Goal: Task Accomplishment & Management: Complete application form

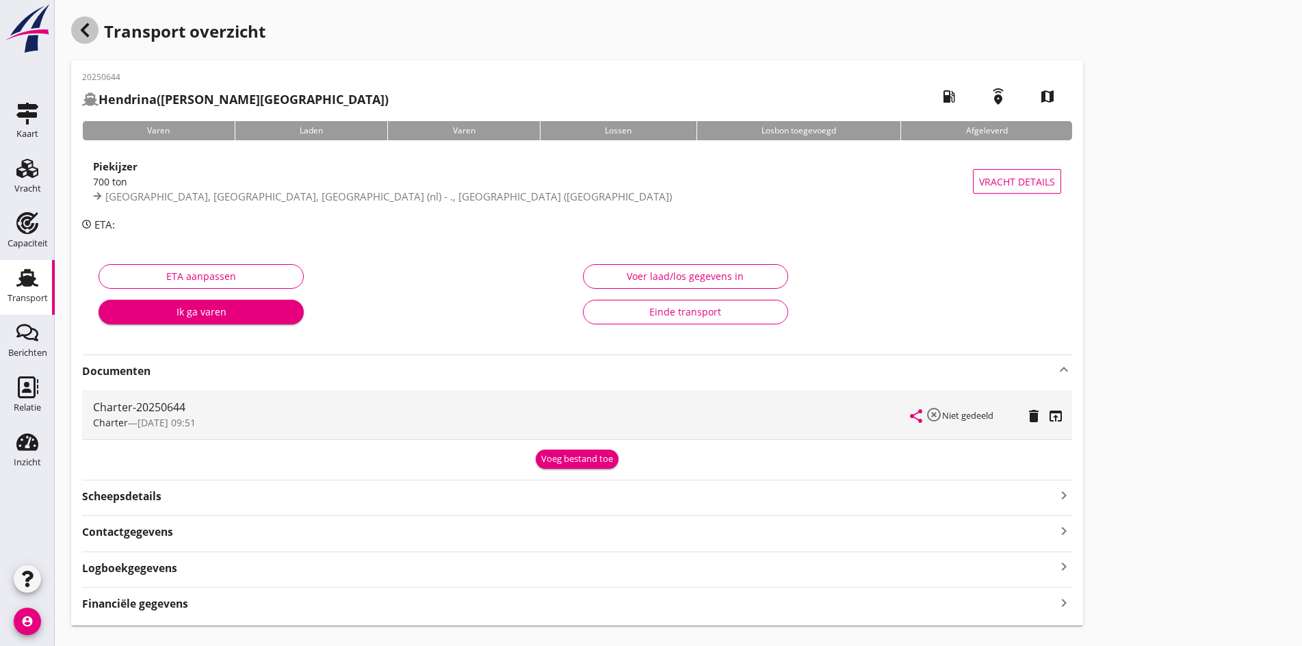
click at [90, 38] on div "button" at bounding box center [84, 29] width 27 height 27
click at [34, 174] on icon "Vracht" at bounding box center [27, 168] width 22 height 22
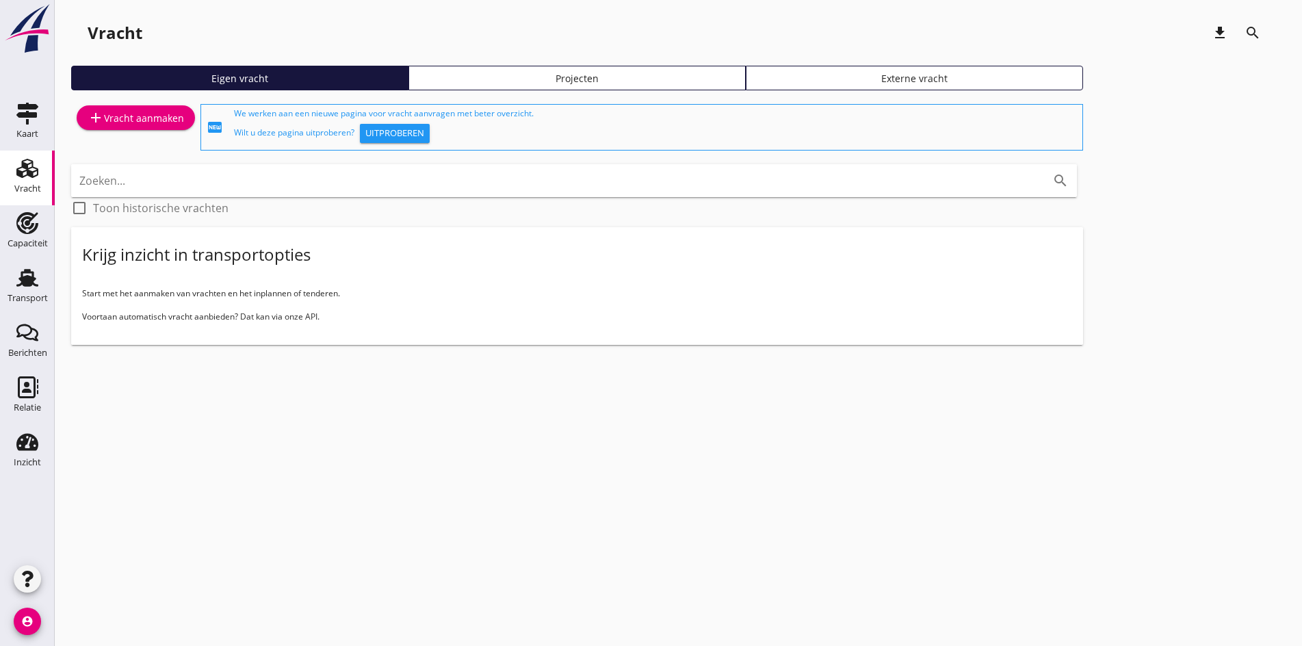
click at [133, 133] on div "add Vracht aanmaken" at bounding box center [135, 127] width 129 height 52
click at [127, 117] on div "add Vracht aanmaken" at bounding box center [136, 117] width 96 height 16
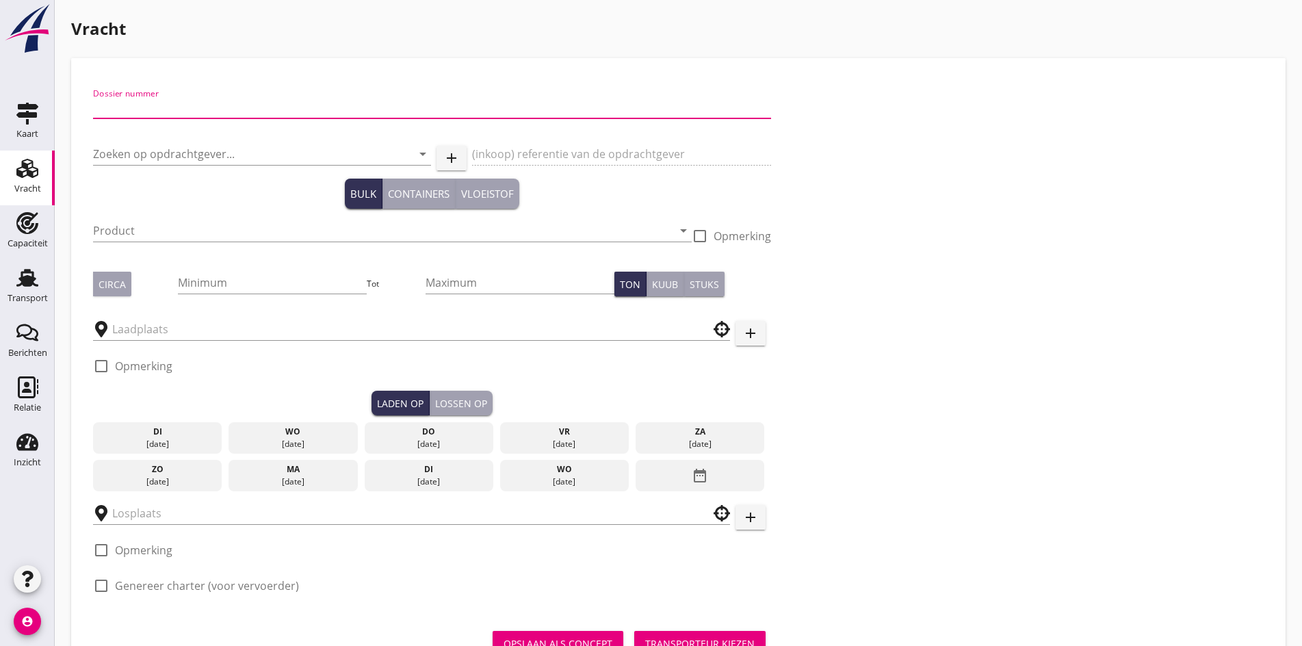
click at [127, 117] on input "Dossier nummer" at bounding box center [432, 107] width 678 height 22
type input "20250648"
click at [113, 163] on input "Zoeken op opdrachtgever..." at bounding box center [243, 154] width 300 height 22
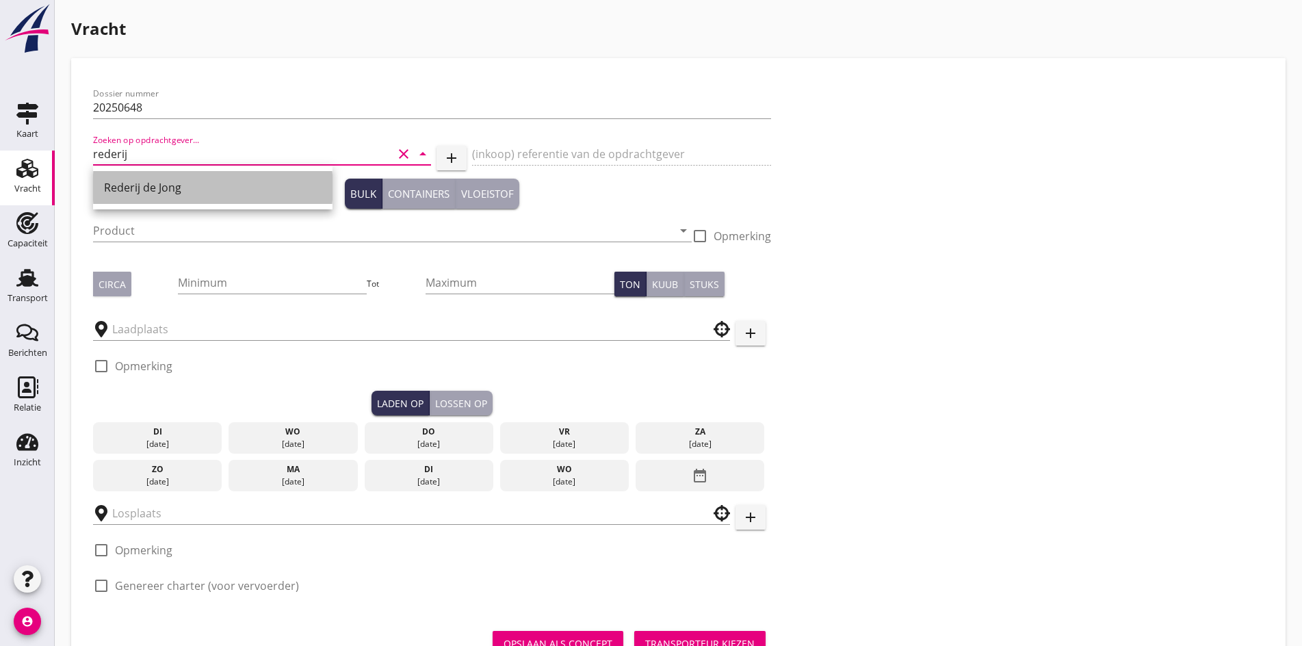
click at [149, 197] on div "Rederij de Jong" at bounding box center [213, 187] width 218 height 33
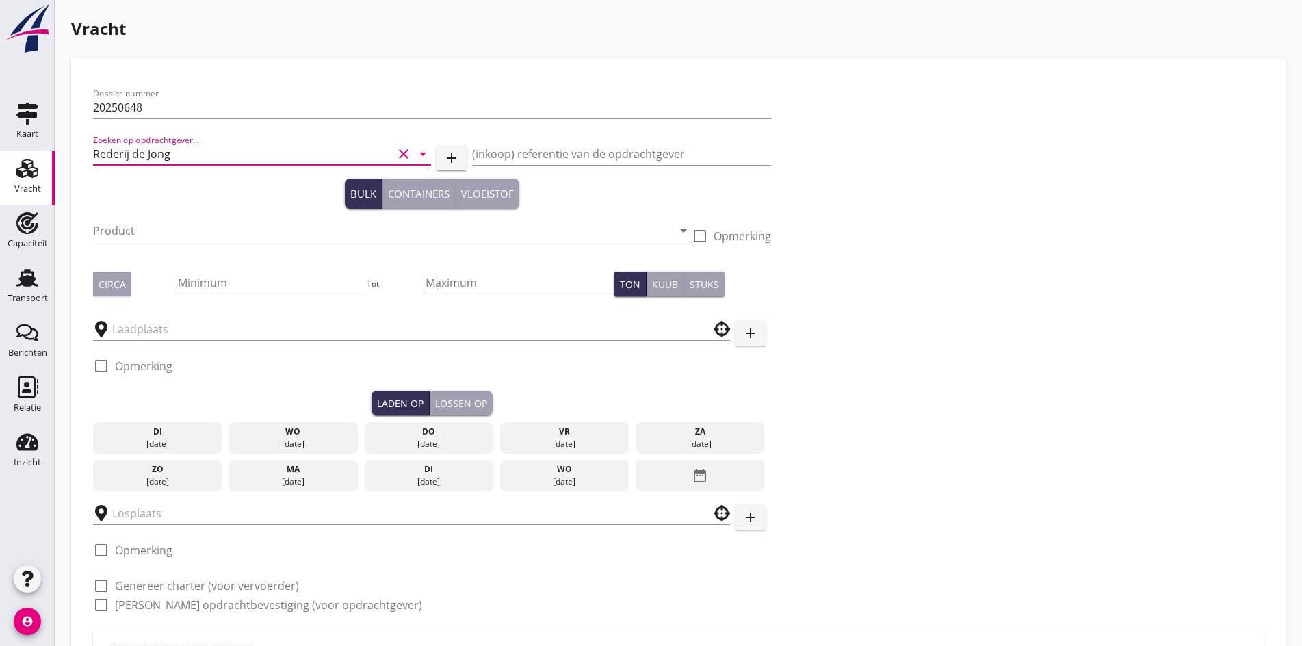
type input "Rederij de Jong"
click at [150, 231] on input "Product" at bounding box center [382, 231] width 579 height 22
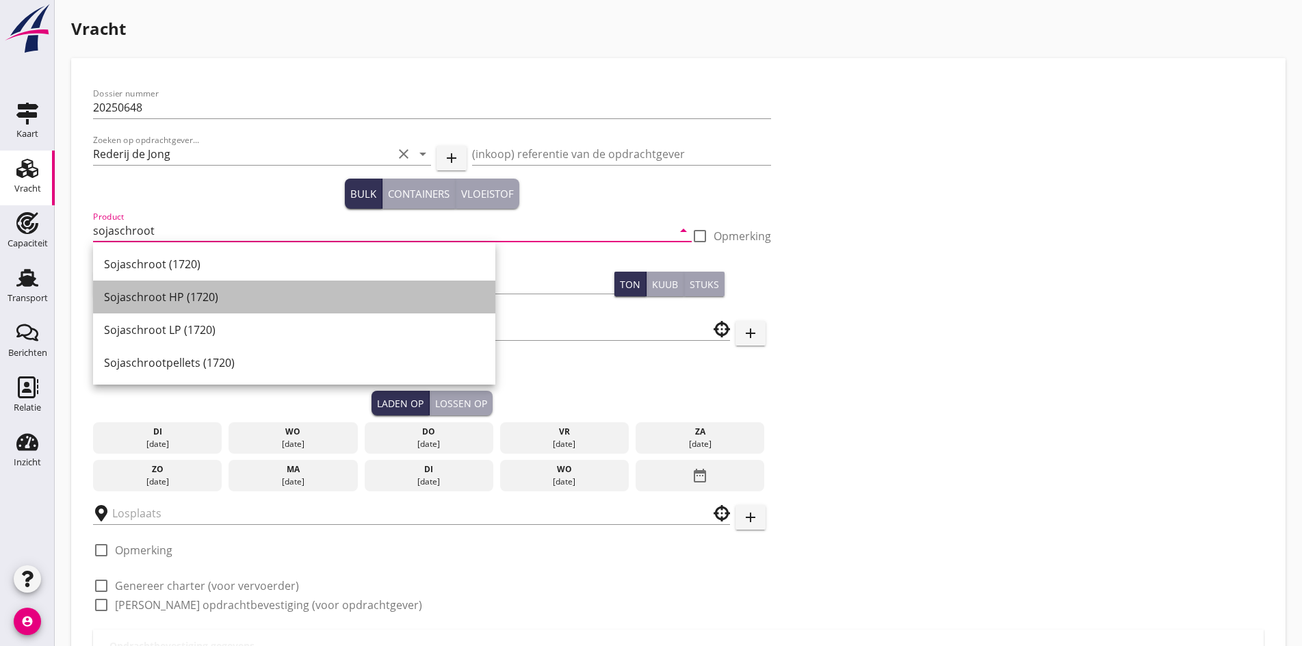
click at [166, 284] on div "Sojaschroot HP (1720)" at bounding box center [294, 296] width 380 height 33
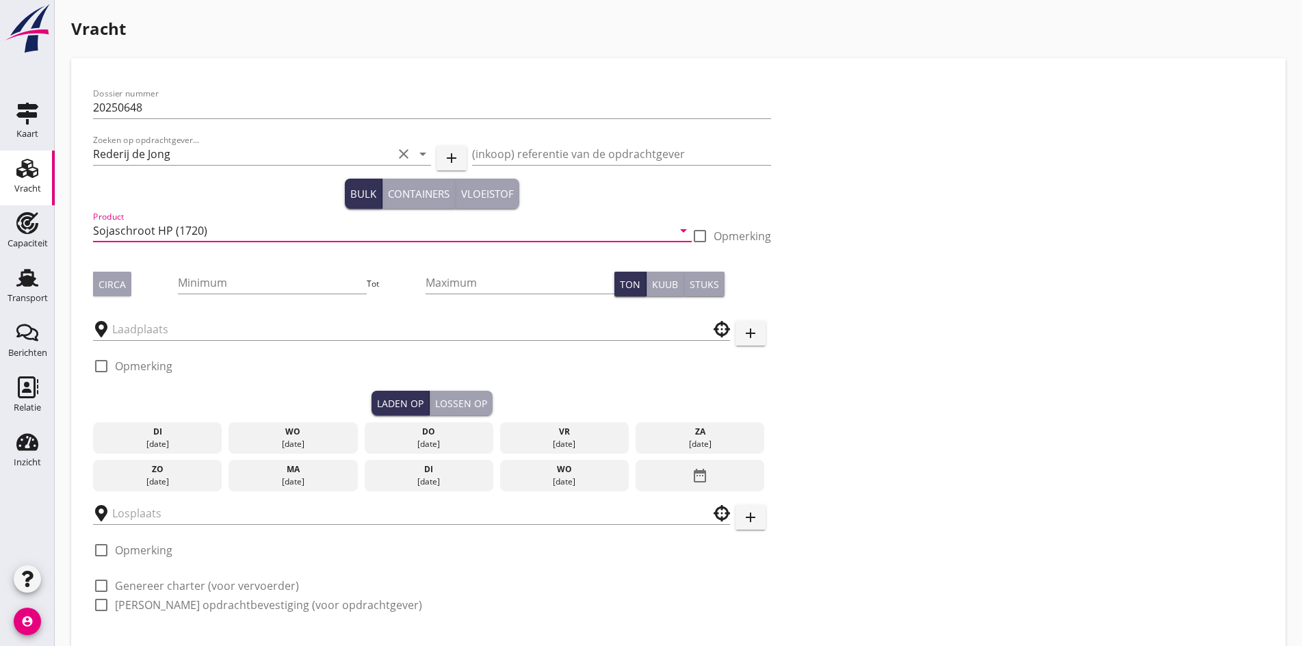
drag, startPoint x: 209, startPoint y: 233, endPoint x: 156, endPoint y: 232, distance: 53.4
click at [156, 232] on input "Sojaschroot HP (1720)" at bounding box center [382, 231] width 579 height 22
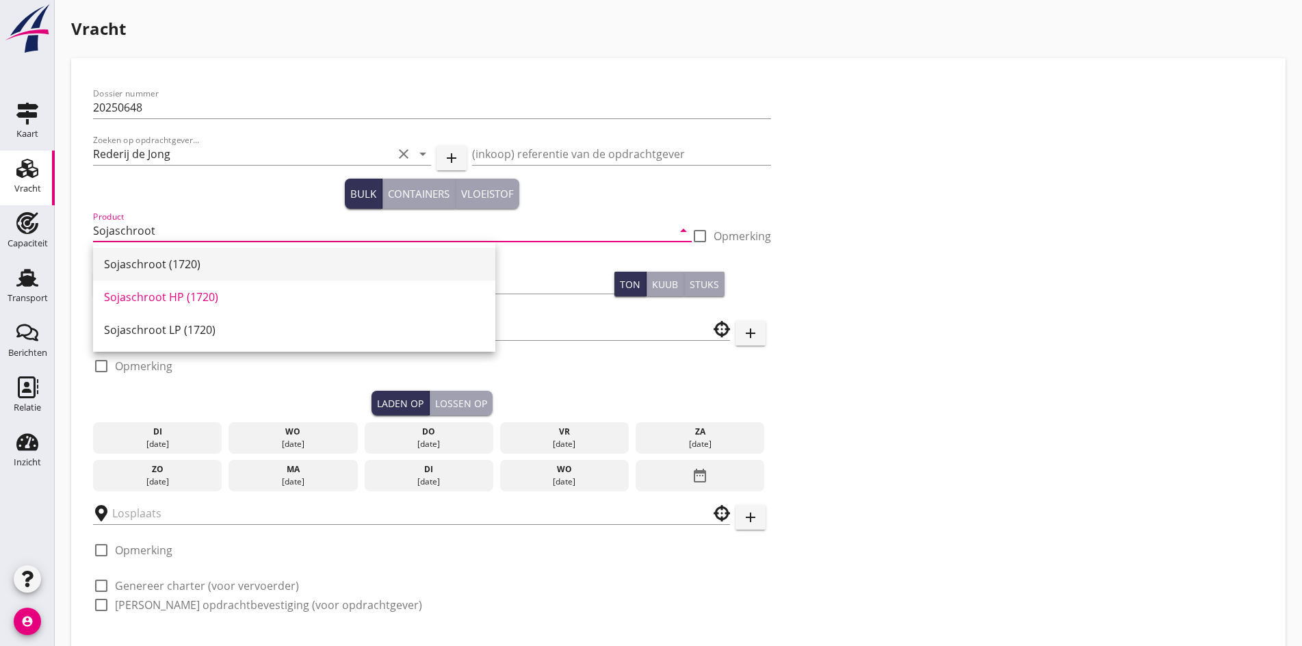
click at [153, 261] on div "Sojaschroot (1720)" at bounding box center [294, 264] width 380 height 16
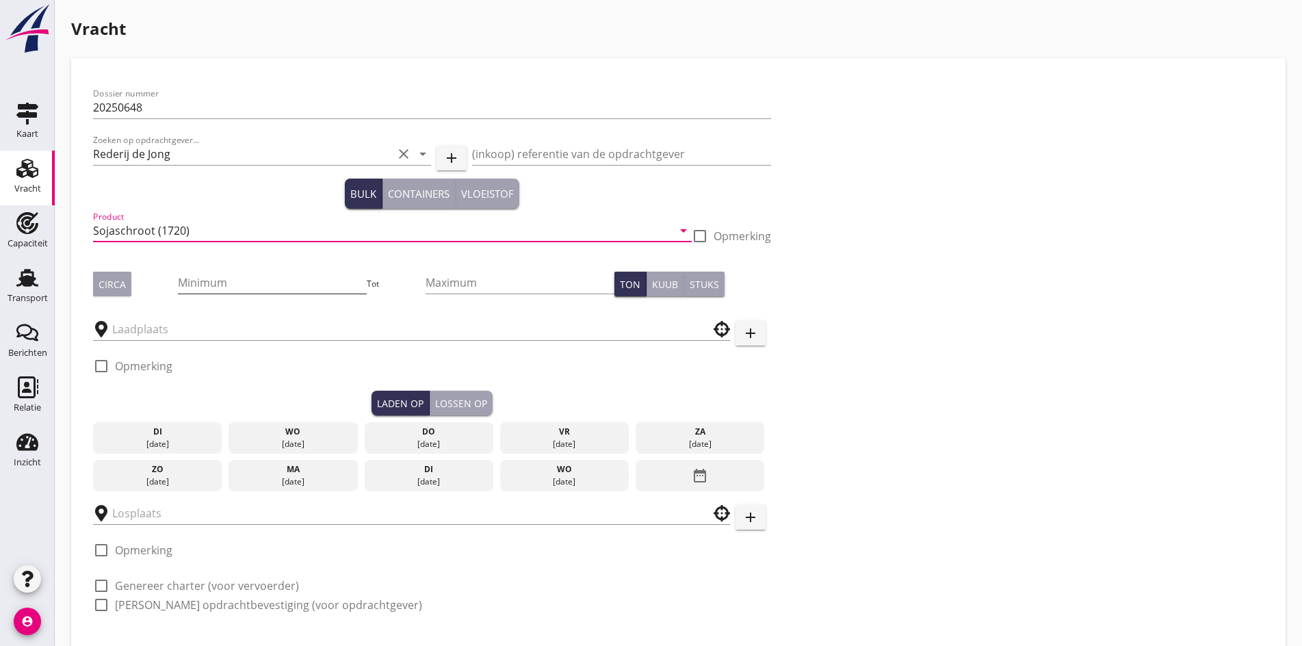
type input "Sojaschroot (1720)"
click at [178, 282] on input "Minimum" at bounding box center [272, 283] width 189 height 22
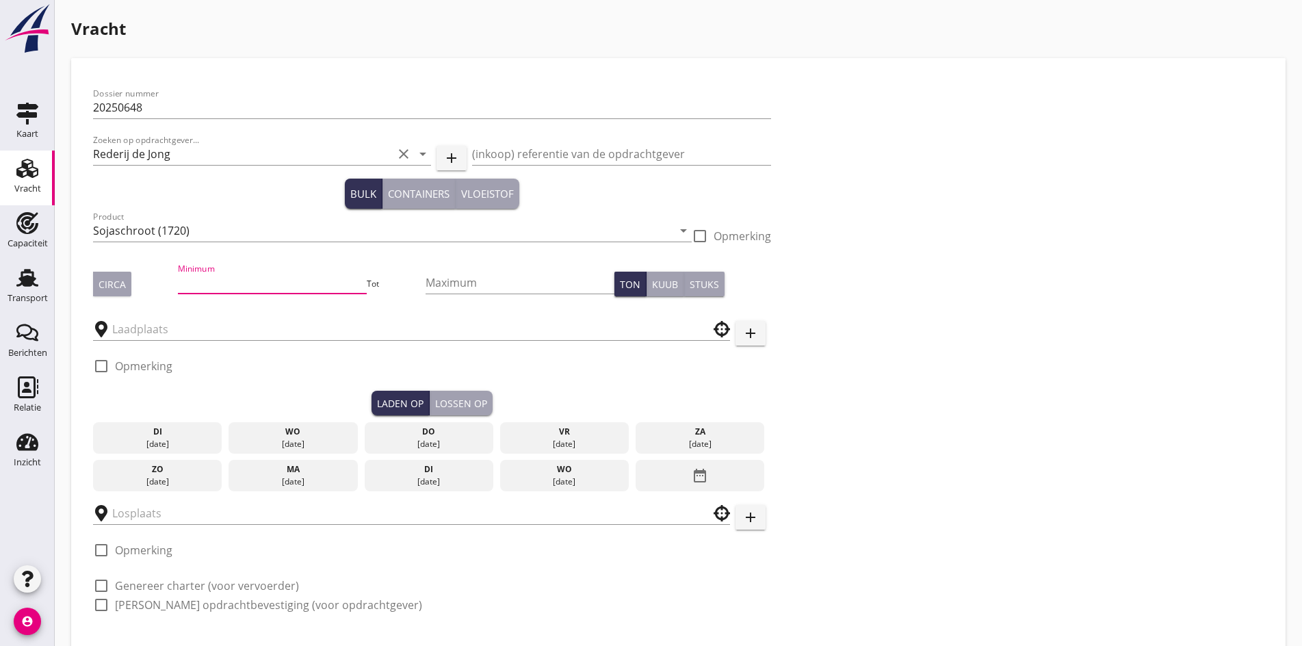
click at [116, 285] on div "Circa" at bounding box center [111, 284] width 27 height 14
click at [179, 280] on input "Minimum" at bounding box center [272, 283] width 189 height 22
type input "1100"
click at [146, 333] on input "text" at bounding box center [401, 329] width 579 height 22
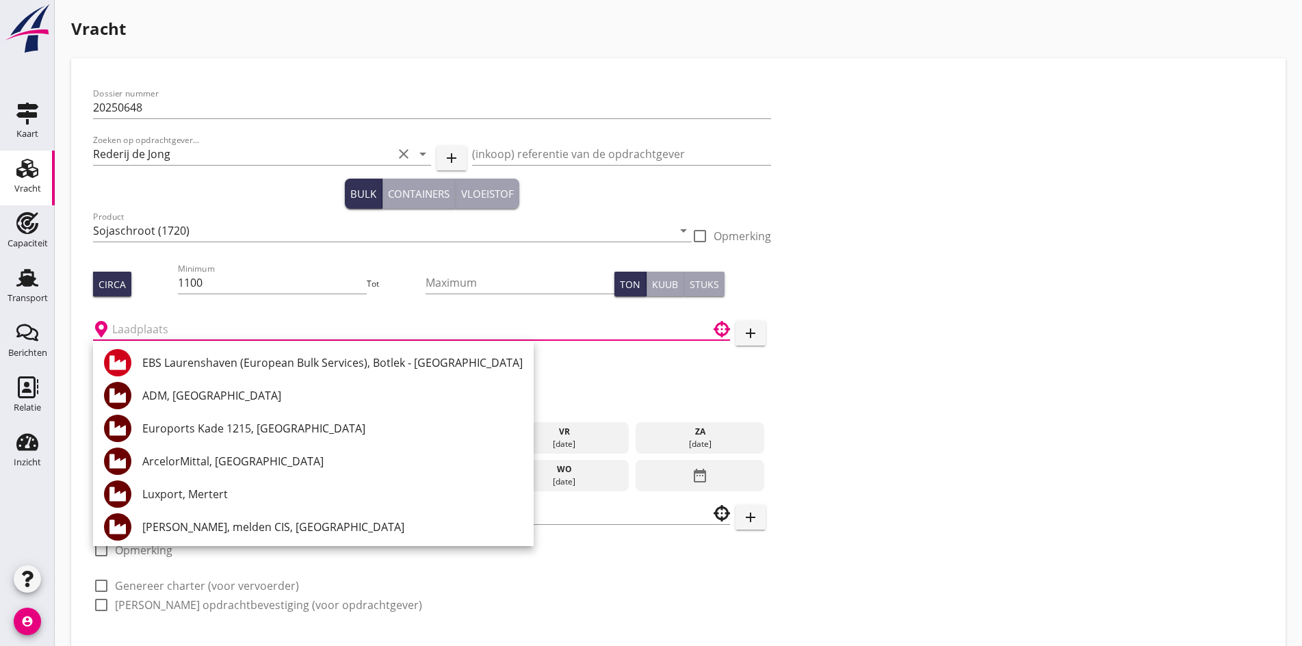
click at [165, 323] on input "text" at bounding box center [401, 329] width 579 height 22
click at [163, 319] on input "text" at bounding box center [401, 329] width 579 height 22
click at [213, 317] on div at bounding box center [411, 325] width 637 height 30
click at [222, 319] on div at bounding box center [411, 325] width 637 height 30
click at [220, 318] on input "text" at bounding box center [401, 329] width 579 height 22
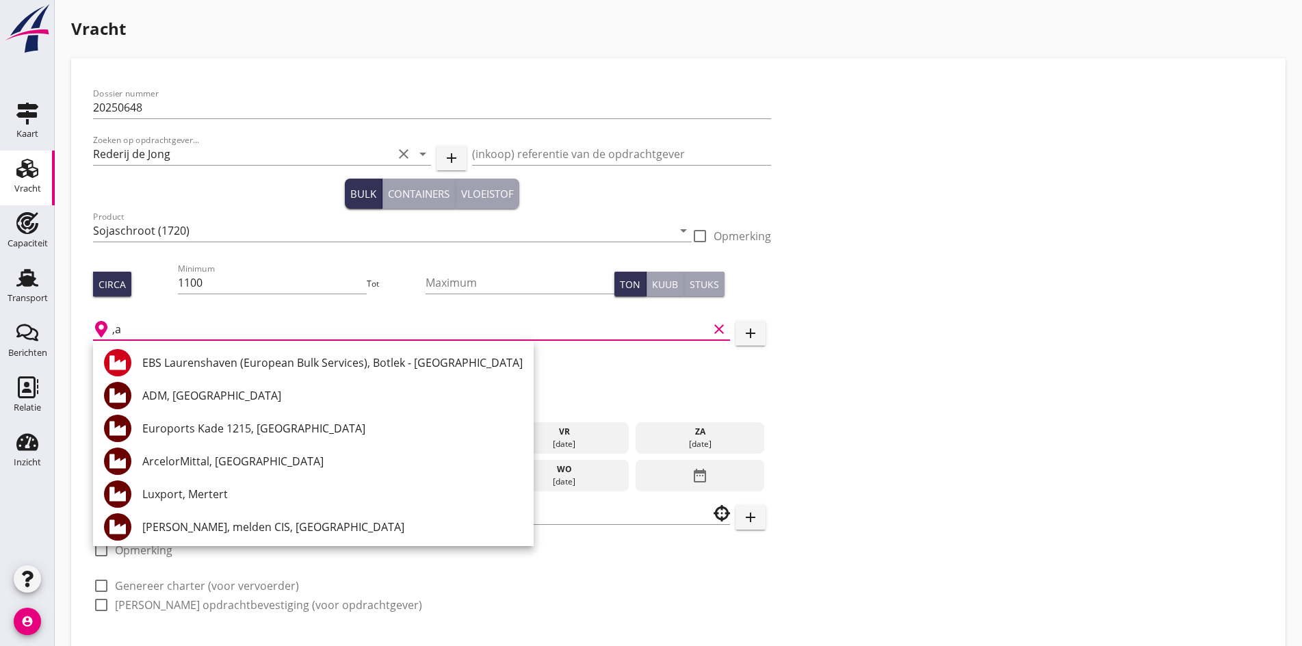
type input ","
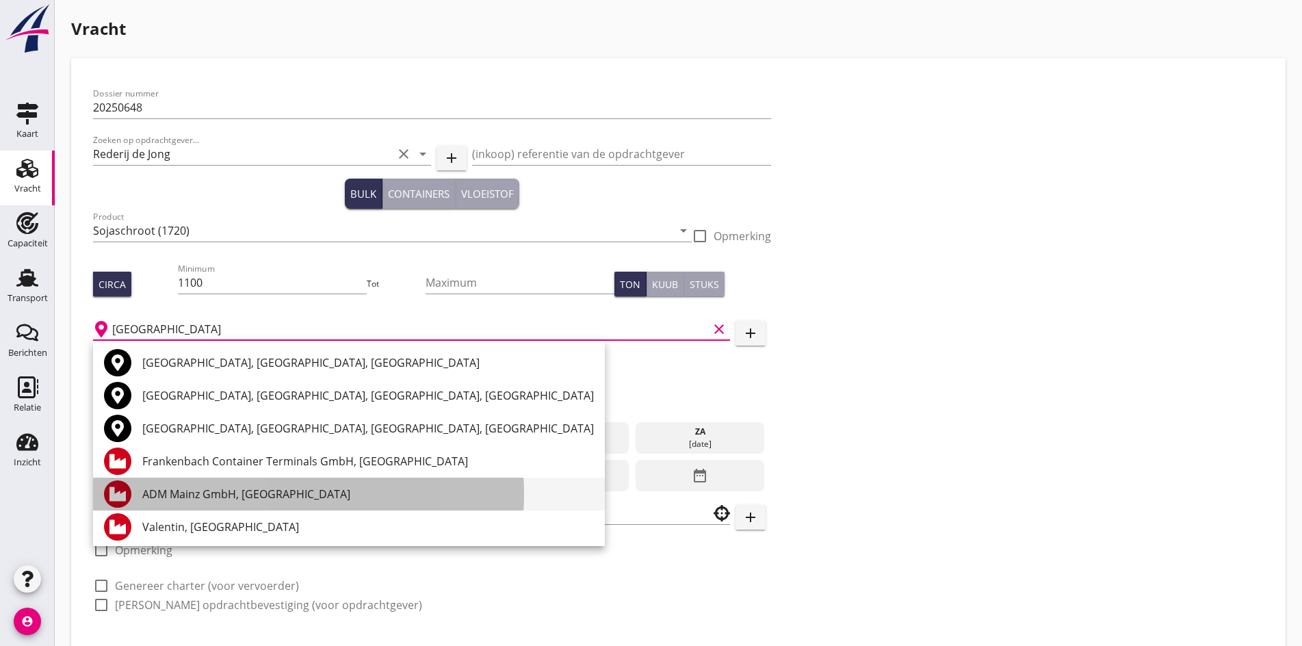
click at [222, 504] on div "ADM Mainz GmbH, [GEOGRAPHIC_DATA]" at bounding box center [367, 493] width 451 height 33
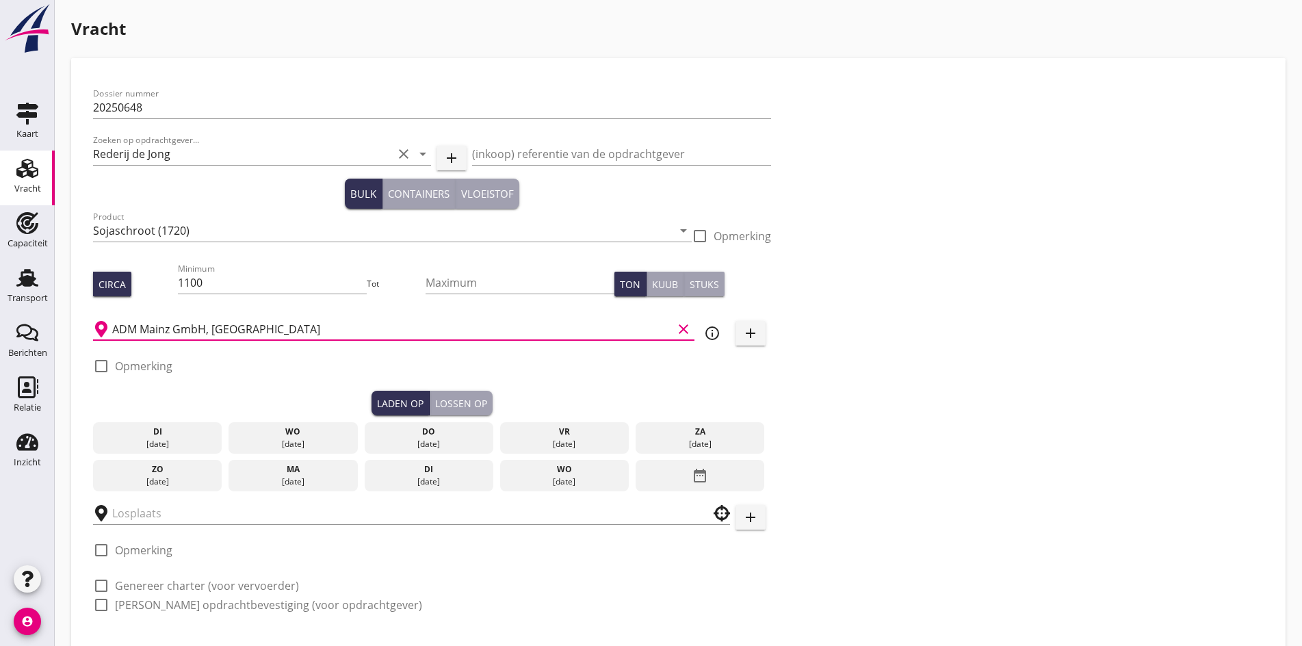
type input "ADM Mainz GmbH, [GEOGRAPHIC_DATA]"
click at [367, 441] on div "[DATE]" at bounding box center [428, 444] width 122 height 12
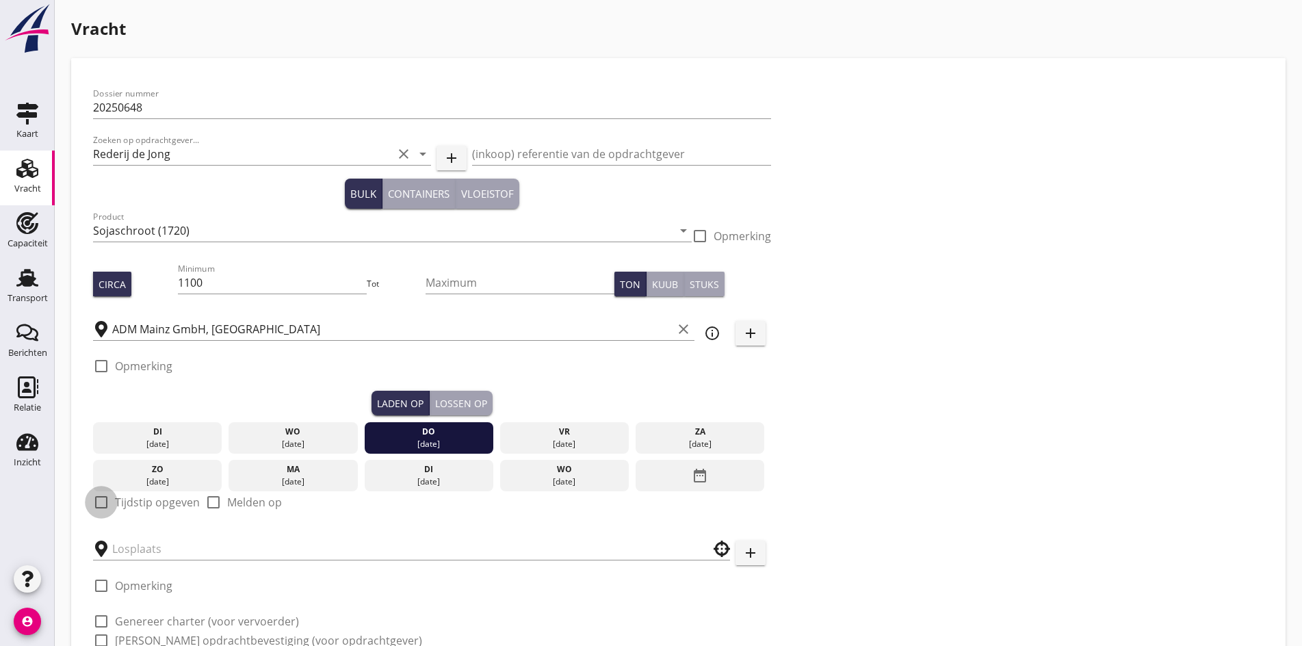
click at [101, 490] on div at bounding box center [101, 501] width 23 height 23
checkbox input "true"
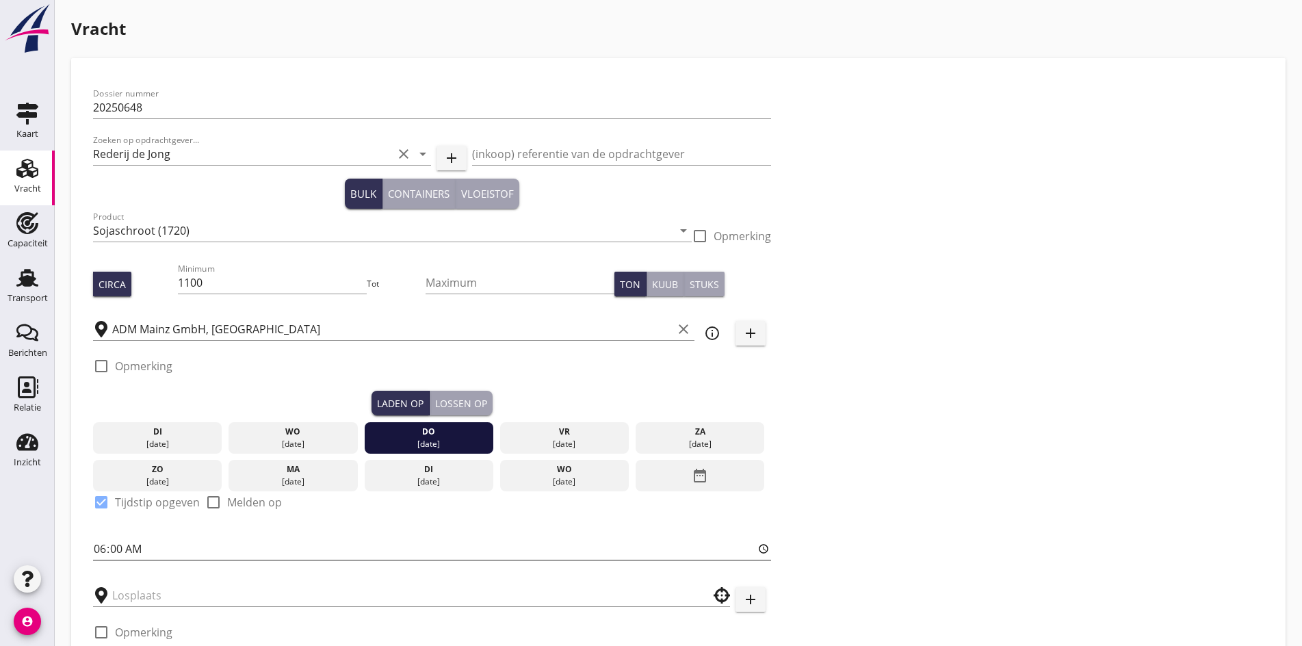
click at [97, 540] on input "06:00" at bounding box center [432, 549] width 678 height 22
type input "18:00"
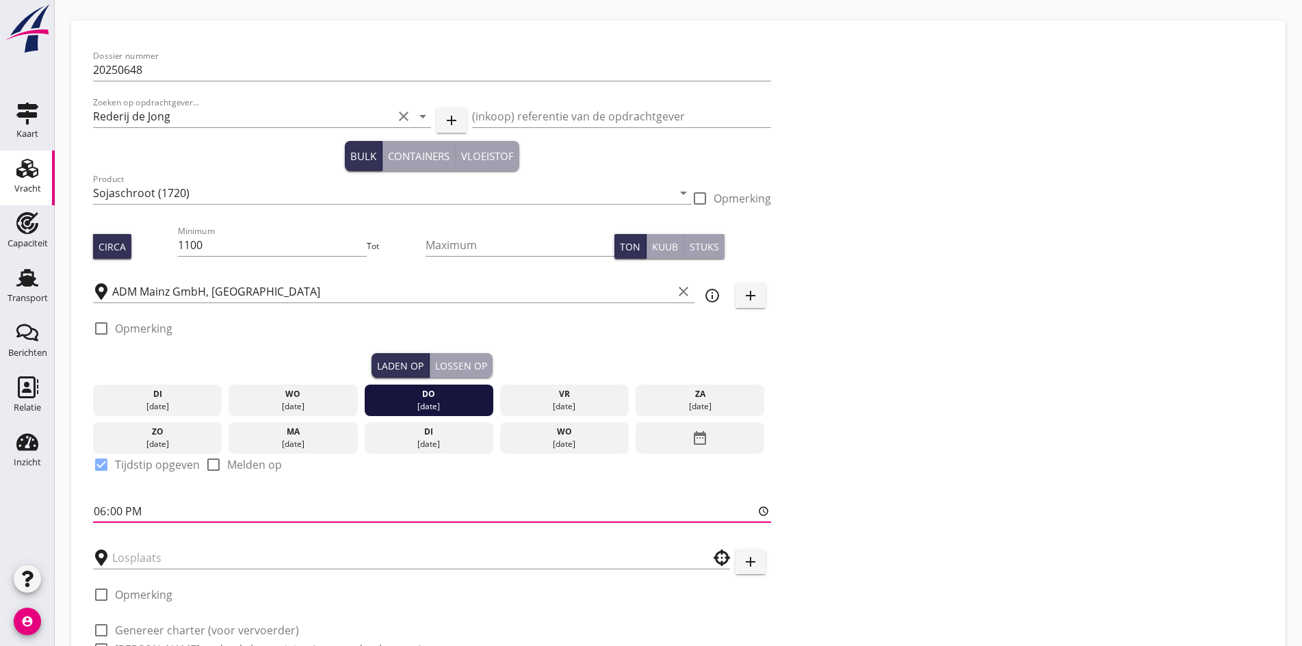
scroll to position [155, 0]
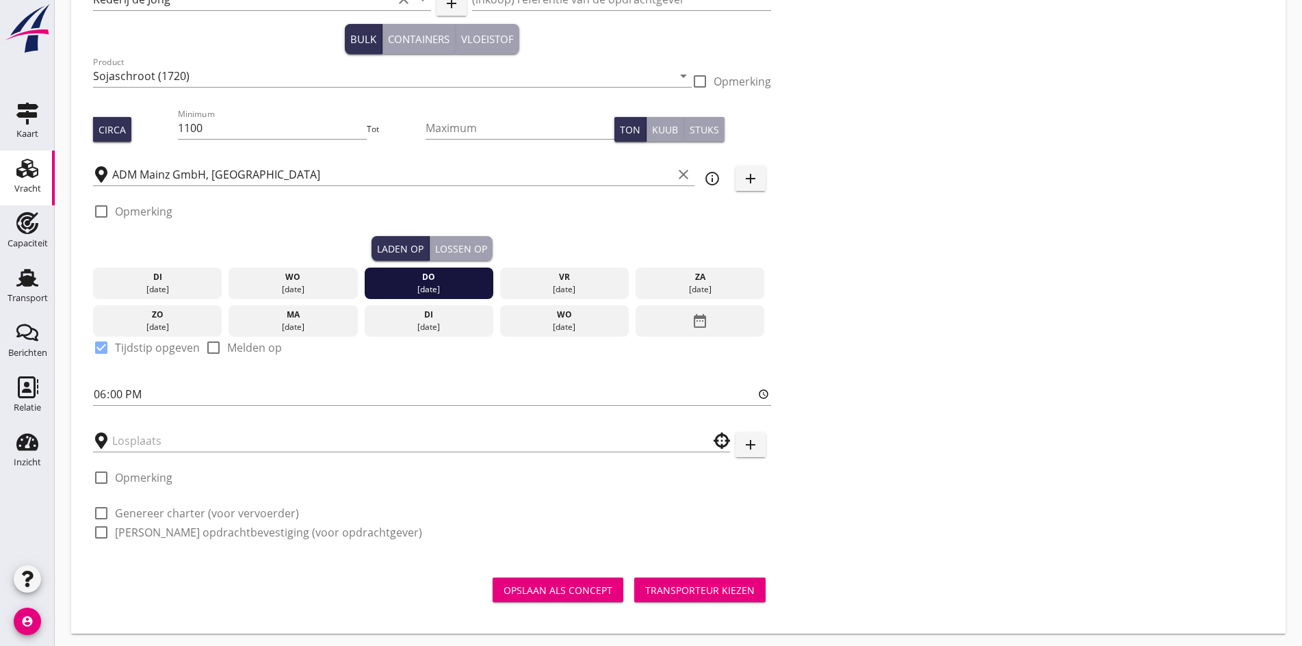
click at [216, 421] on div at bounding box center [411, 436] width 637 height 30
click at [206, 436] on input "text" at bounding box center [401, 441] width 579 height 22
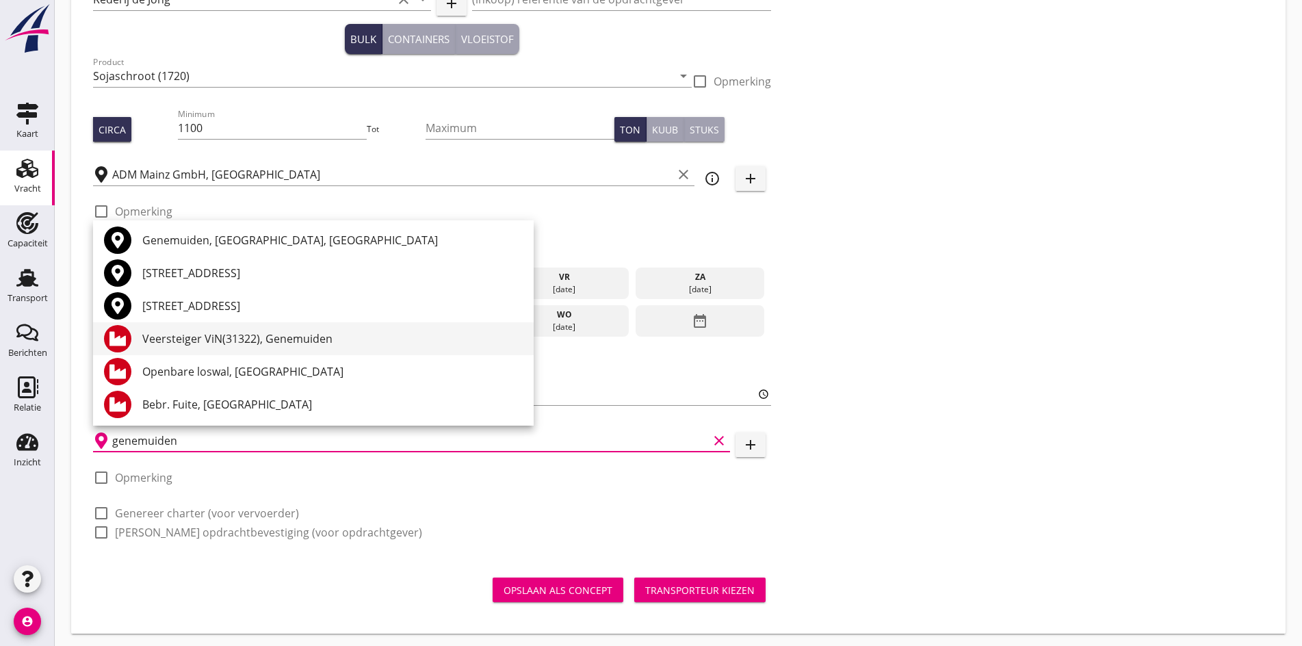
scroll to position [3, 0]
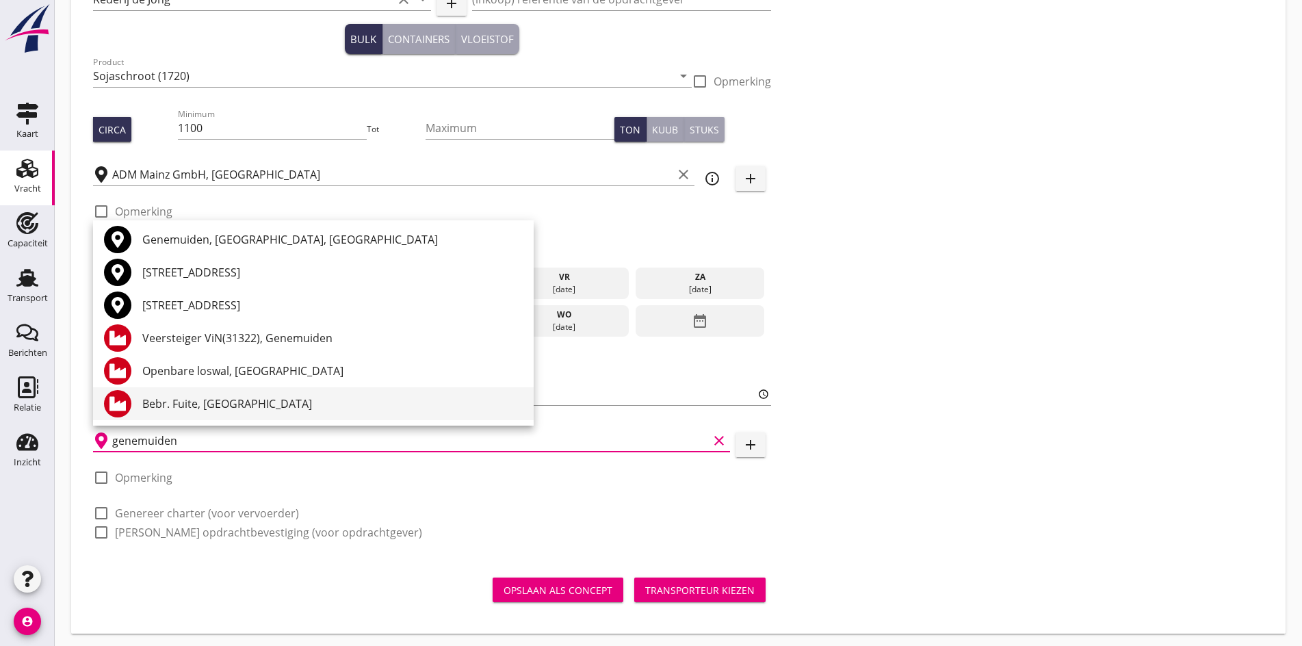
click at [200, 392] on div "Bebr. Fuite, [GEOGRAPHIC_DATA]" at bounding box center [332, 403] width 380 height 33
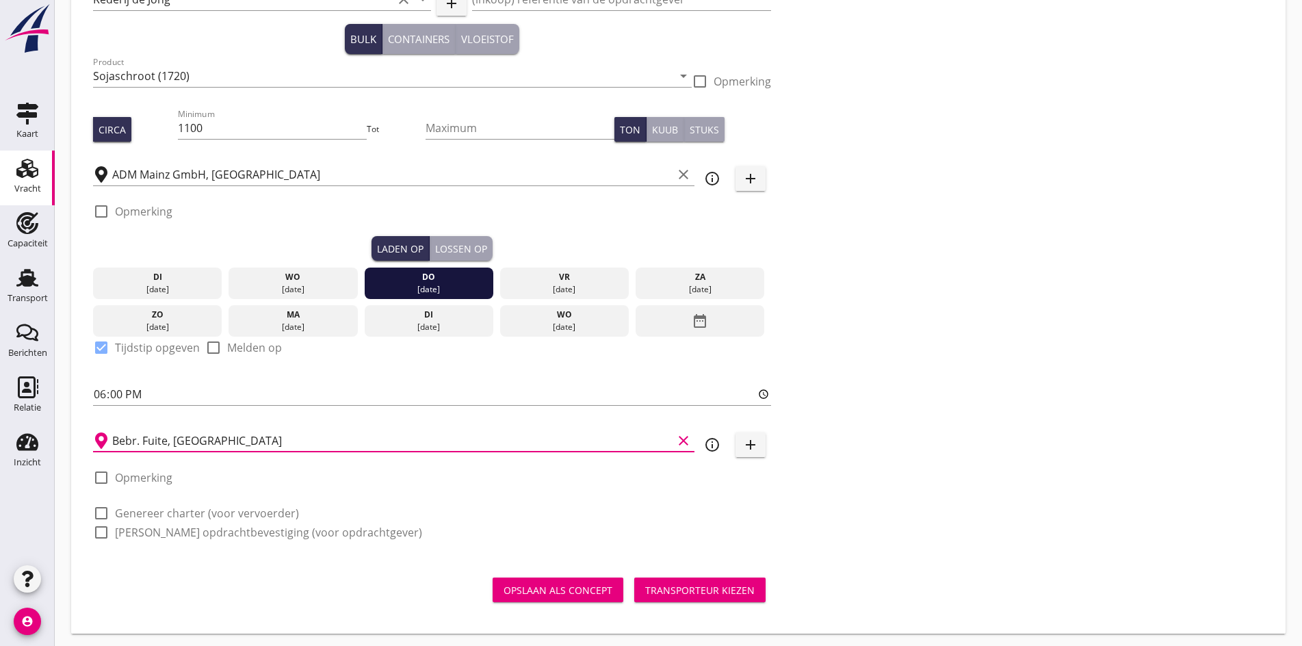
type input "Bebr. Fuite, [GEOGRAPHIC_DATA]"
drag, startPoint x: 104, startPoint y: 503, endPoint x: 208, endPoint y: 481, distance: 106.4
click at [103, 503] on div at bounding box center [101, 512] width 23 height 23
checkbox input "true"
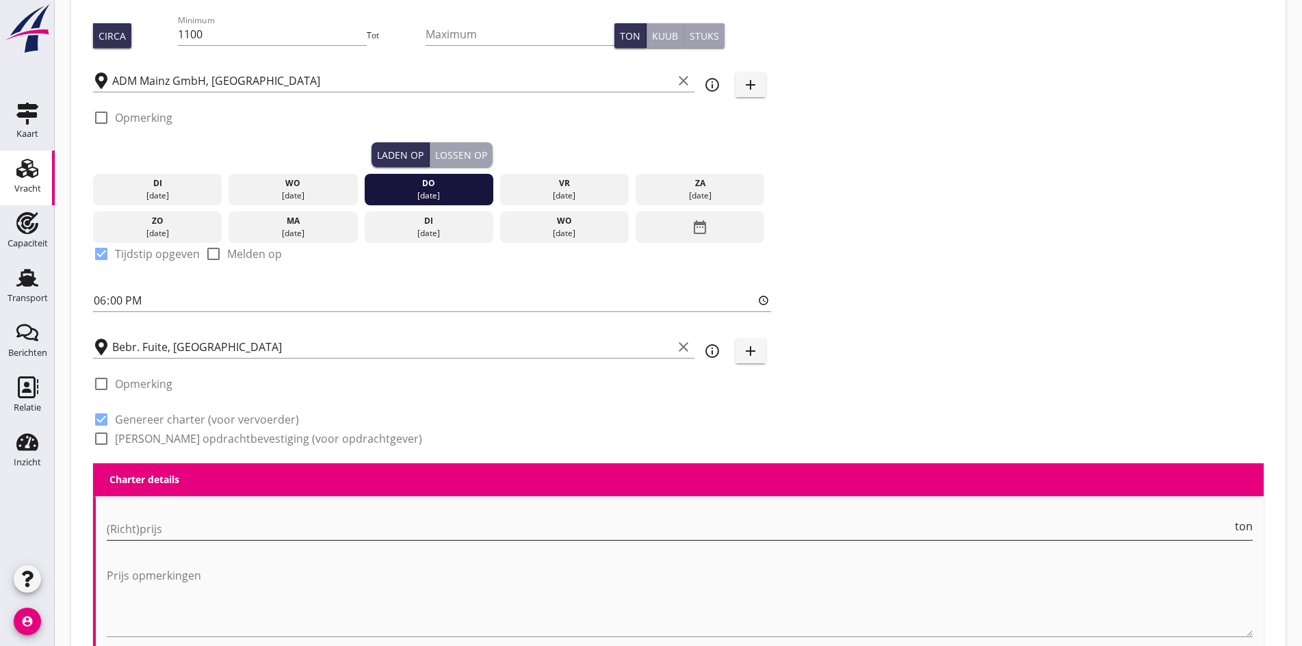
scroll to position [249, 0]
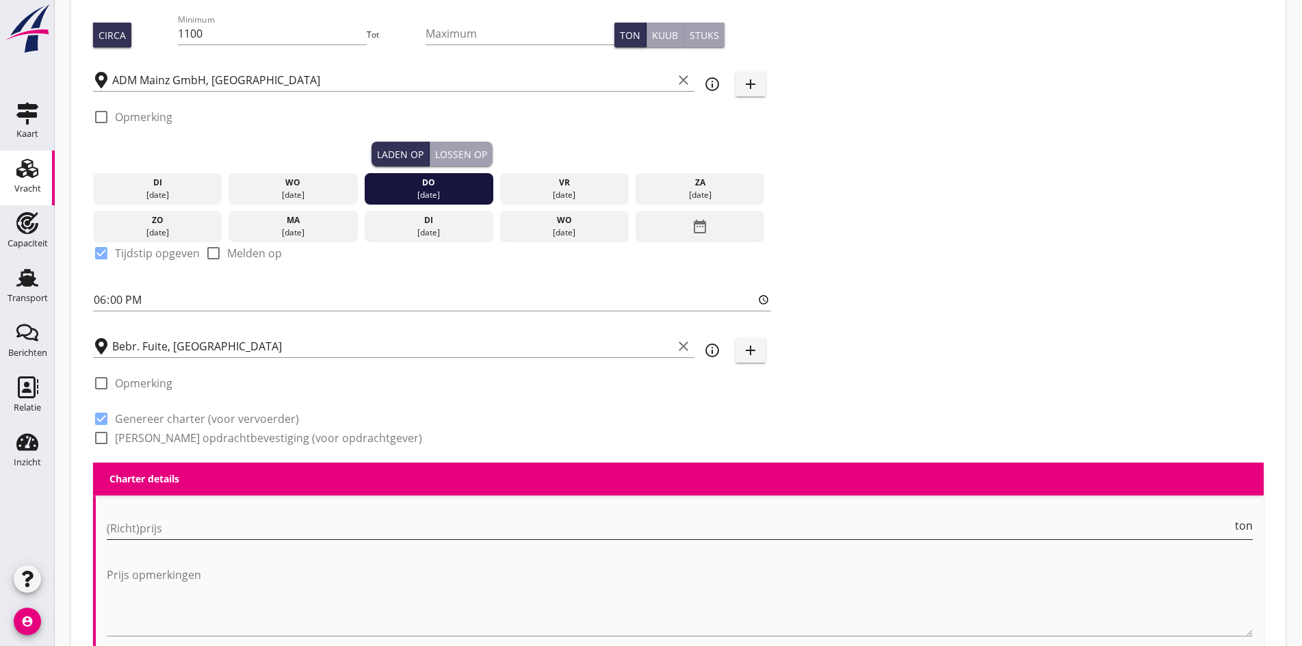
click at [161, 527] on input "(Richt)prijs" at bounding box center [669, 528] width 1125 height 22
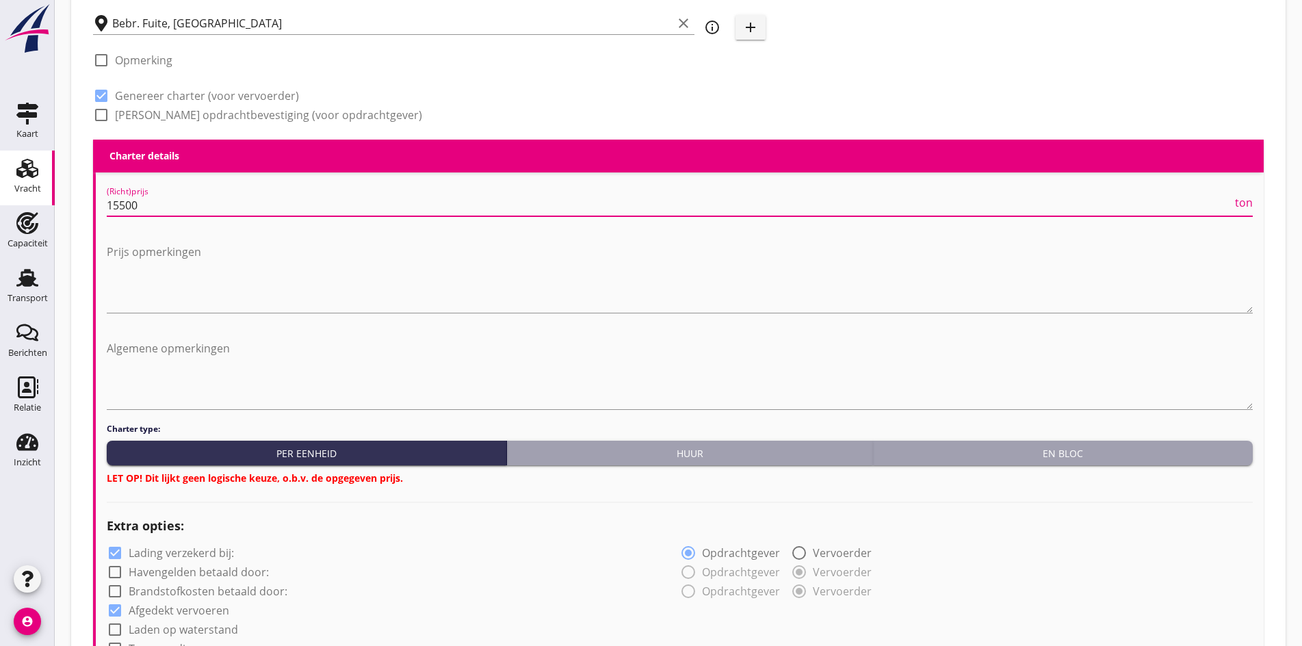
scroll to position [591, 0]
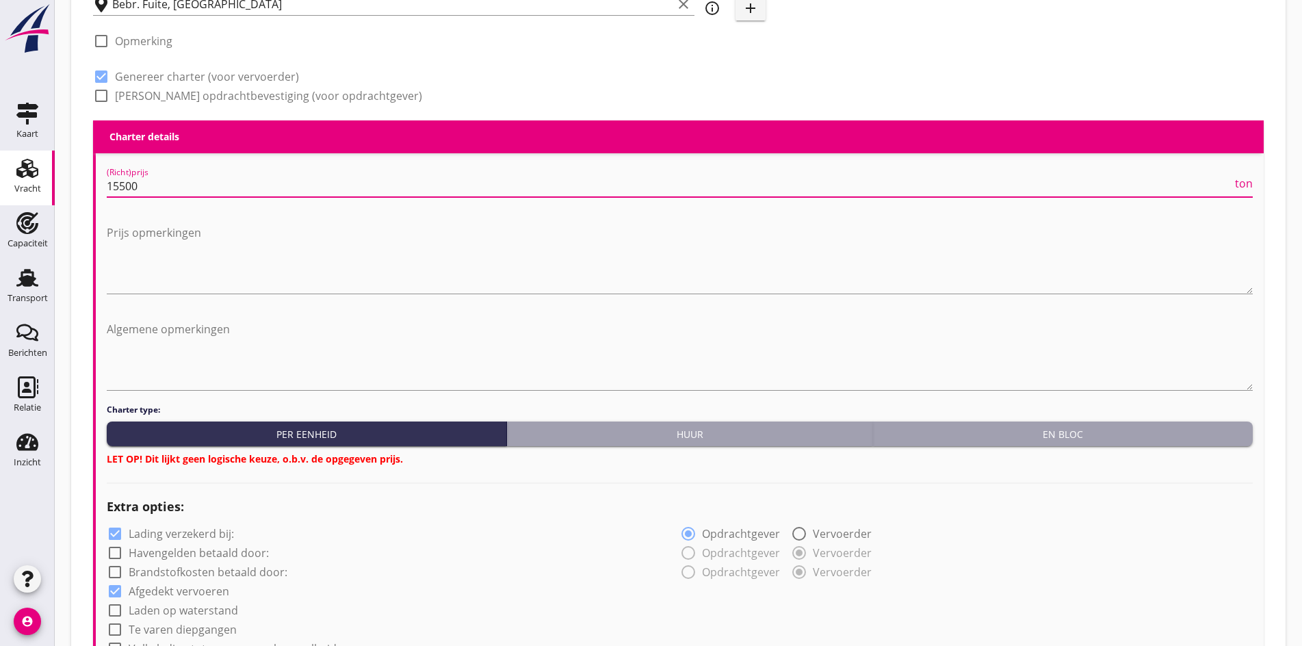
type input "15500"
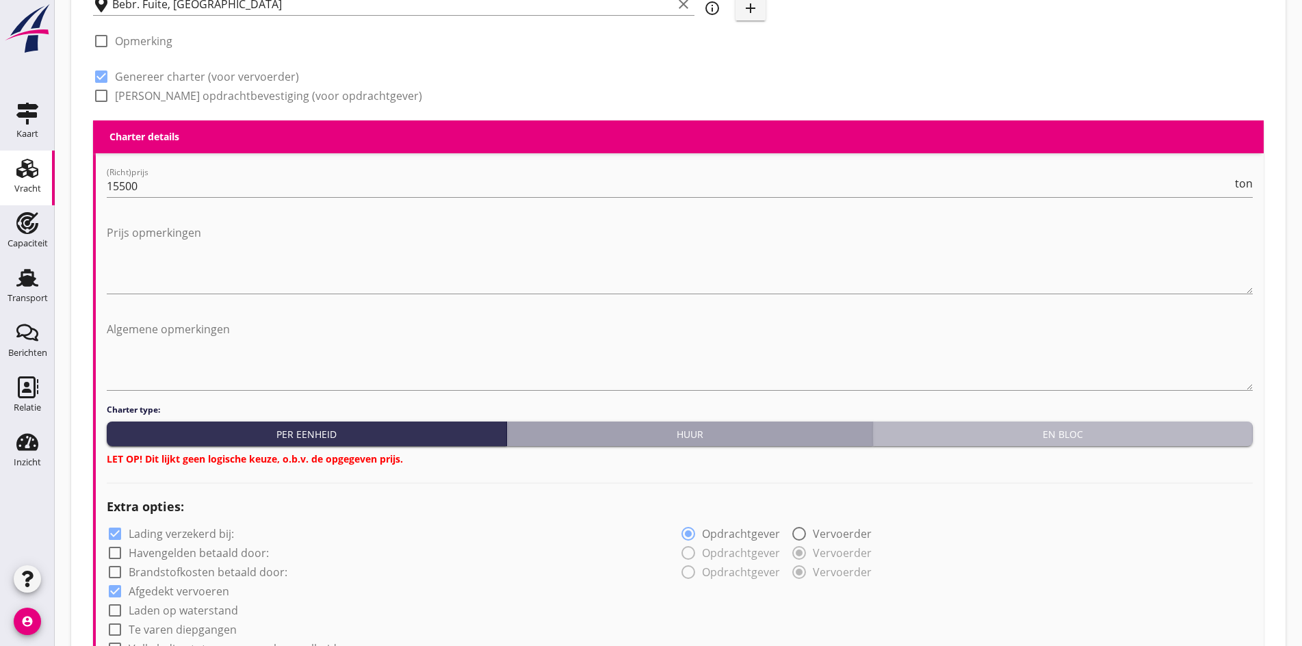
click at [1062, 438] on button "En bloc" at bounding box center [1063, 433] width 380 height 25
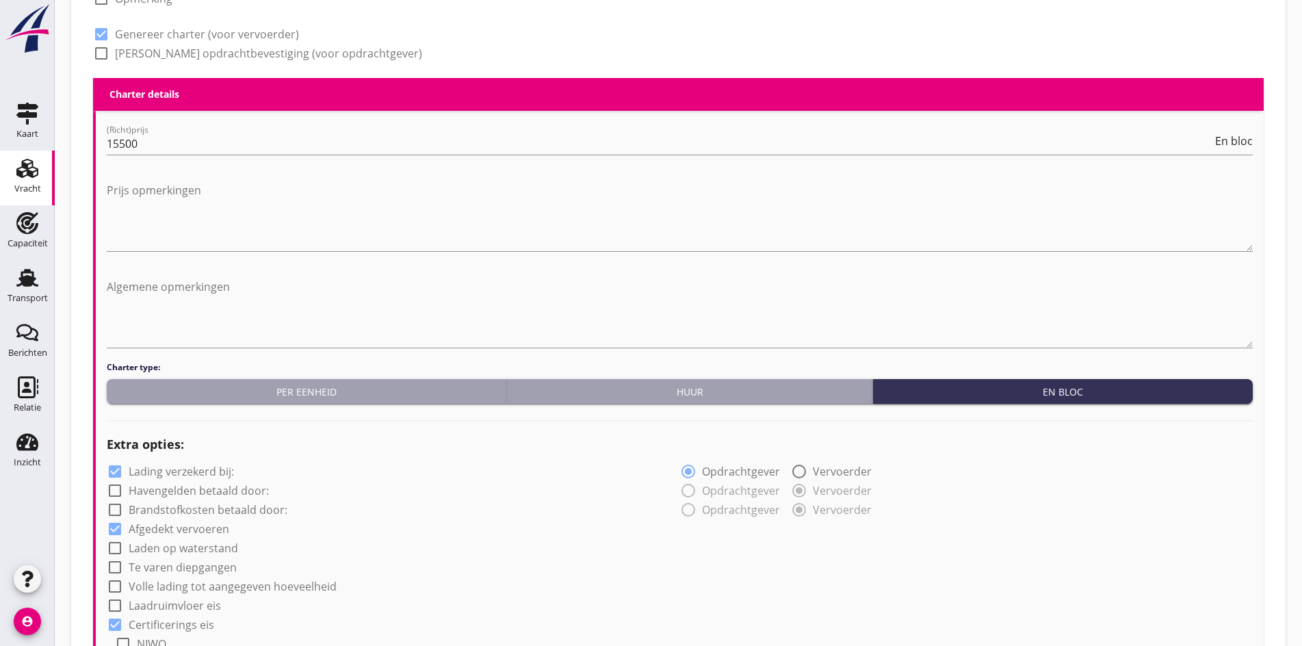
scroll to position [933, 0]
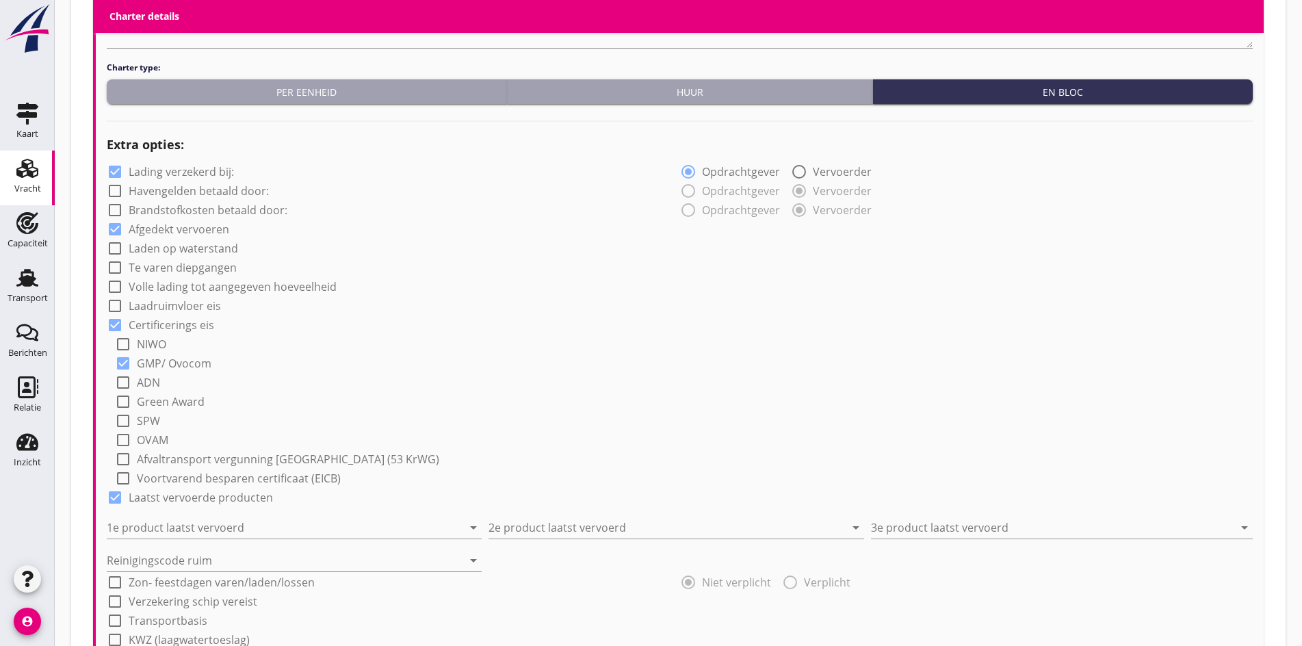
click at [118, 281] on div at bounding box center [114, 286] width 23 height 23
checkbox input "true"
click at [147, 523] on input "1e product laatst vervoerd" at bounding box center [285, 527] width 356 height 22
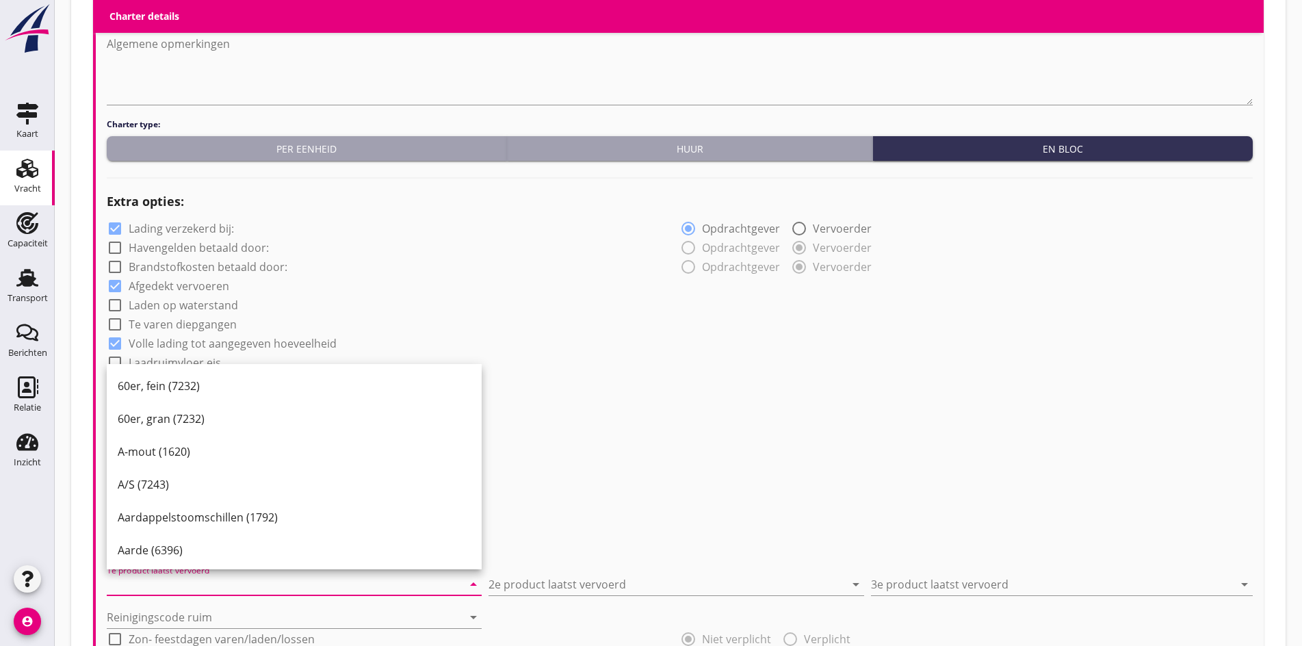
scroll to position [865, 0]
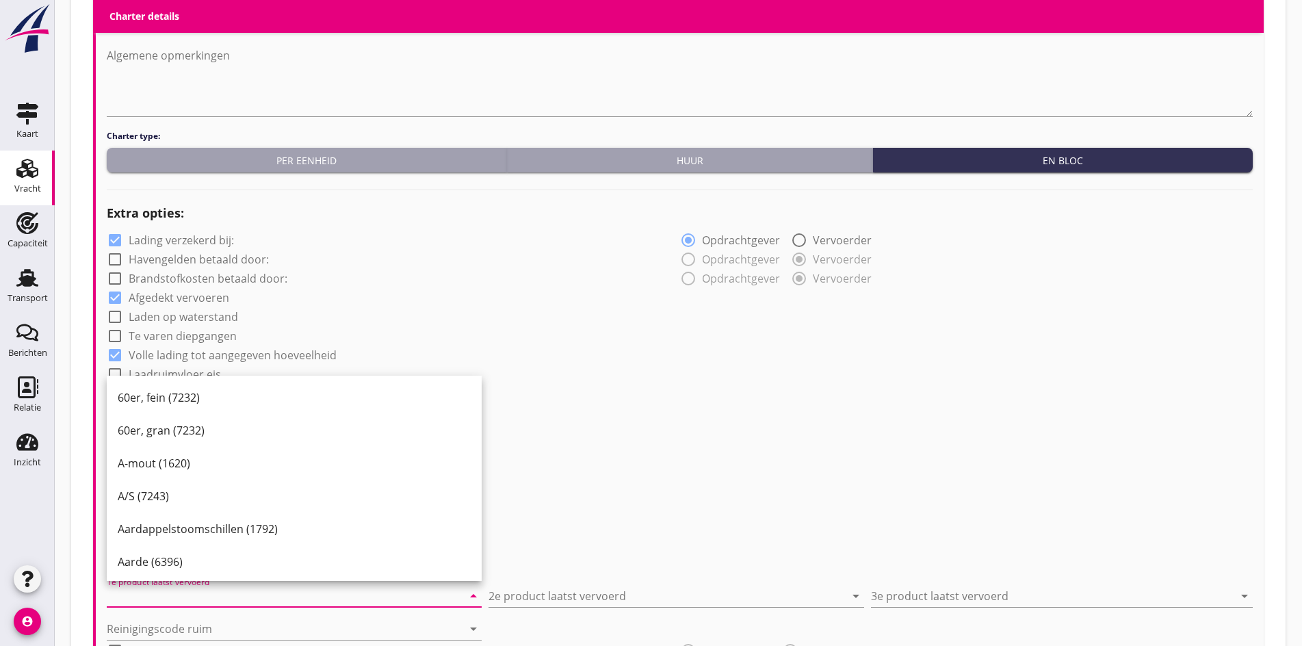
click at [128, 594] on input "1e product laatst vervoerd" at bounding box center [285, 596] width 356 height 22
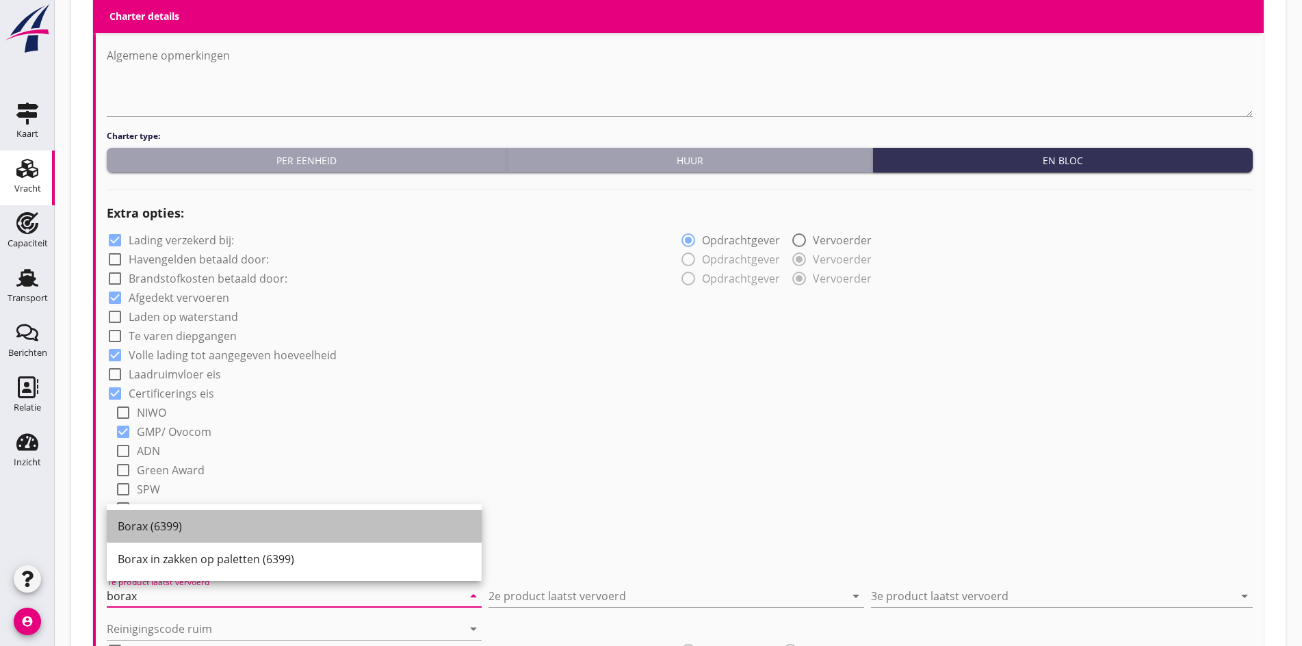
click at [167, 518] on div "Borax (6399)" at bounding box center [294, 526] width 353 height 16
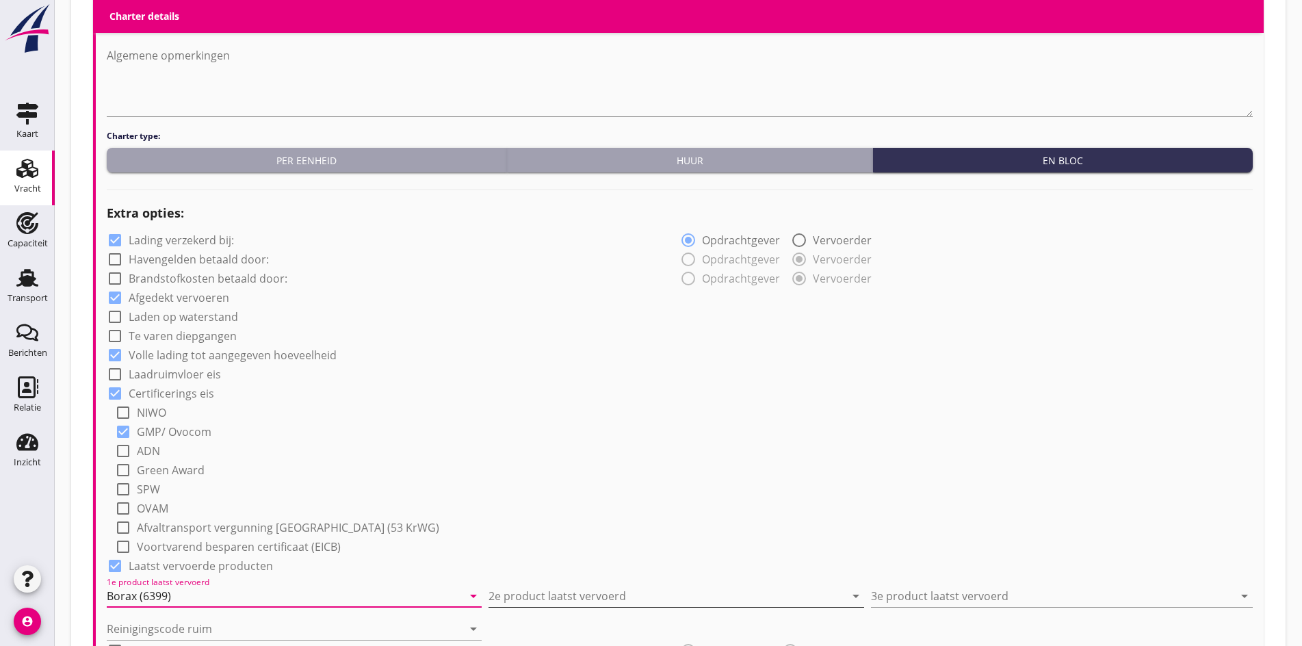
type input "Borax (6399)"
click at [538, 587] on input "2e product laatst vervoerd" at bounding box center [666, 596] width 356 height 22
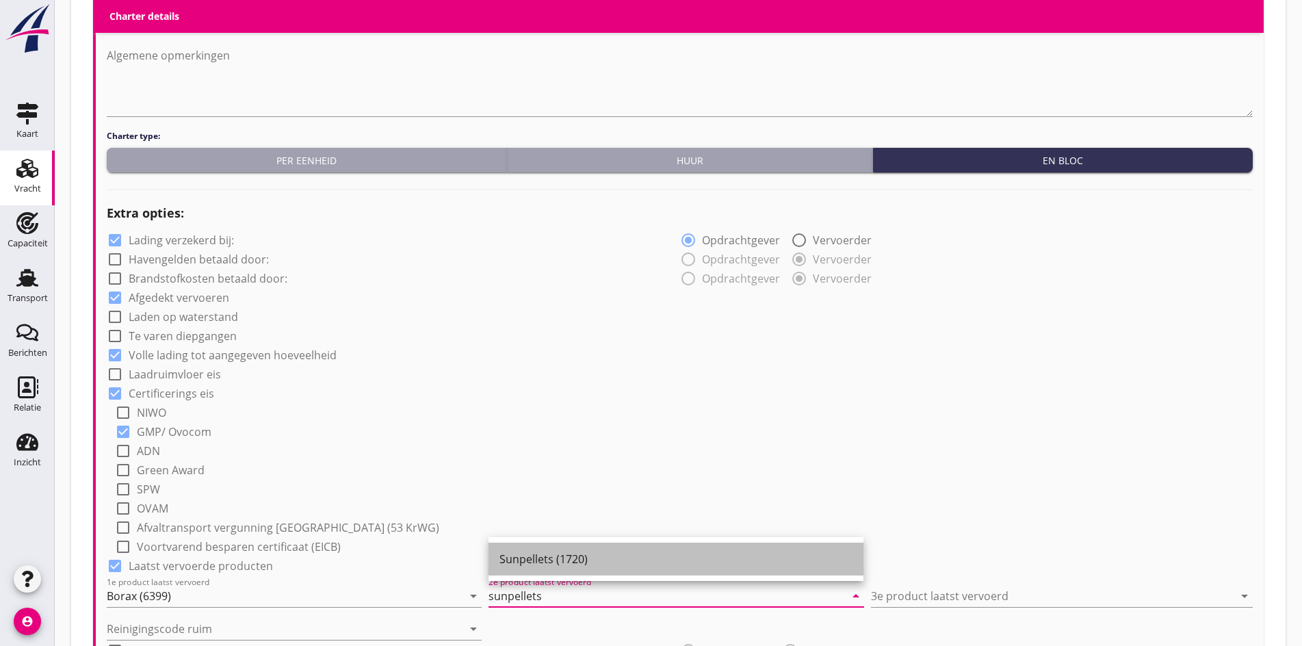
click at [708, 566] on div "Sunpellets (1720)" at bounding box center [675, 559] width 353 height 16
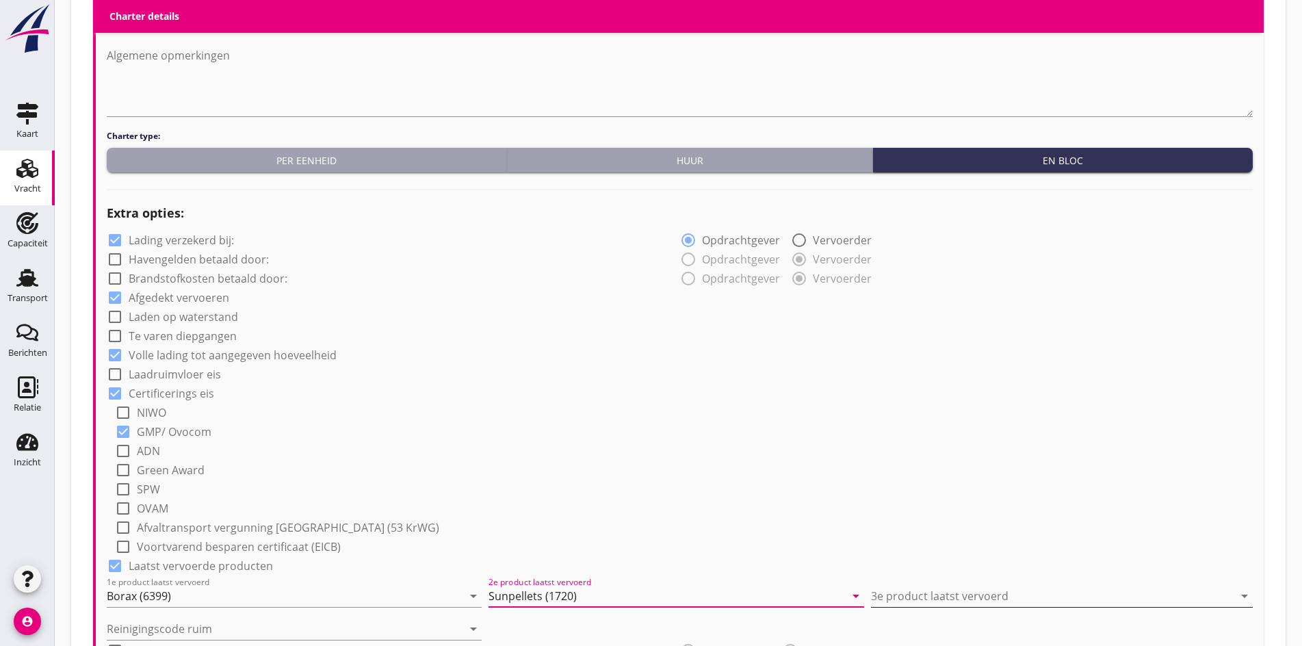
type input "Sunpellets (1720)"
click at [922, 590] on input "3e product laatst vervoerd" at bounding box center [1052, 596] width 363 height 22
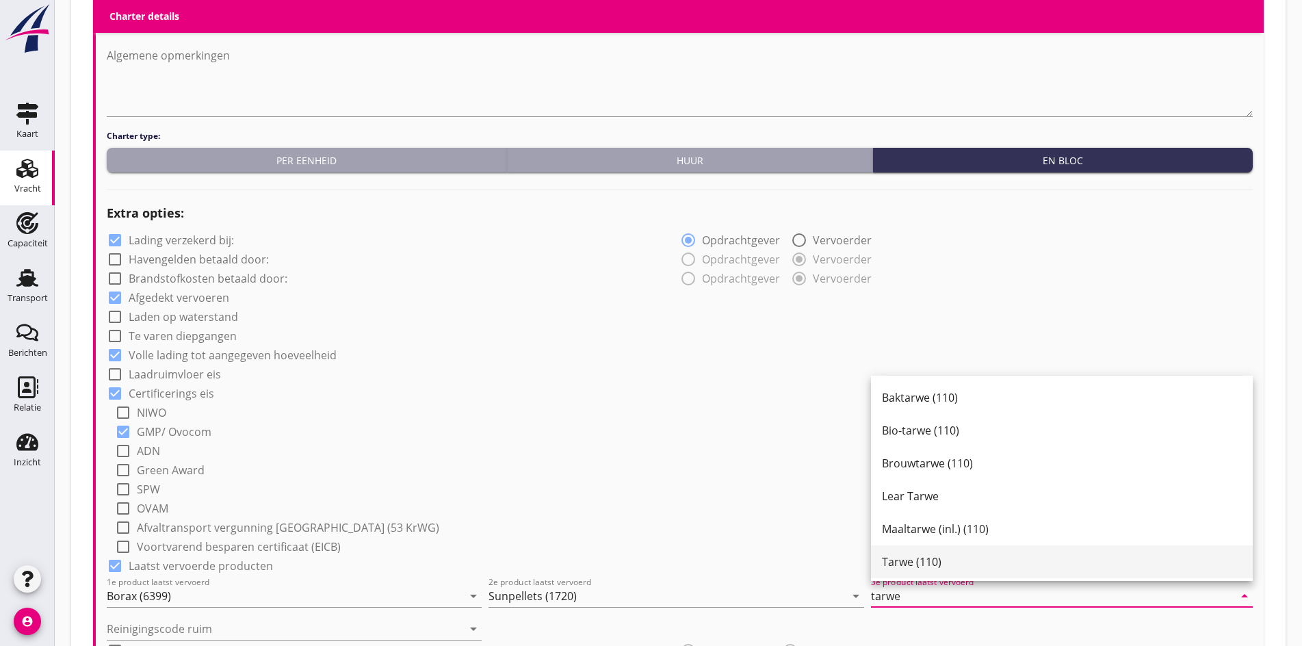
click at [921, 573] on div "Tarwe (110)" at bounding box center [1062, 561] width 360 height 33
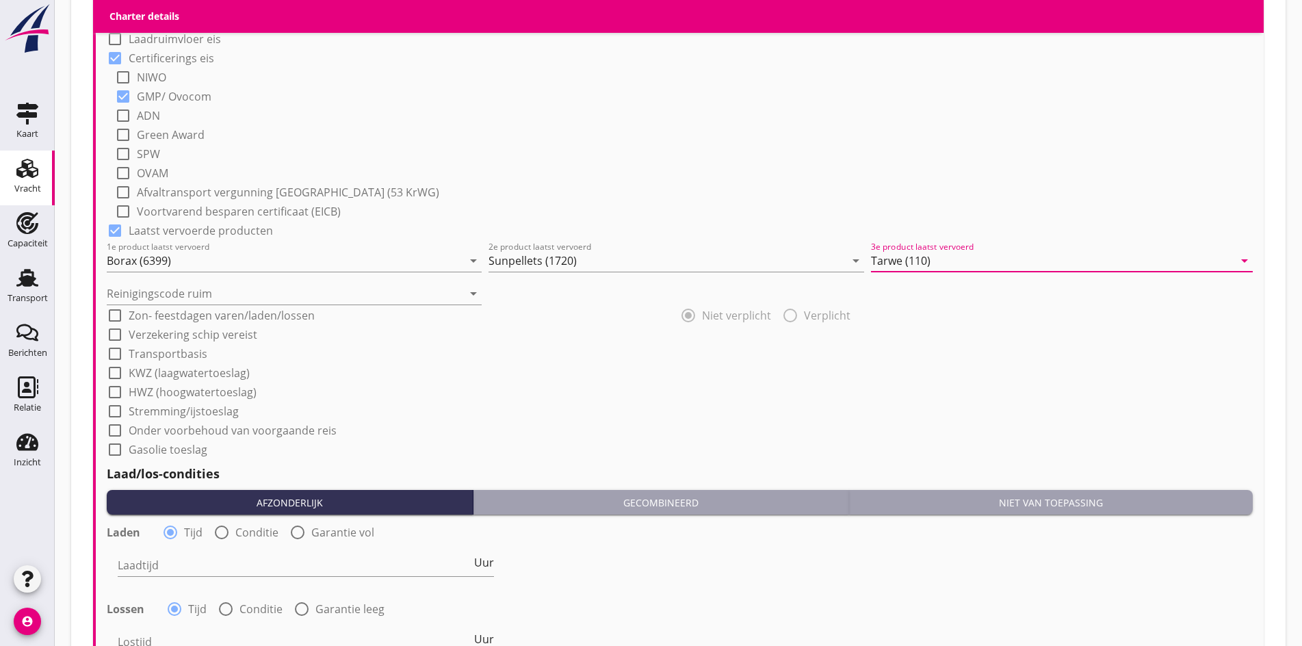
scroll to position [1207, 0]
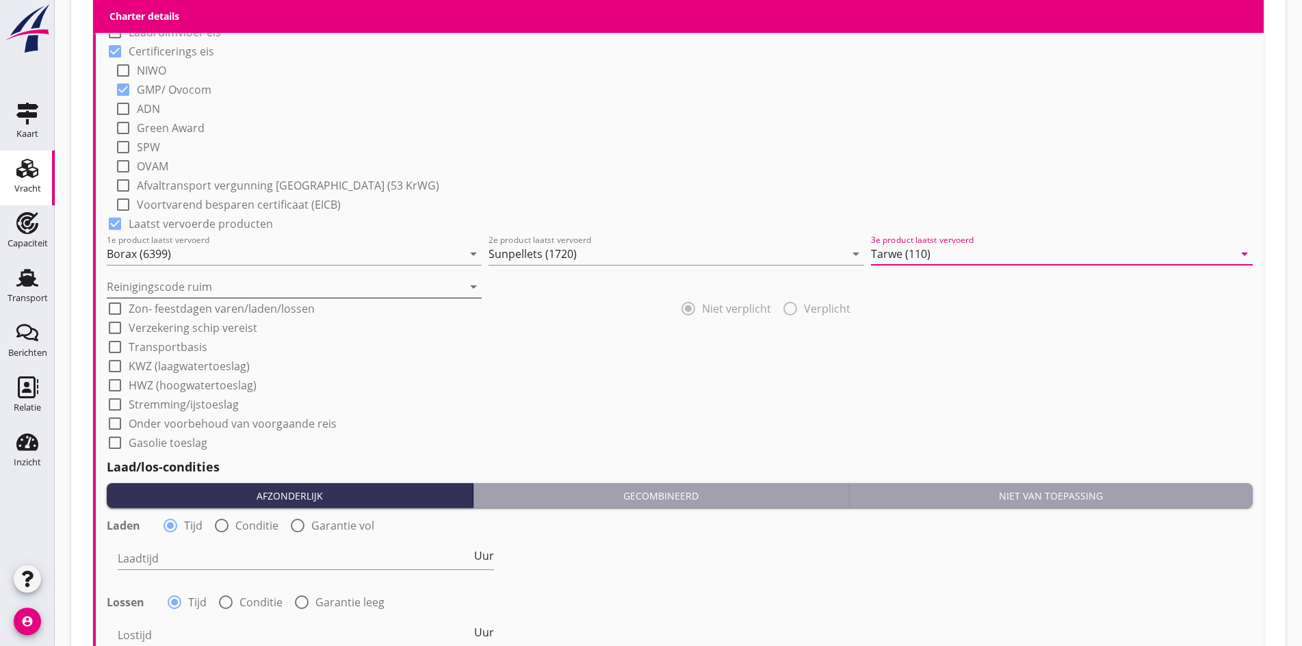
type input "Tarwe (110)"
click at [233, 285] on input "Reinigingscode ruim" at bounding box center [285, 287] width 356 height 22
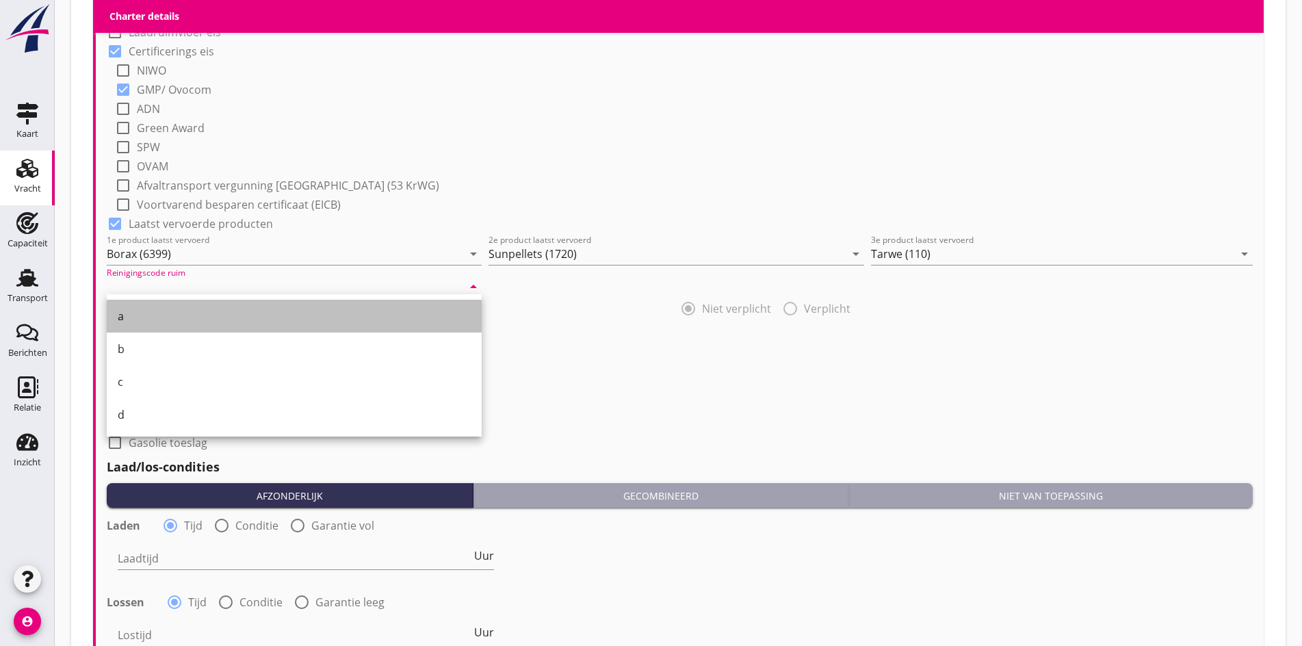
click at [213, 306] on div "a" at bounding box center [294, 316] width 353 height 33
type input "a"
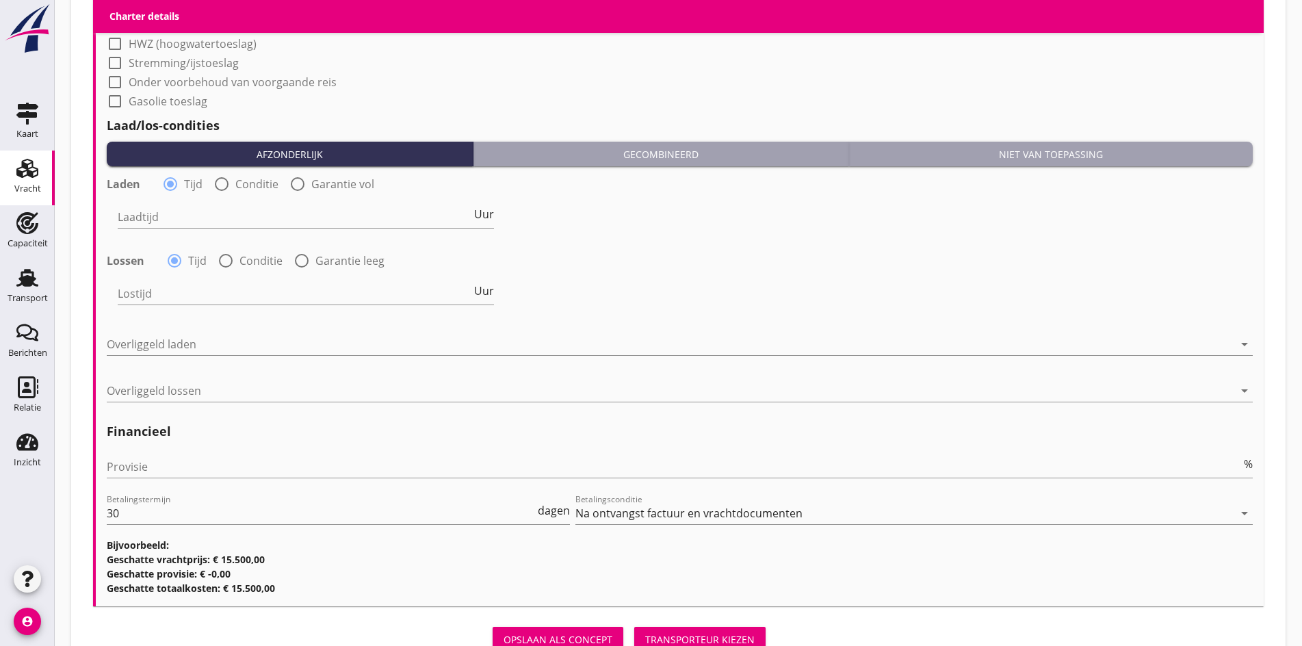
scroll to position [1548, 0]
click at [137, 207] on input "Laadtijd" at bounding box center [295, 216] width 354 height 22
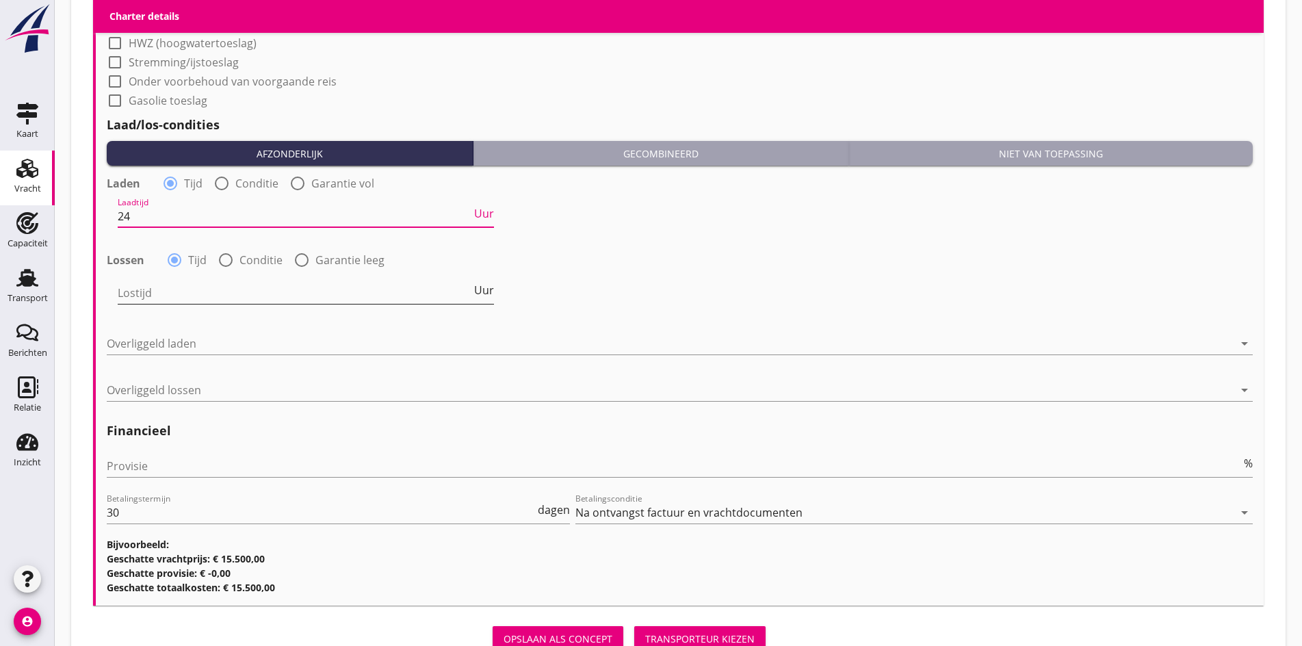
type input "24"
click at [165, 289] on input "Lostijd" at bounding box center [295, 293] width 354 height 22
click at [230, 260] on div at bounding box center [225, 259] width 23 height 23
radio input "false"
radio input "true"
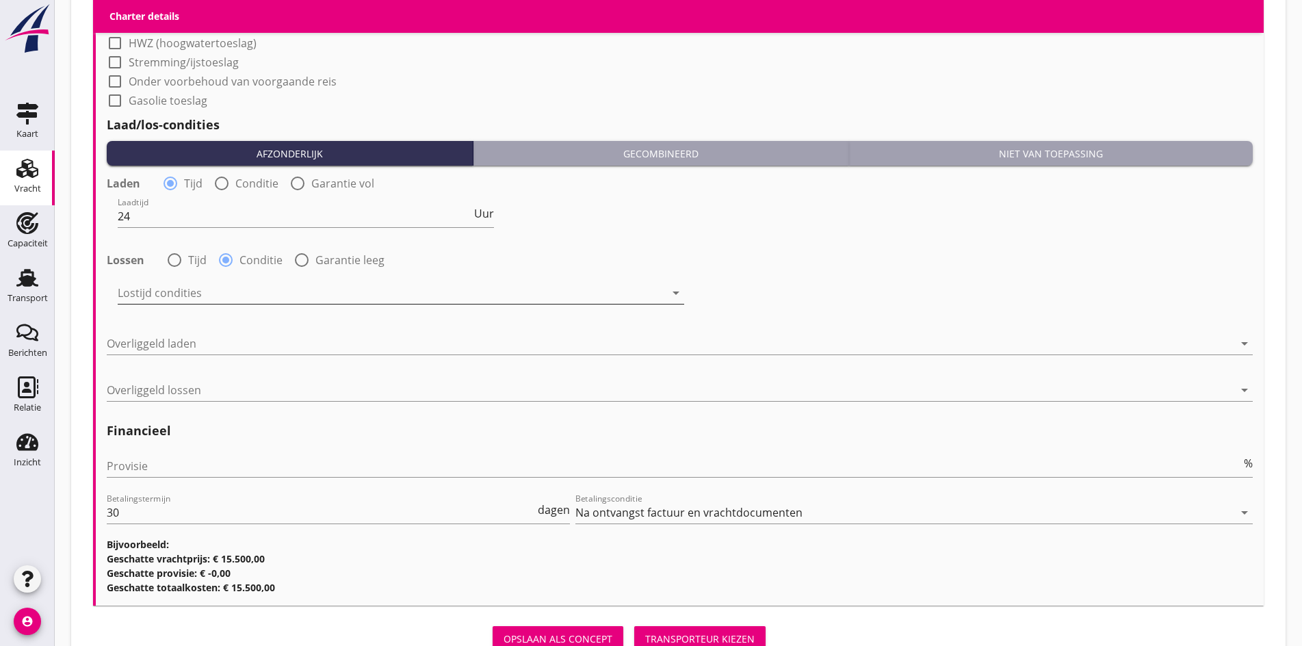
click at [206, 289] on div at bounding box center [391, 293] width 547 height 22
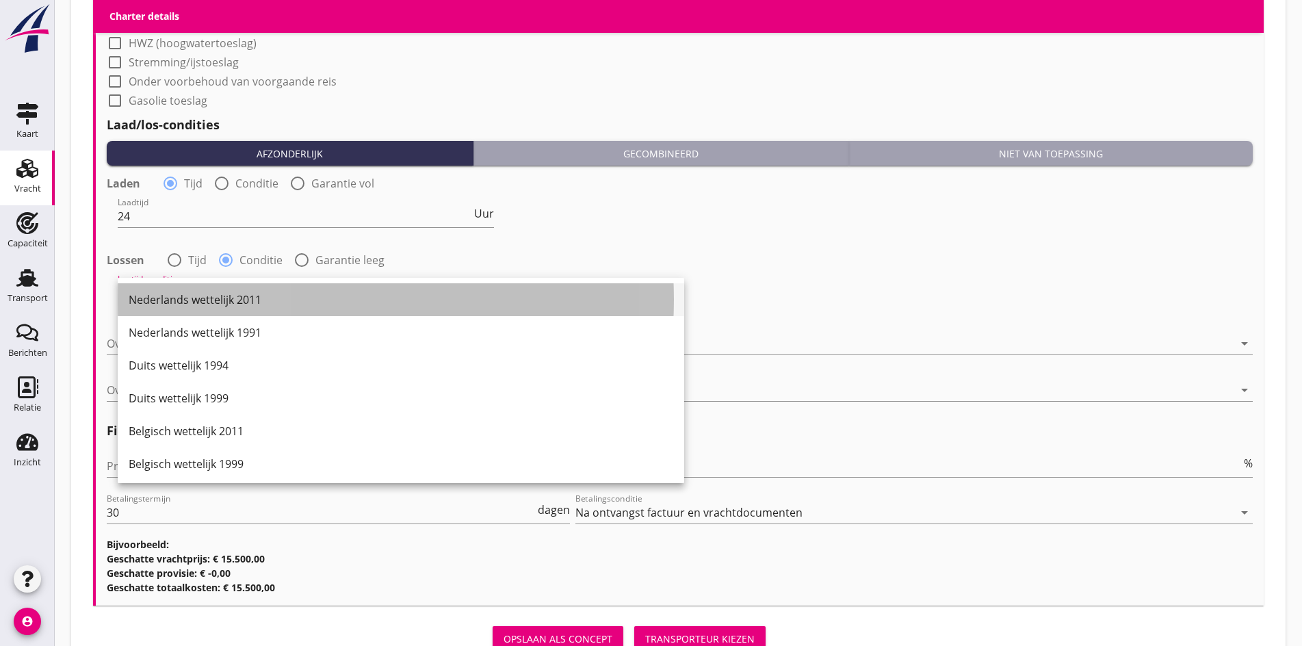
click at [200, 295] on div "Nederlands wettelijk 2011" at bounding box center [401, 299] width 544 height 16
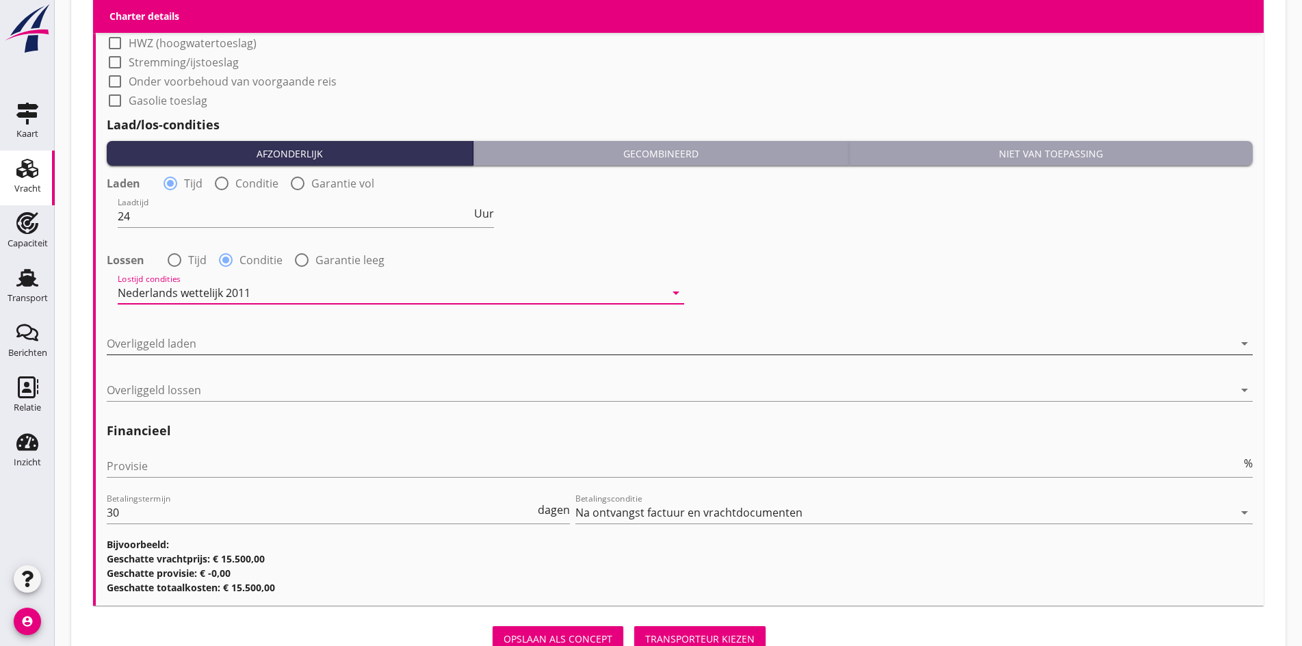
click at [182, 351] on div "Overliggeld laden arrow_drop_down" at bounding box center [680, 343] width 1146 height 22
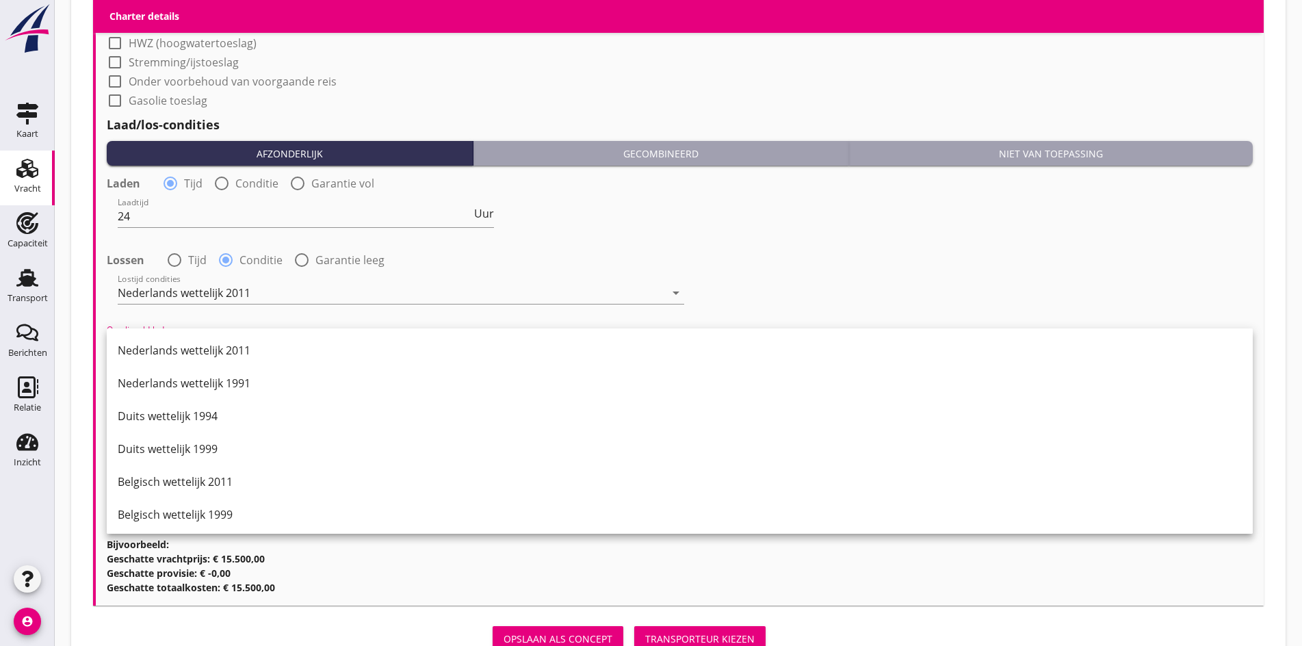
click at [166, 445] on div "Duits wettelijk 1999" at bounding box center [680, 448] width 1124 height 16
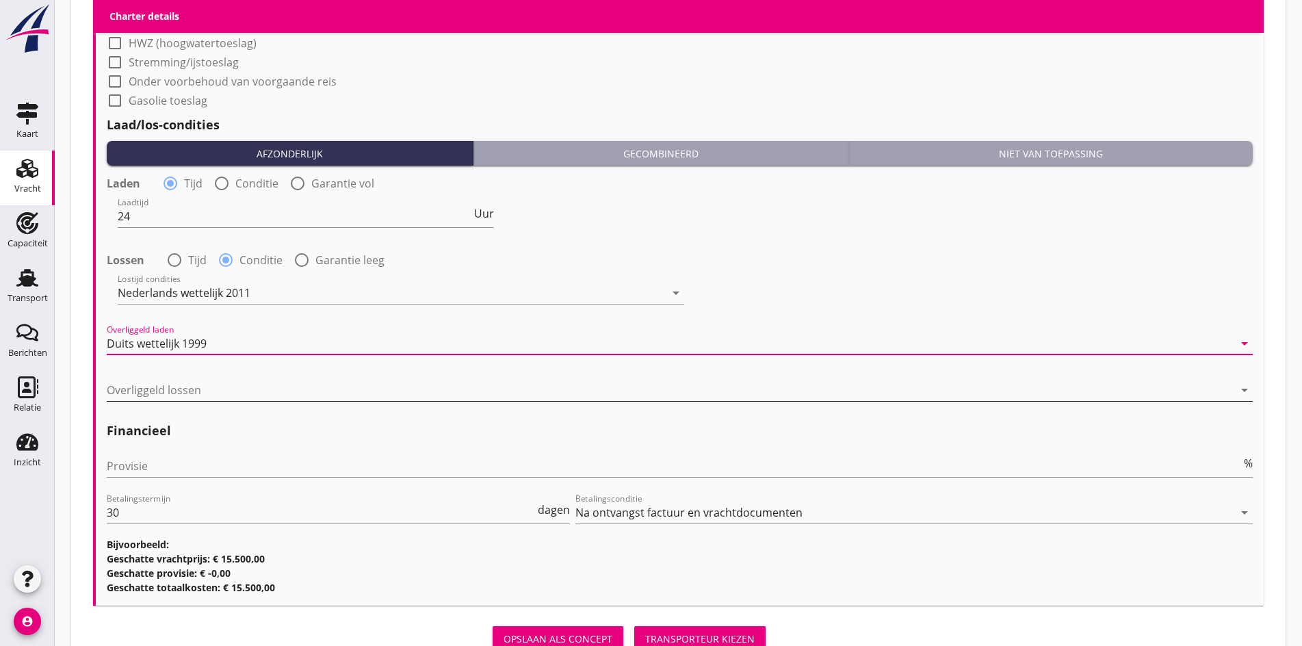
click at [145, 386] on div at bounding box center [670, 390] width 1126 height 22
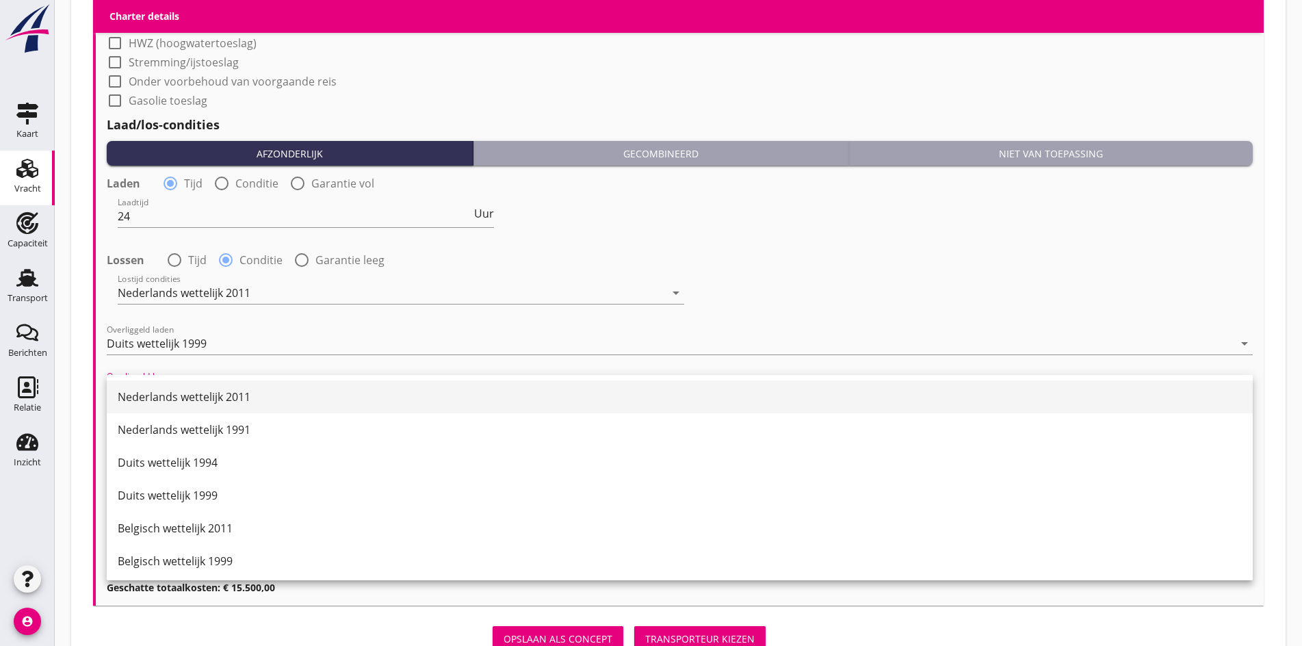
click at [148, 394] on div "Nederlands wettelijk 2011" at bounding box center [680, 396] width 1124 height 16
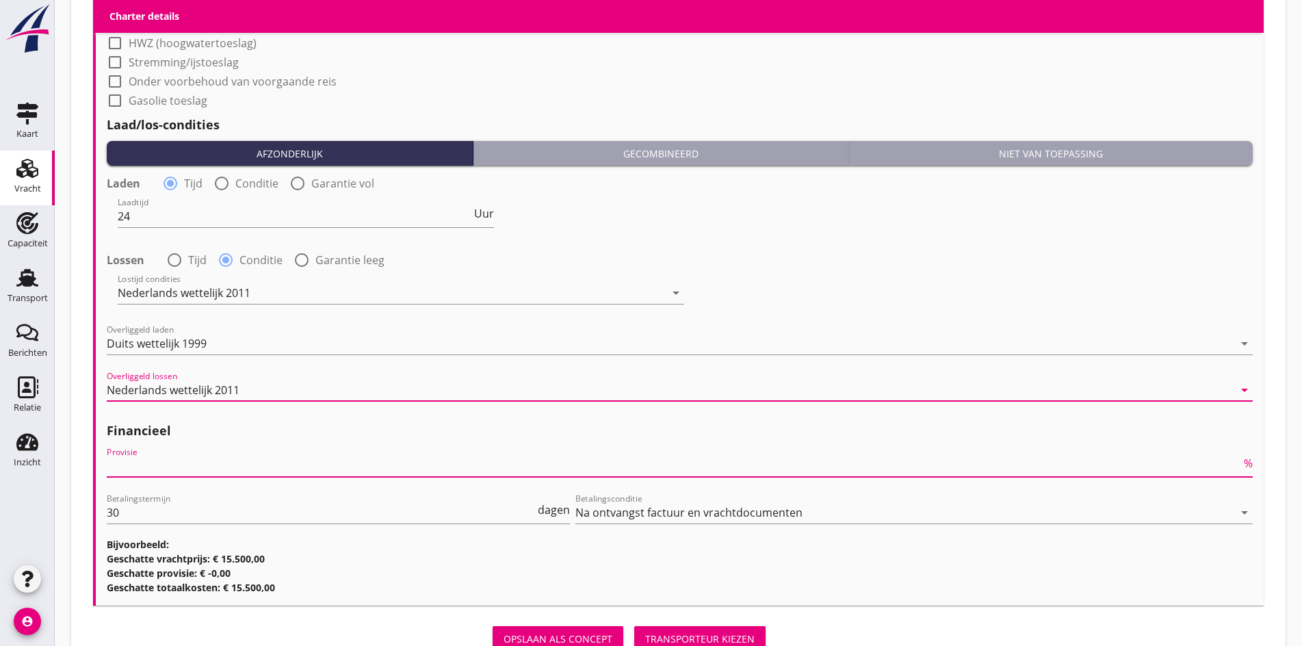
click at [151, 469] on input "Provisie" at bounding box center [674, 466] width 1134 height 22
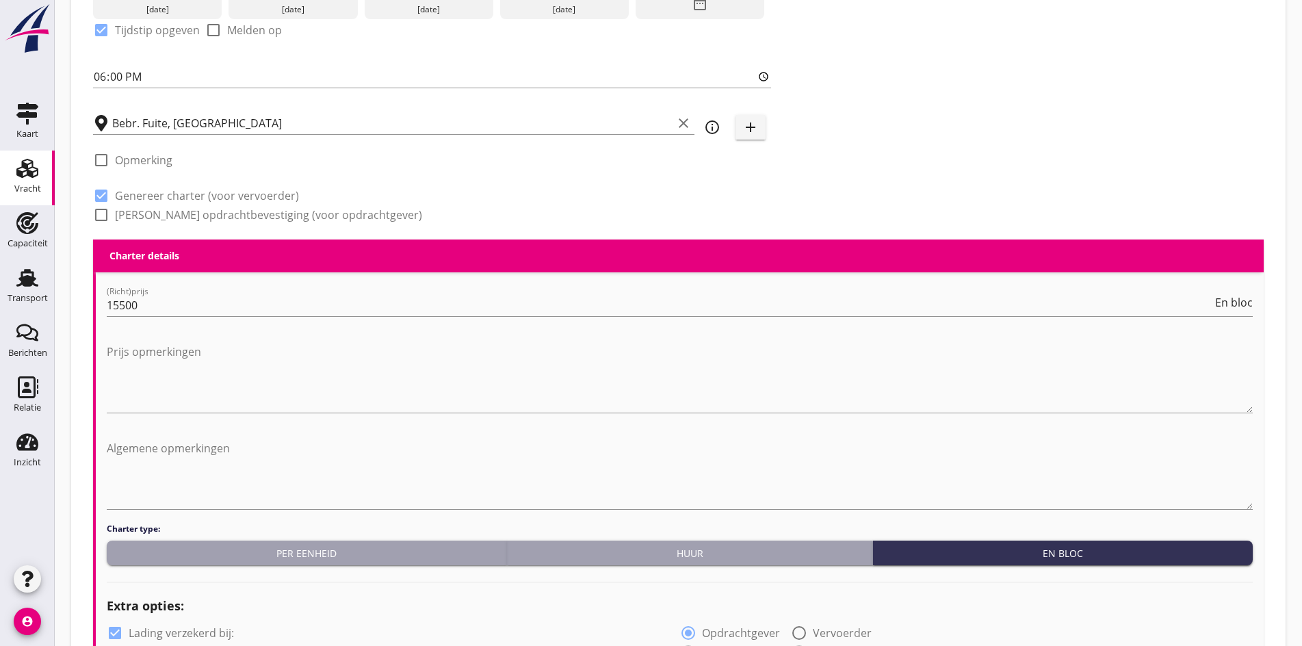
scroll to position [454, 0]
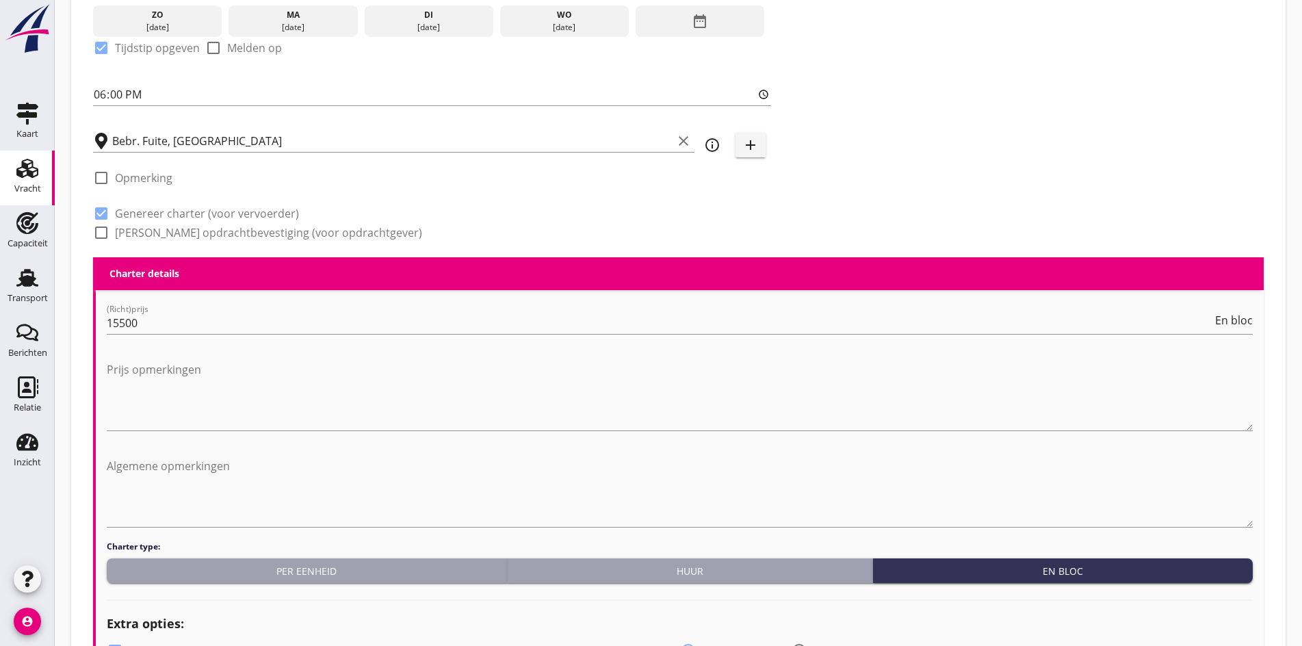
type input "5"
click at [104, 225] on div at bounding box center [101, 232] width 23 height 23
checkbox input "true"
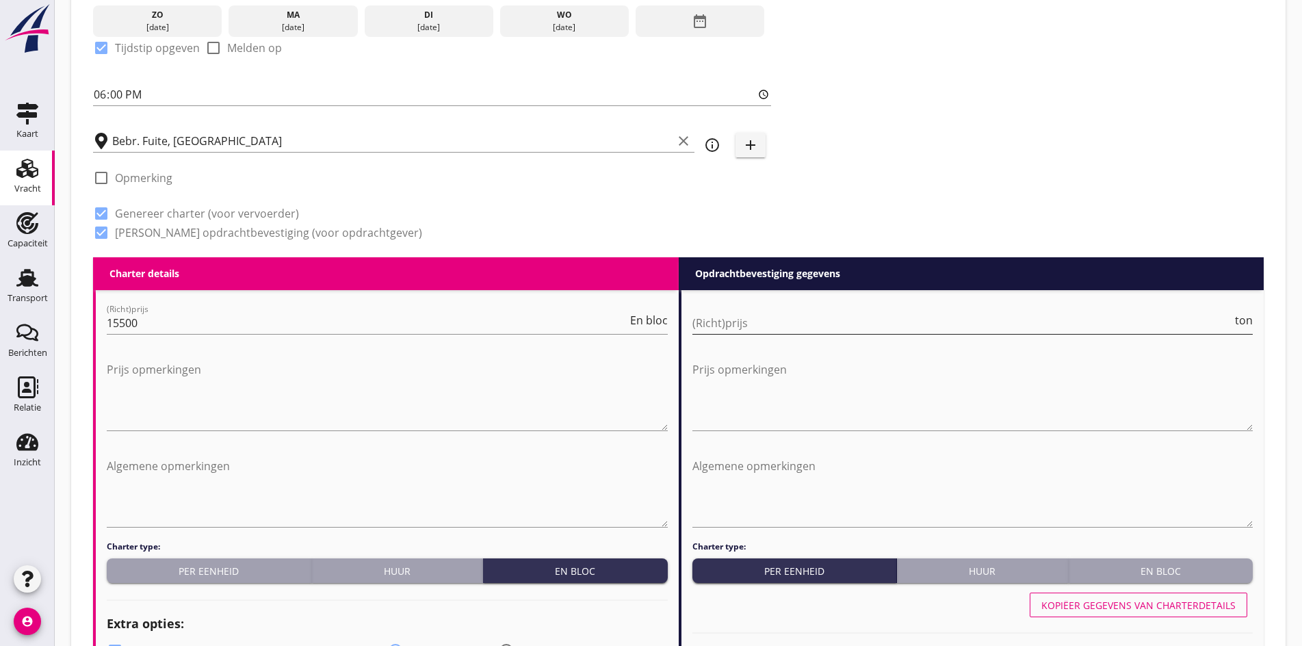
click at [754, 324] on input "(Richt)prijs" at bounding box center [962, 323] width 540 height 22
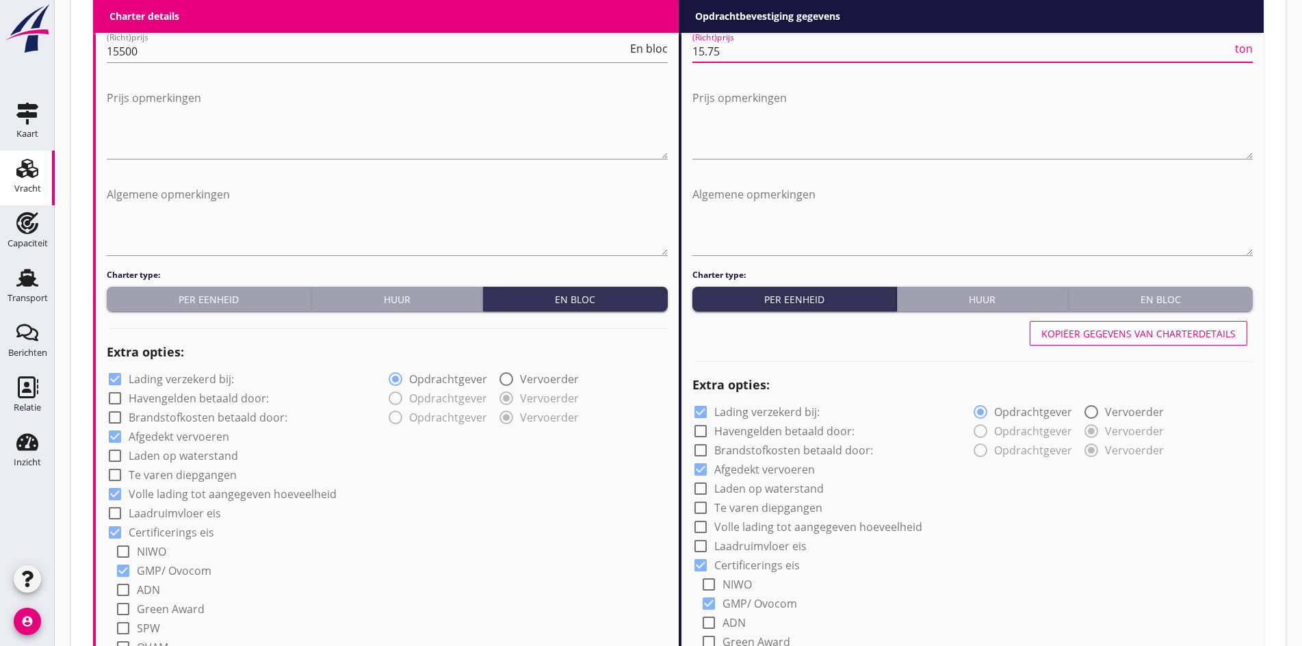
scroll to position [728, 0]
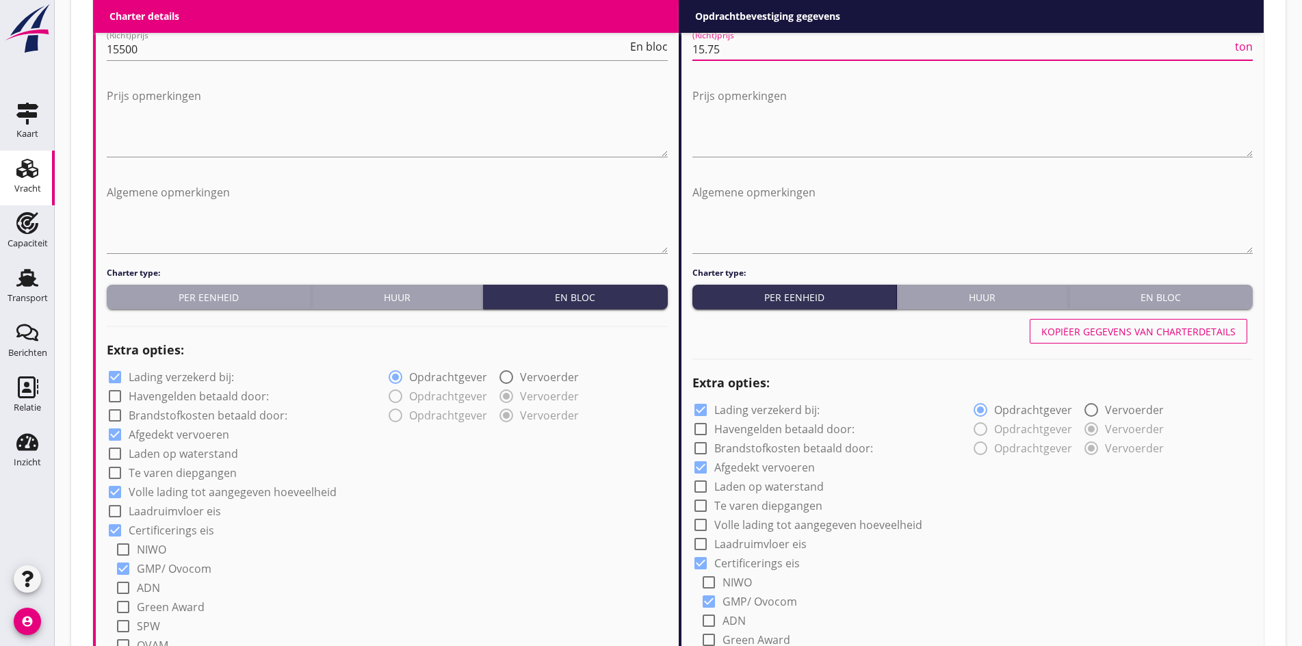
type input "15.75"
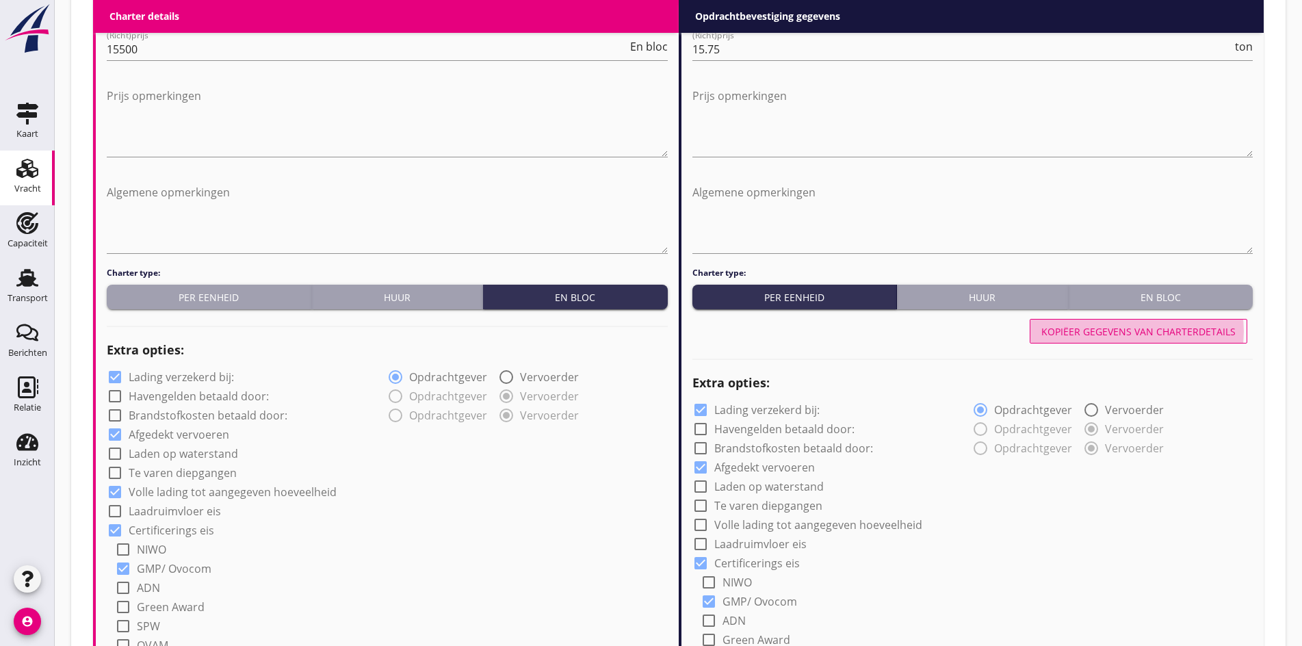
click at [1124, 324] on div "Kopiëer gegevens van charterdetails" at bounding box center [1138, 331] width 194 height 14
checkbox input "true"
type input "Borax (6399)"
type input "Sunpellets (1720)"
type input "Tarwe (110)"
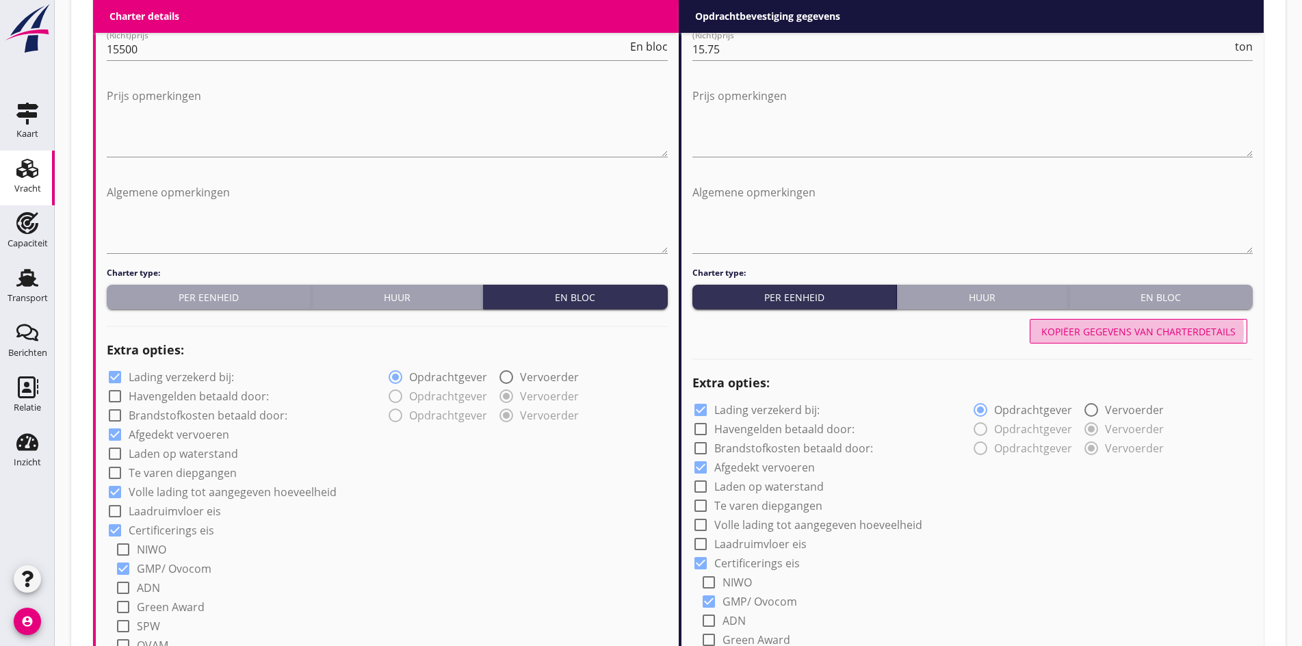
type input "a"
type input "24"
radio input "false"
radio input "true"
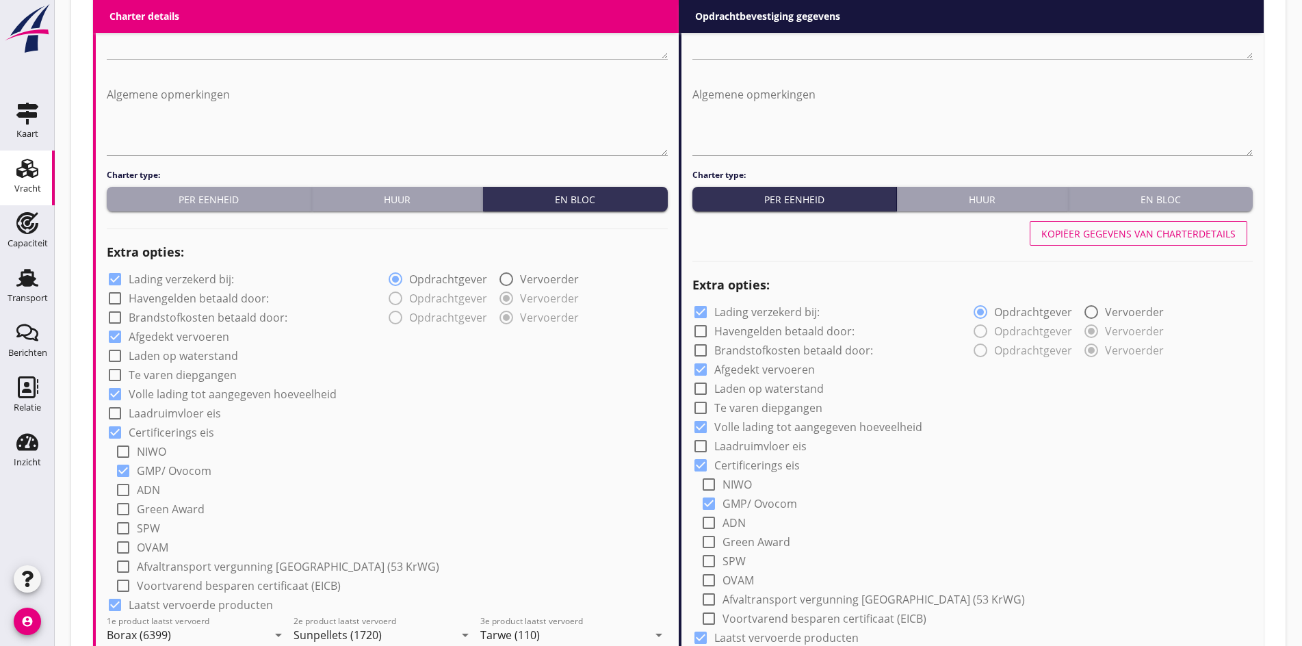
scroll to position [796, 0]
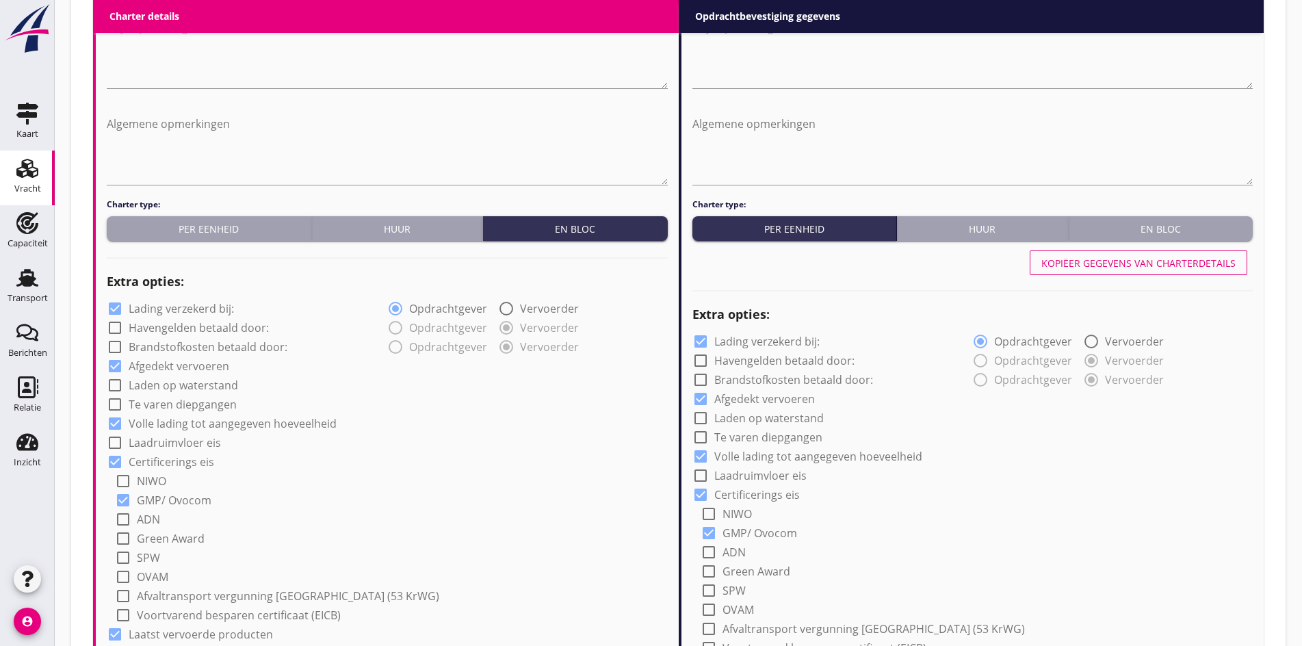
click at [1111, 235] on button "En bloc" at bounding box center [1160, 228] width 185 height 25
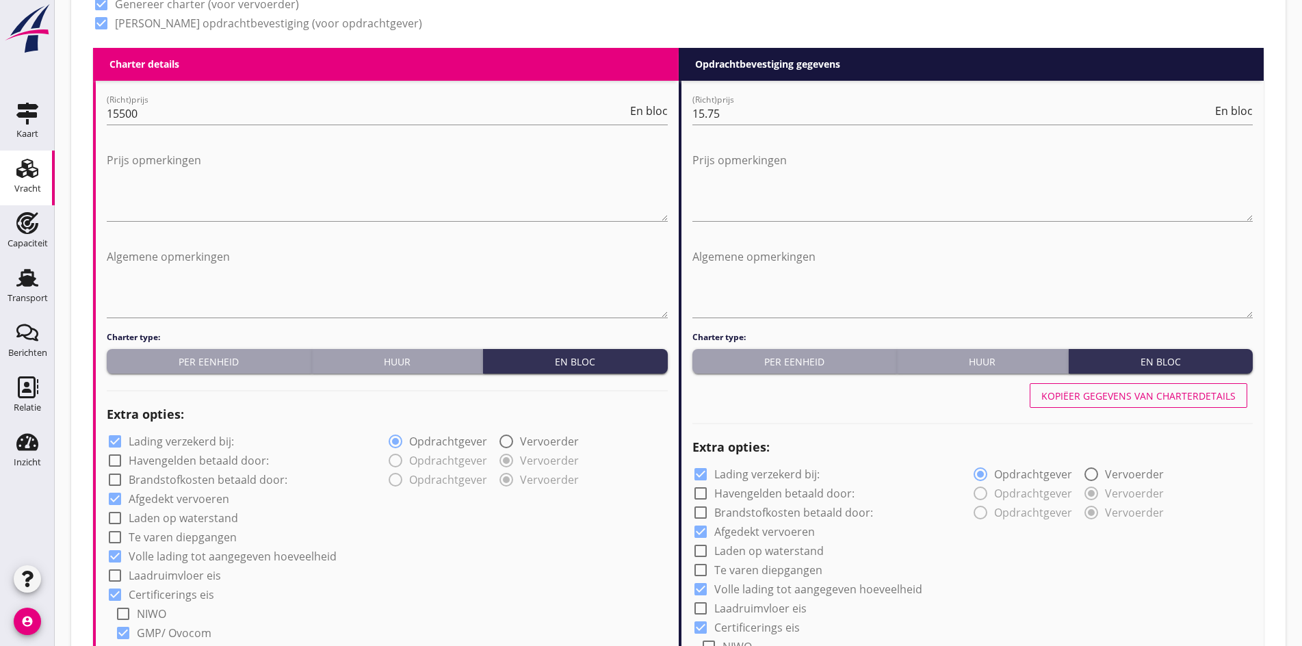
scroll to position [659, 0]
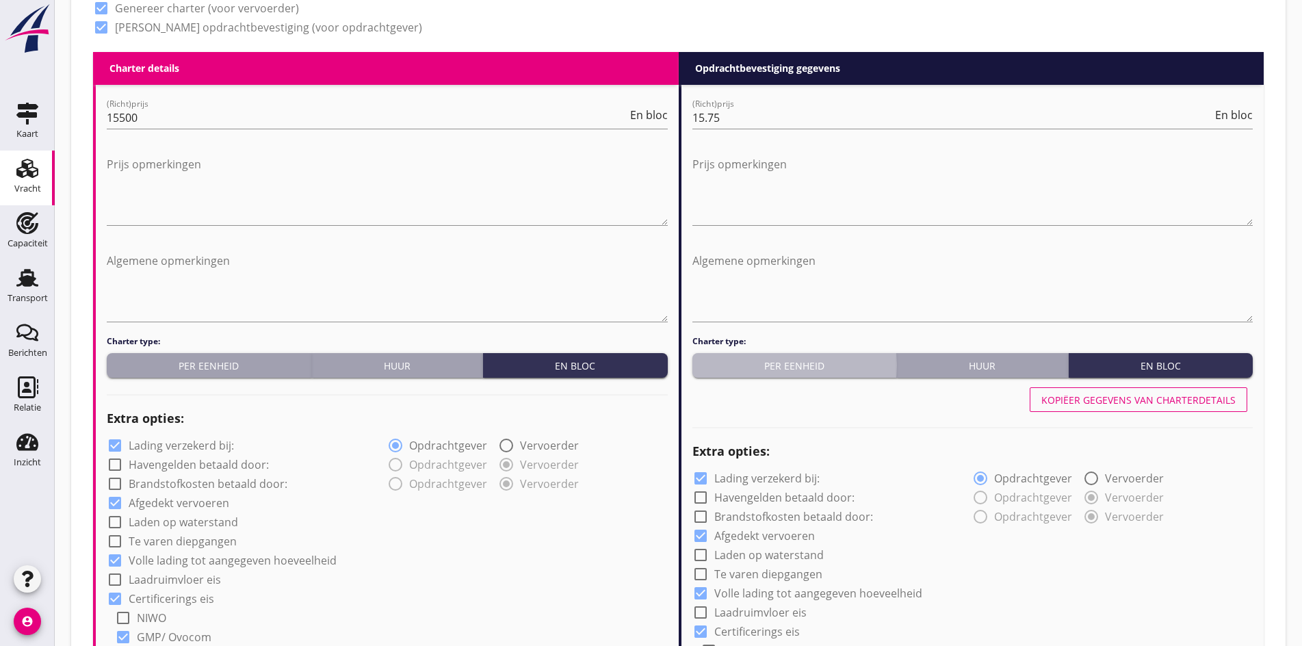
click at [752, 363] on div "Per eenheid" at bounding box center [795, 365] width 194 height 14
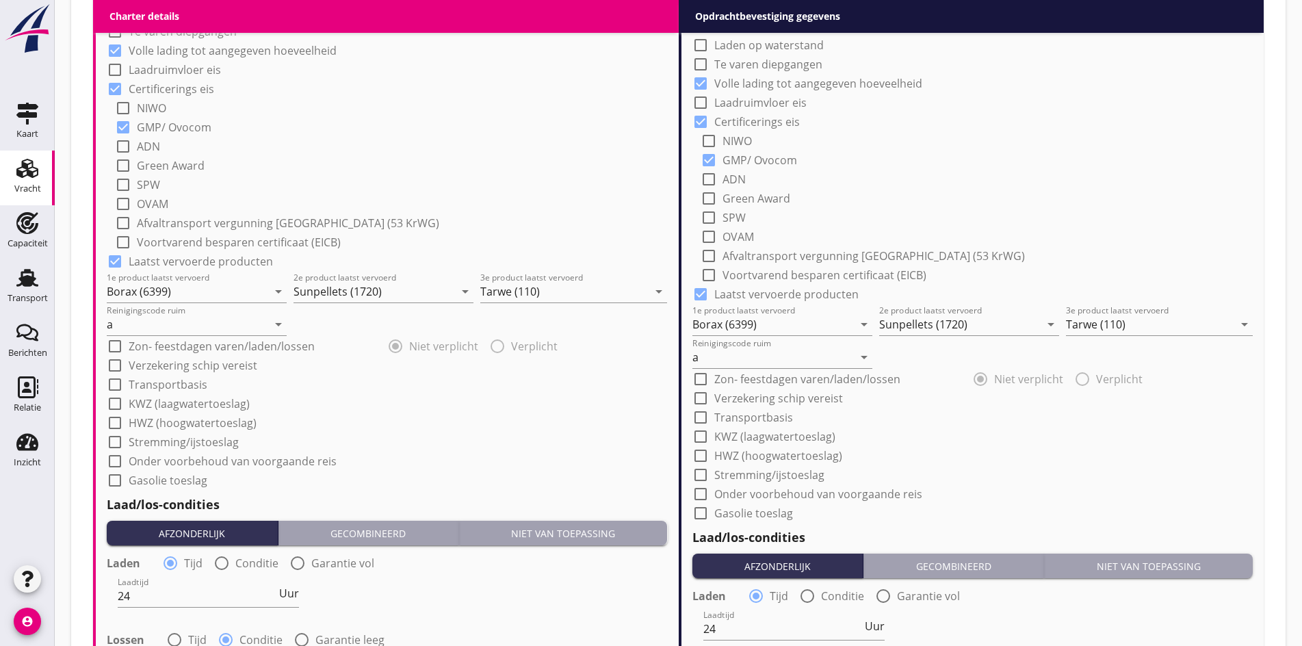
scroll to position [1207, 0]
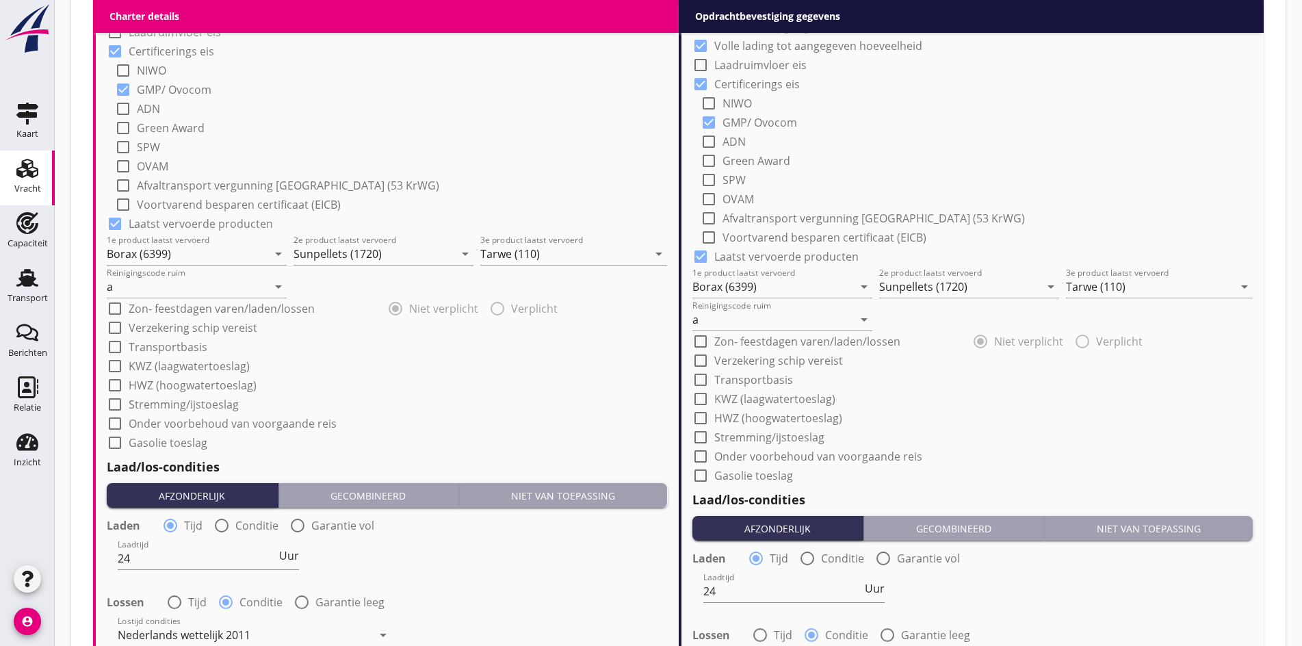
click at [697, 476] on div at bounding box center [700, 475] width 23 height 23
checkbox input "true"
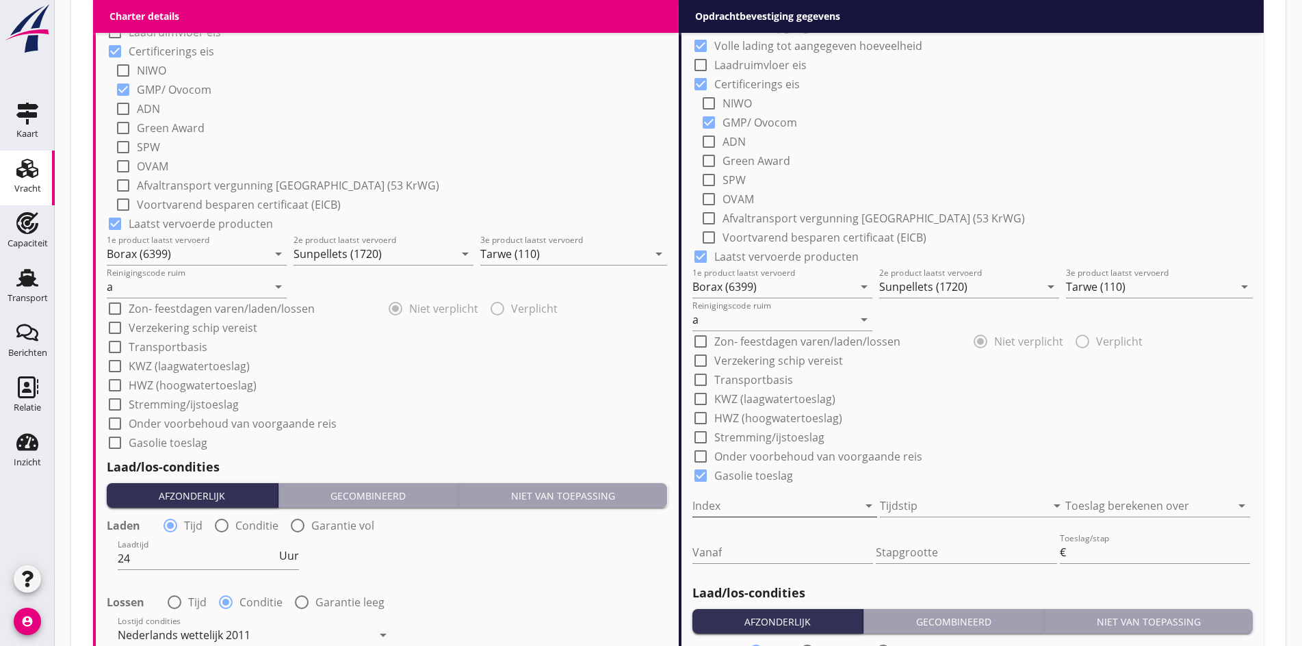
click at [725, 500] on div at bounding box center [765, 506] width 147 height 22
click at [724, 553] on div "KBN" at bounding box center [784, 545] width 163 height 16
click at [901, 503] on div at bounding box center [953, 506] width 147 height 22
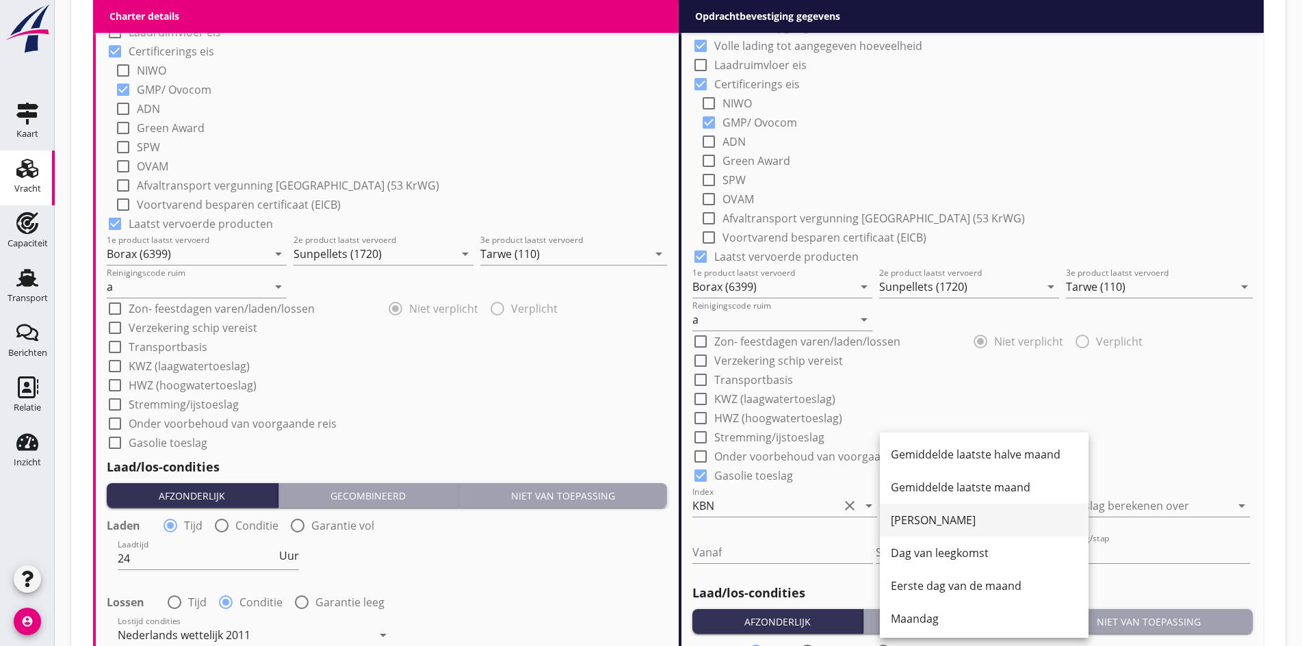
click at [937, 512] on div "[PERSON_NAME]" at bounding box center [984, 520] width 187 height 16
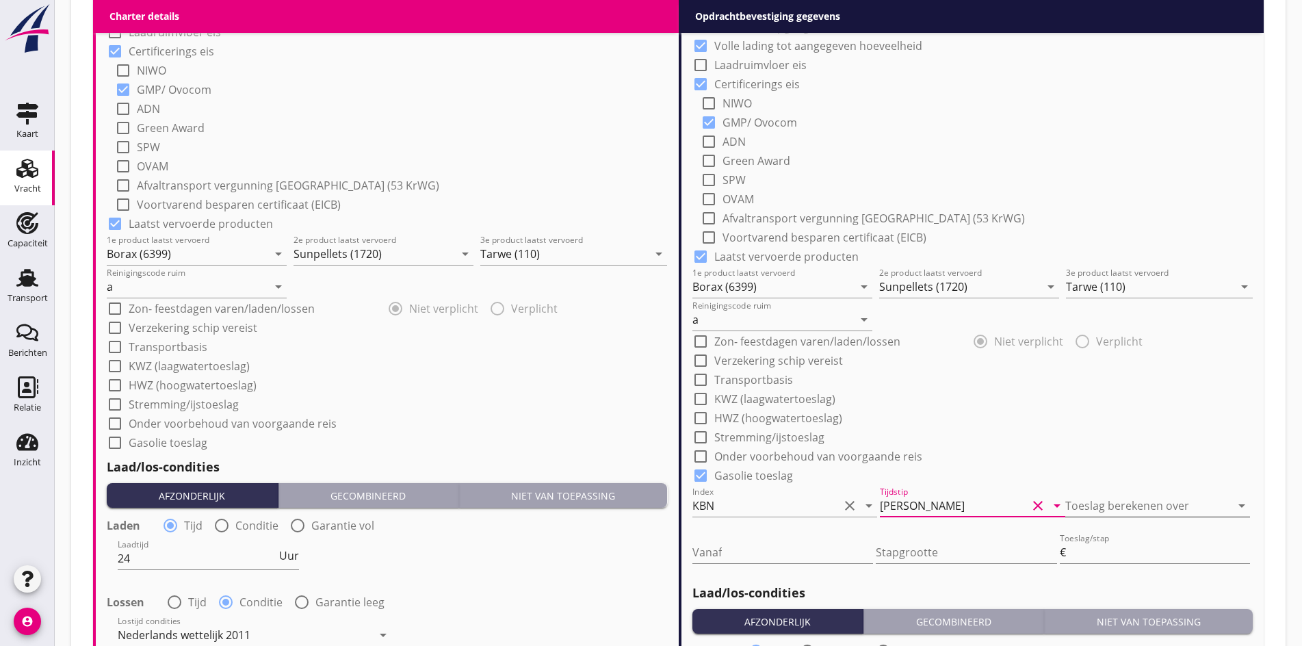
click at [1161, 502] on div at bounding box center [1138, 506] width 147 height 22
click at [1126, 509] on div "Vrachtprijs" at bounding box center [1157, 512] width 163 height 16
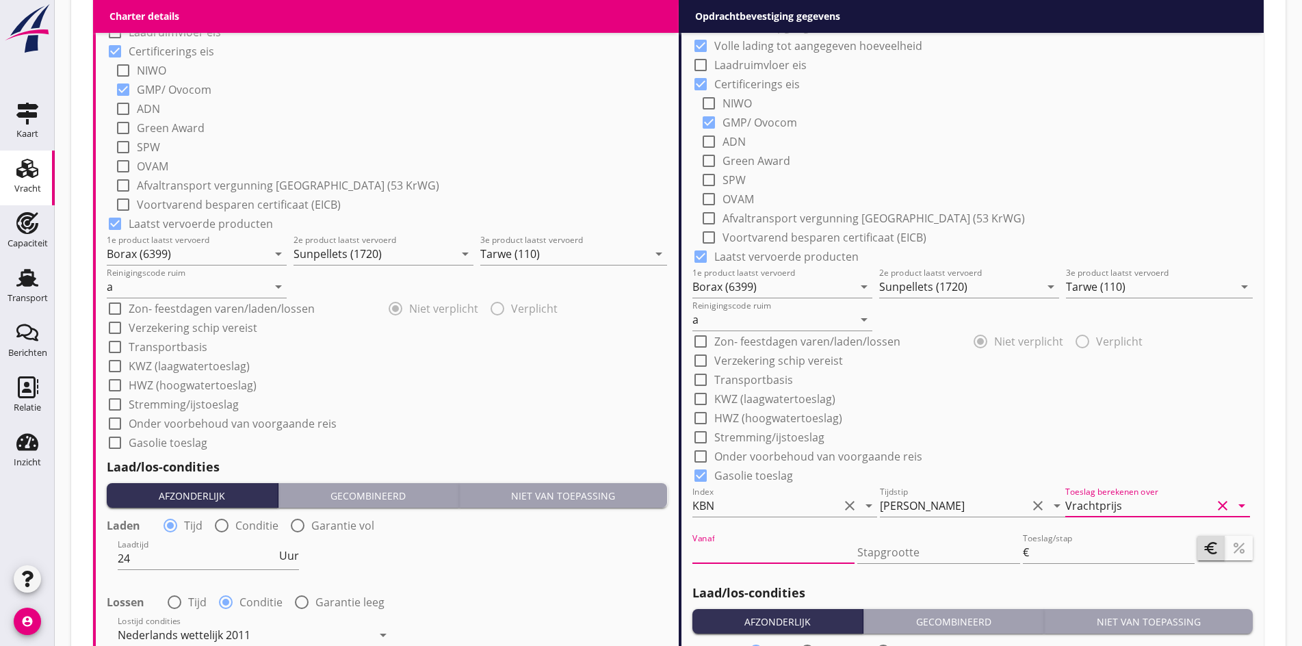
click at [772, 559] on div "Vanaf" at bounding box center [773, 552] width 163 height 22
type input "95"
click at [871, 548] on input "Stapgrootte" at bounding box center [938, 552] width 163 height 22
type input "0.5"
click at [1044, 549] on input "Toeslag/stap" at bounding box center [1112, 552] width 163 height 22
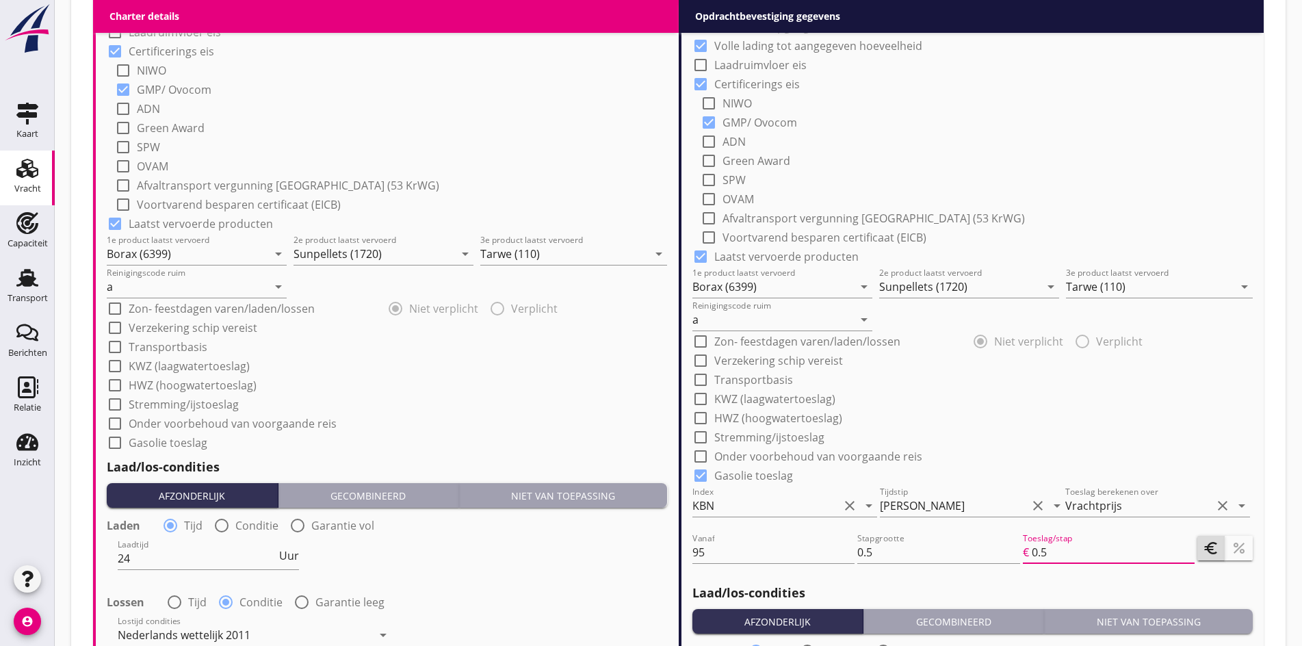
type input "0.5"
click at [1230, 554] on button "percent" at bounding box center [1238, 548] width 27 height 25
click at [1120, 584] on h2 "Laad/los-condities" at bounding box center [972, 592] width 561 height 18
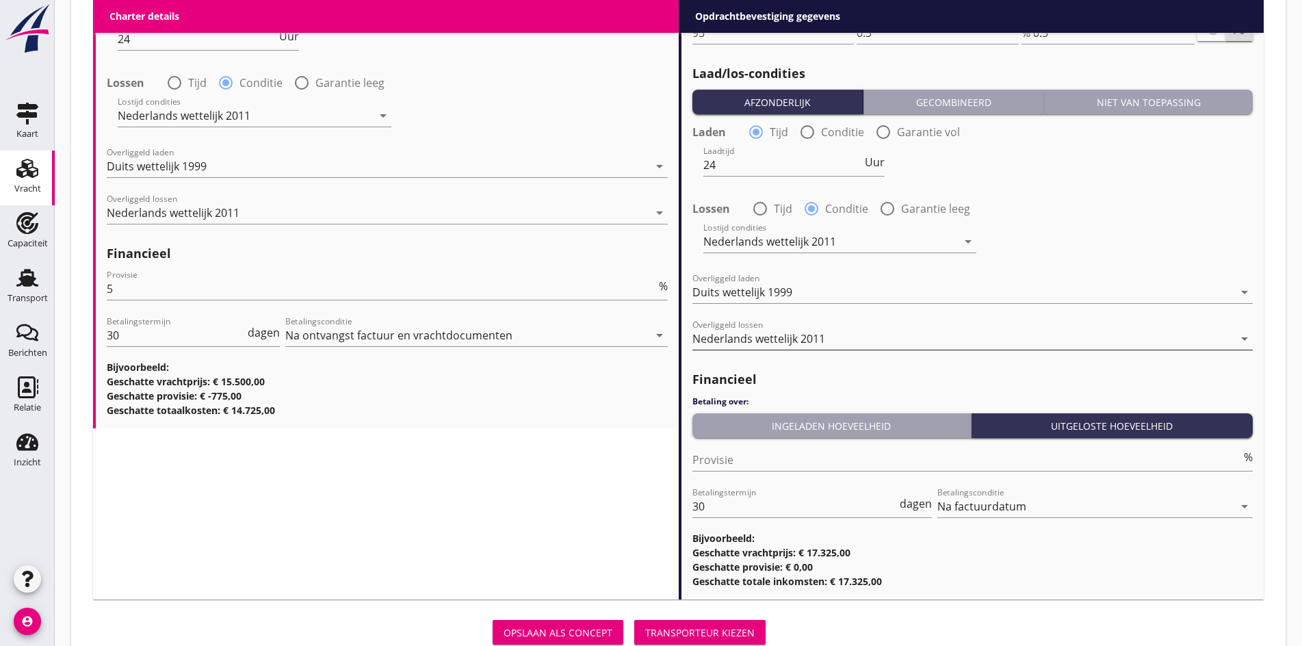
scroll to position [1769, 0]
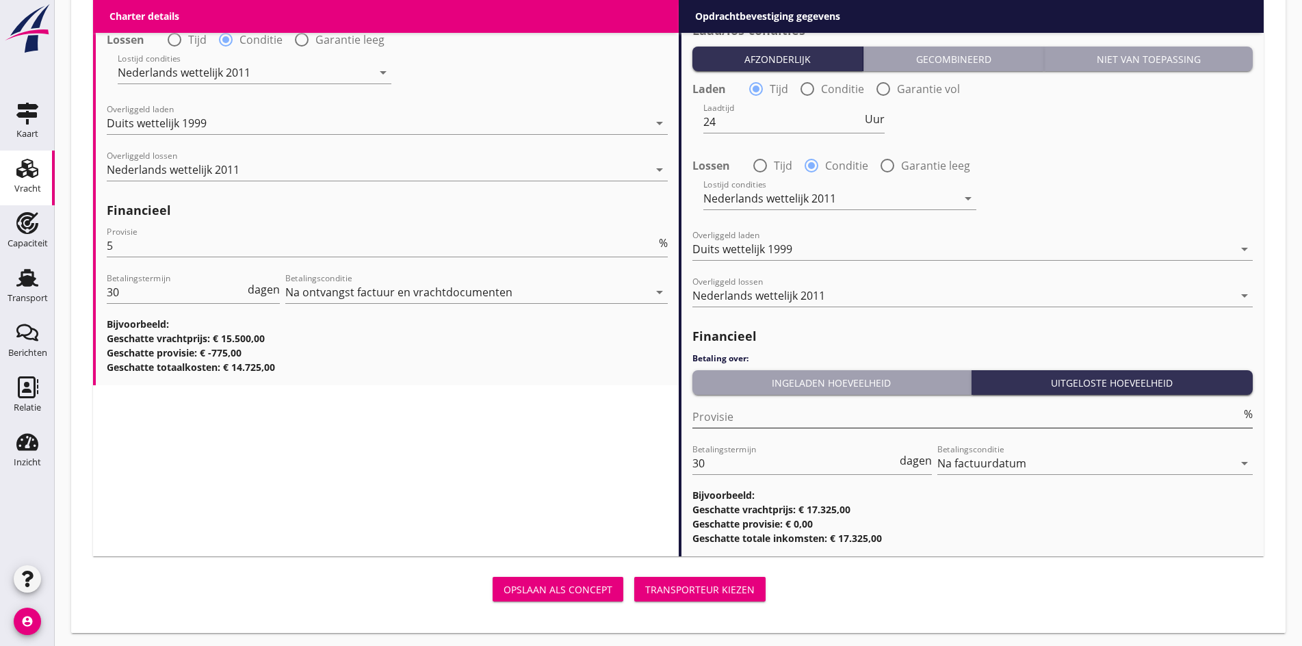
click at [718, 421] on input "Provisie" at bounding box center [966, 417] width 549 height 22
type input "0"
click at [645, 583] on div "Transporteur kiezen" at bounding box center [699, 589] width 109 height 14
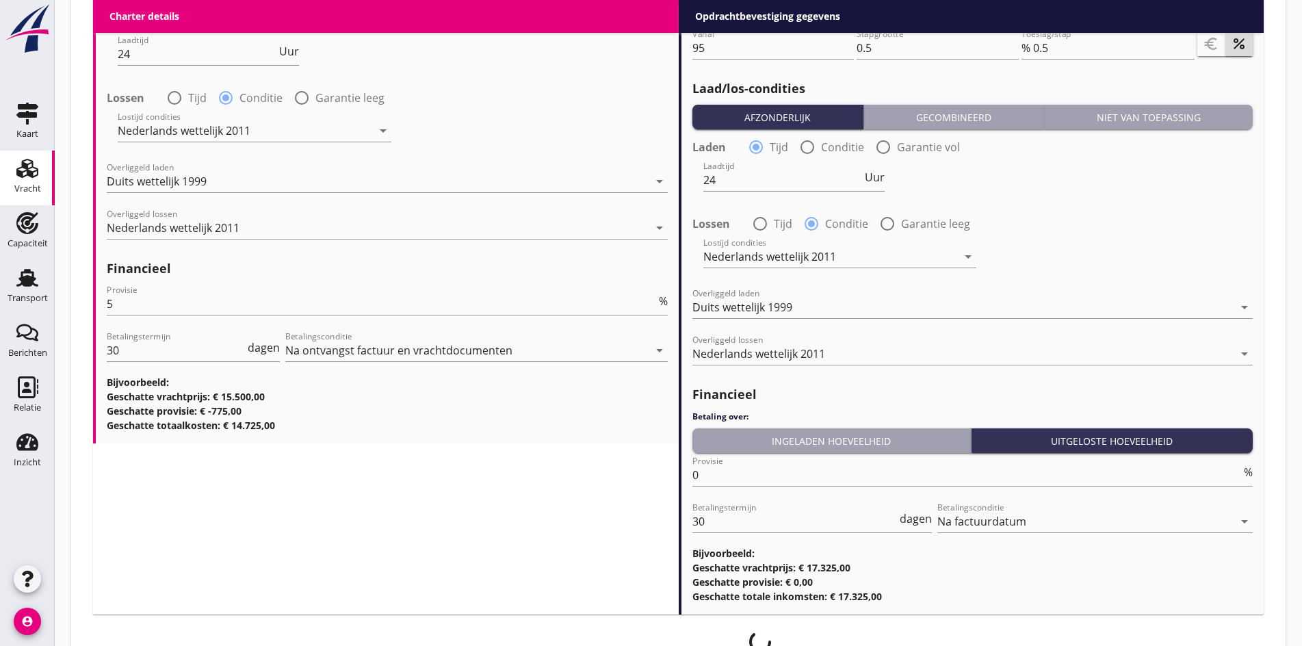
scroll to position [1758, 0]
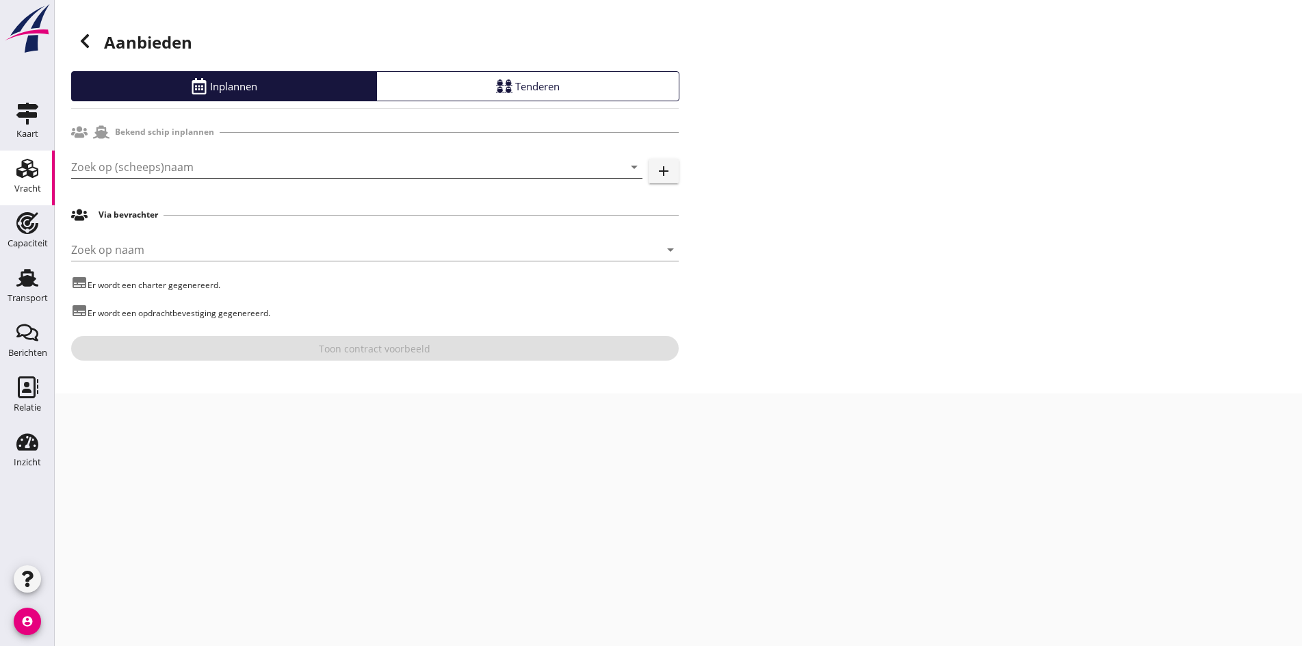
click at [198, 174] on input "Zoek op (scheeps)naam" at bounding box center [337, 167] width 533 height 22
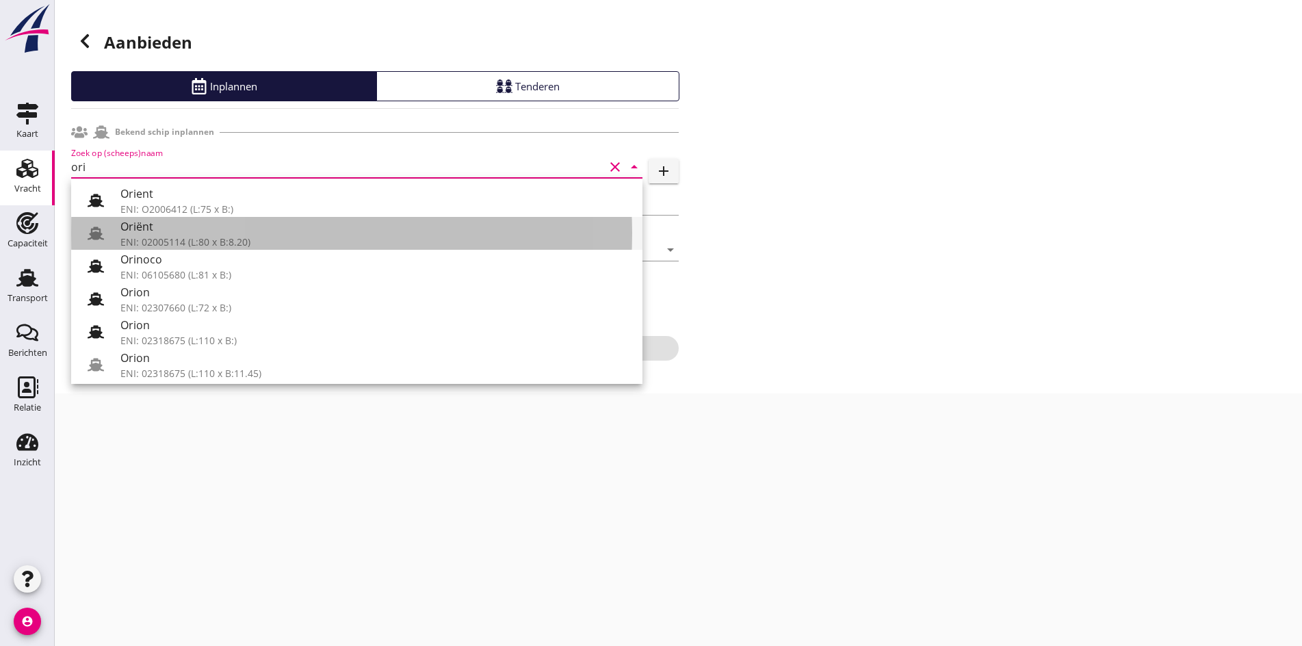
click at [196, 239] on div "ENI: 02005114 (L:80 x B:8.20)" at bounding box center [375, 242] width 511 height 14
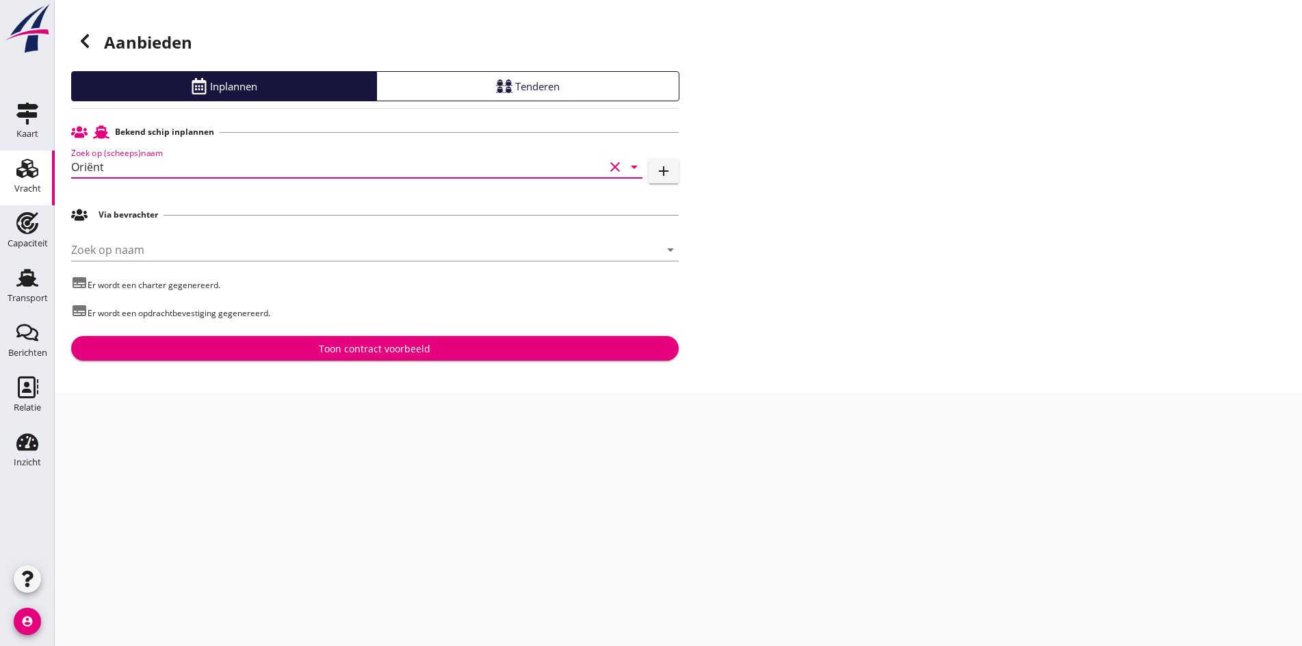
type input "Oriënt"
click at [360, 353] on div "Toon contract voorbeeld" at bounding box center [374, 348] width 111 height 14
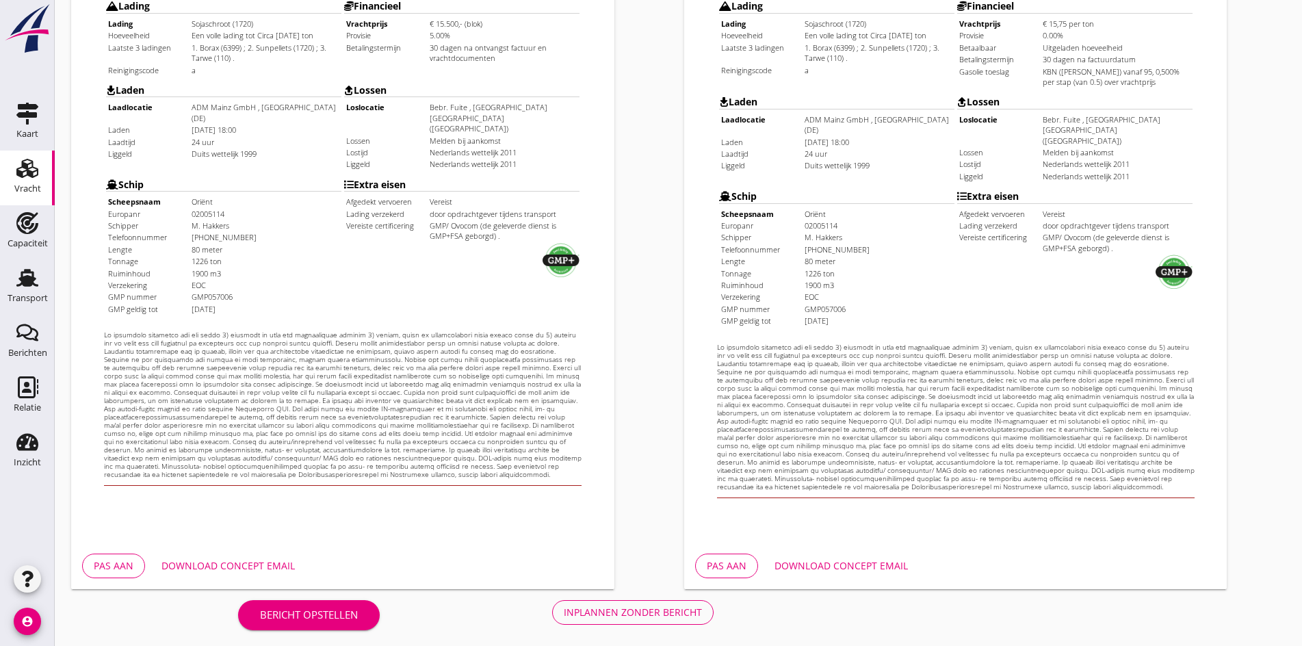
scroll to position [367, 0]
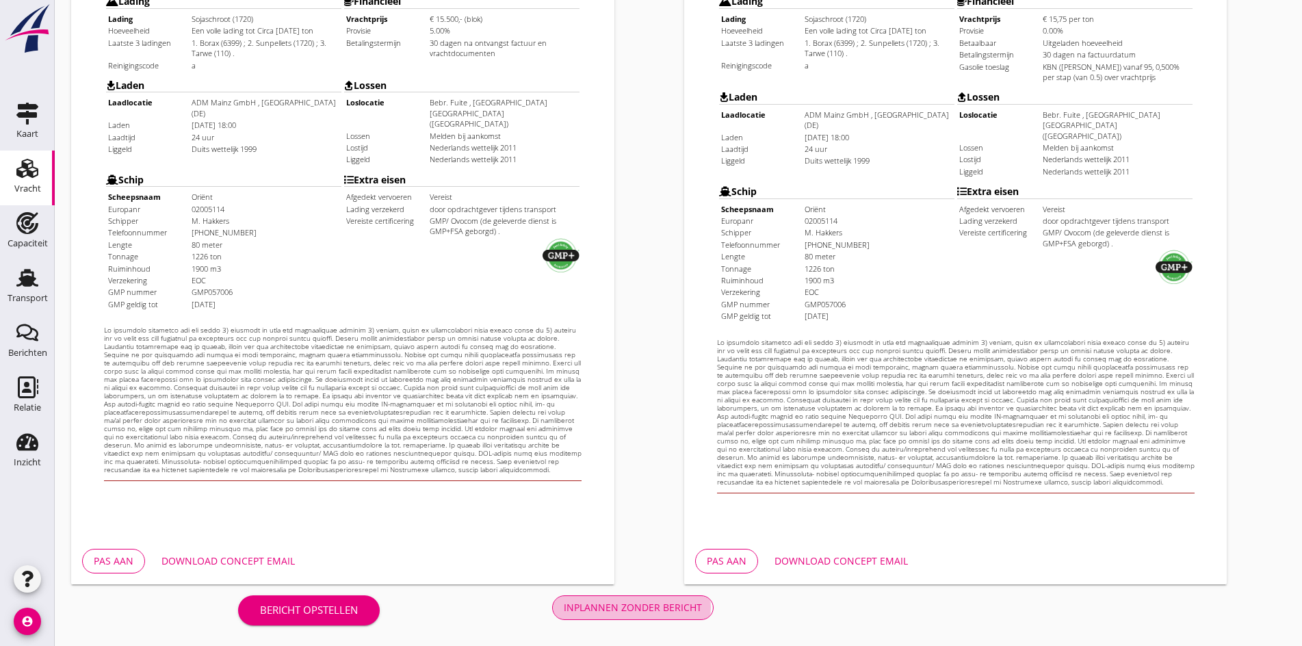
click at [552, 597] on button "Inplannen zonder bericht" at bounding box center [632, 607] width 161 height 25
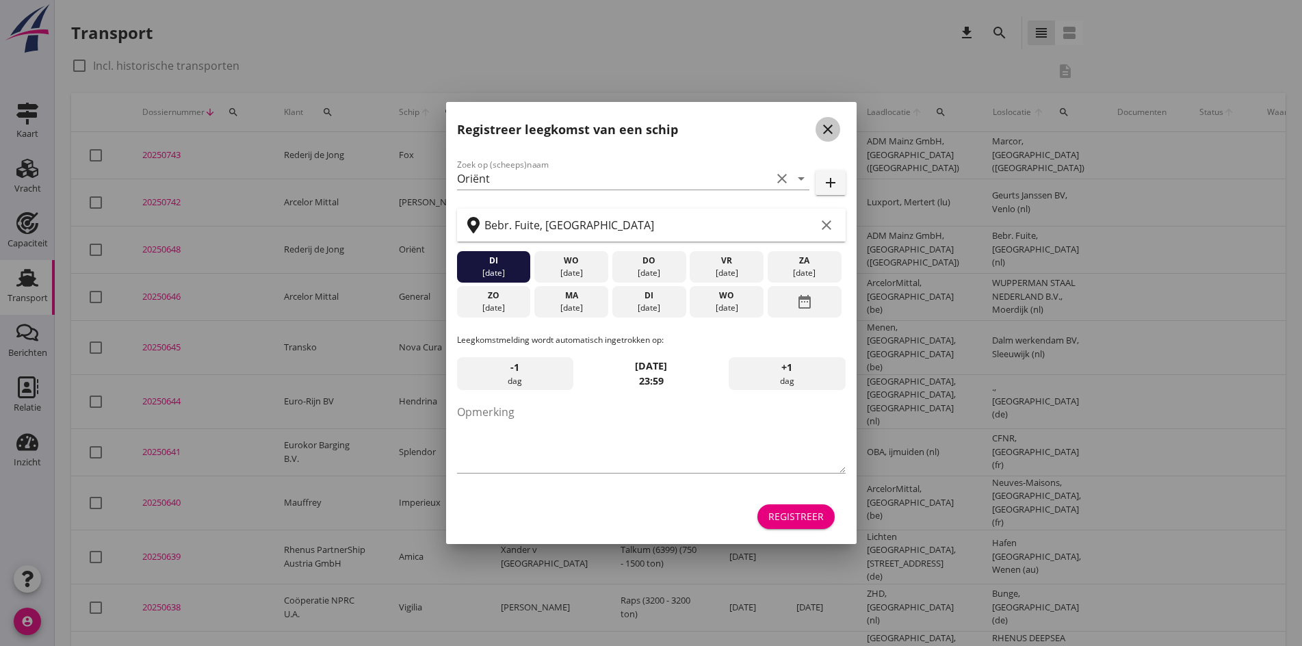
click at [823, 133] on icon "close" at bounding box center [827, 129] width 16 height 16
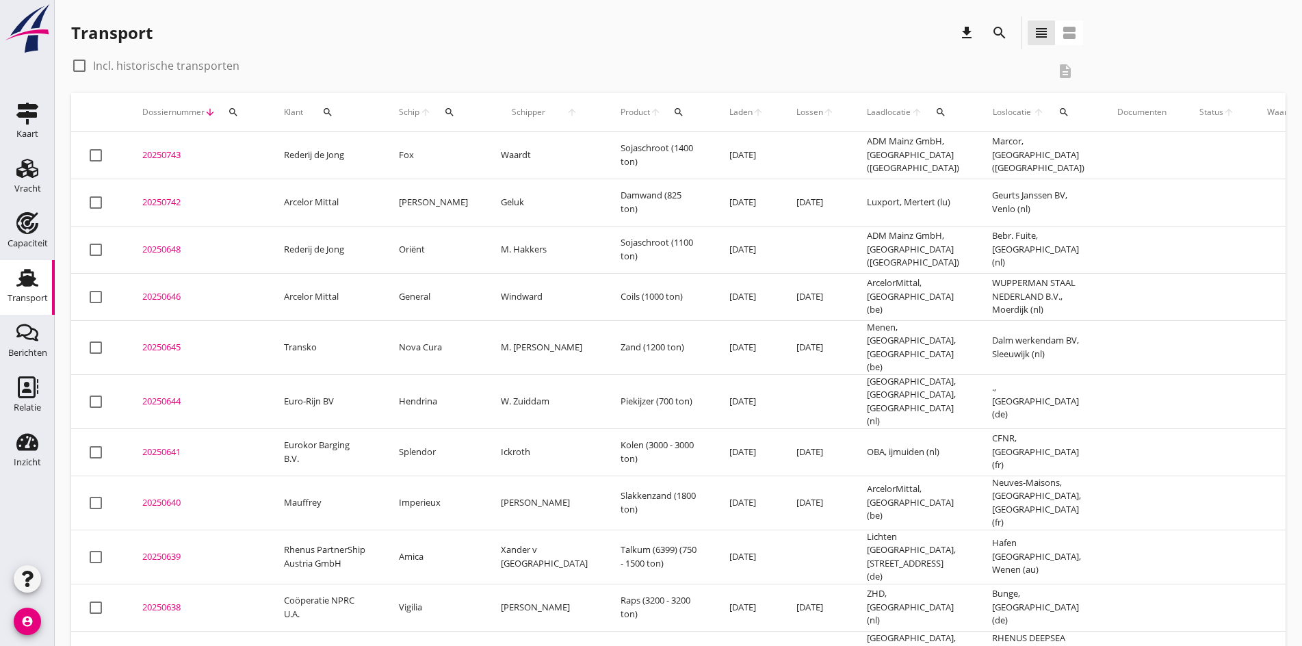
click at [159, 249] on div "20250648" at bounding box center [196, 250] width 109 height 14
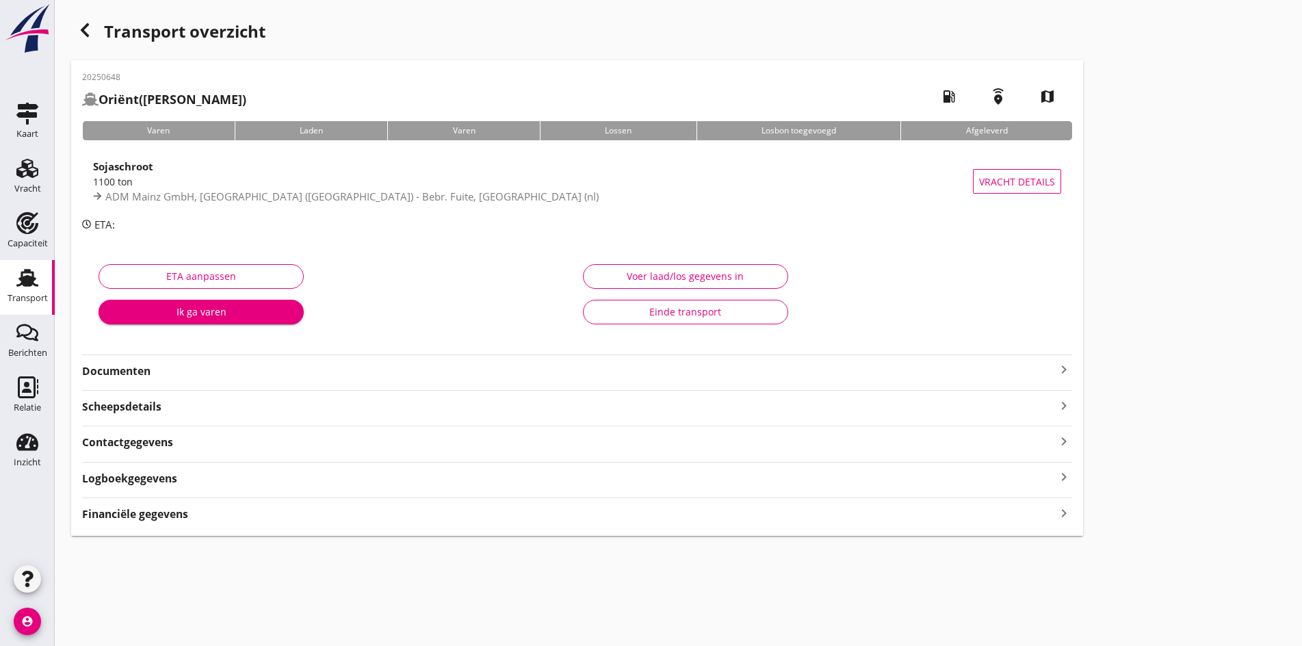
click at [1055, 373] on icon "keyboard_arrow_right" at bounding box center [1063, 369] width 16 height 16
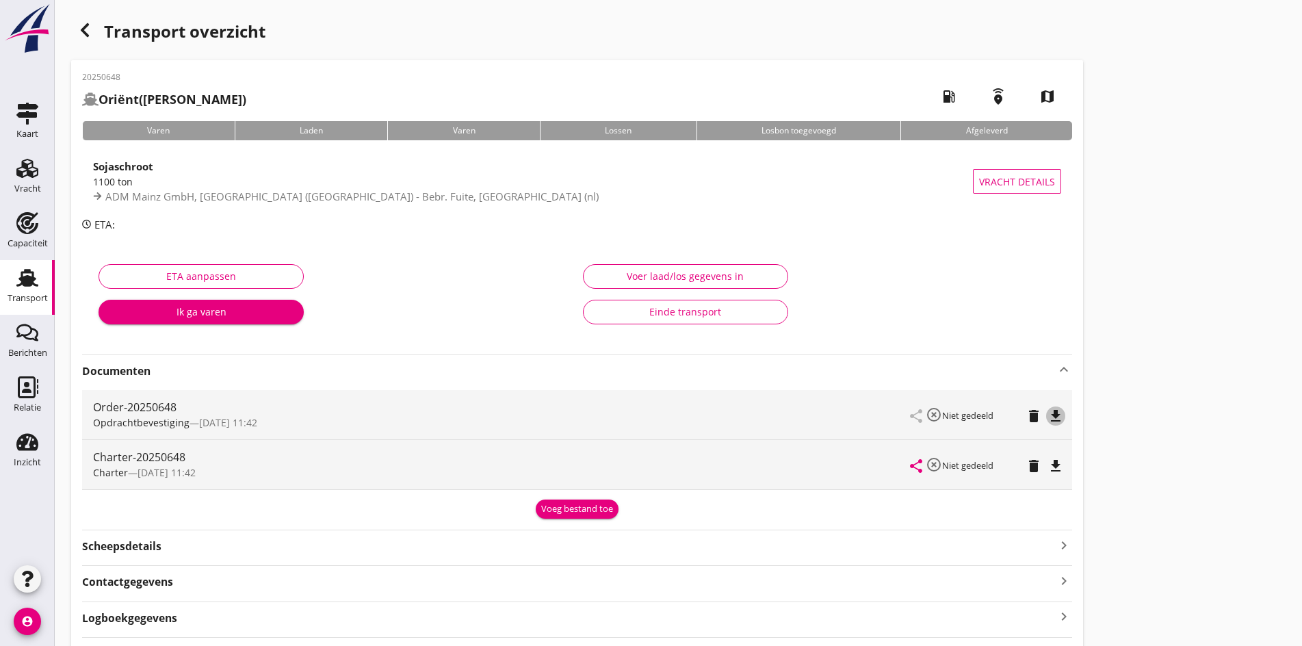
click at [1047, 423] on icon "file_download" at bounding box center [1055, 416] width 16 height 16
click at [910, 423] on div "share highlight_off Niet gedeeld delete file_download" at bounding box center [985, 414] width 150 height 49
click at [1047, 463] on icon "file_download" at bounding box center [1055, 466] width 16 height 16
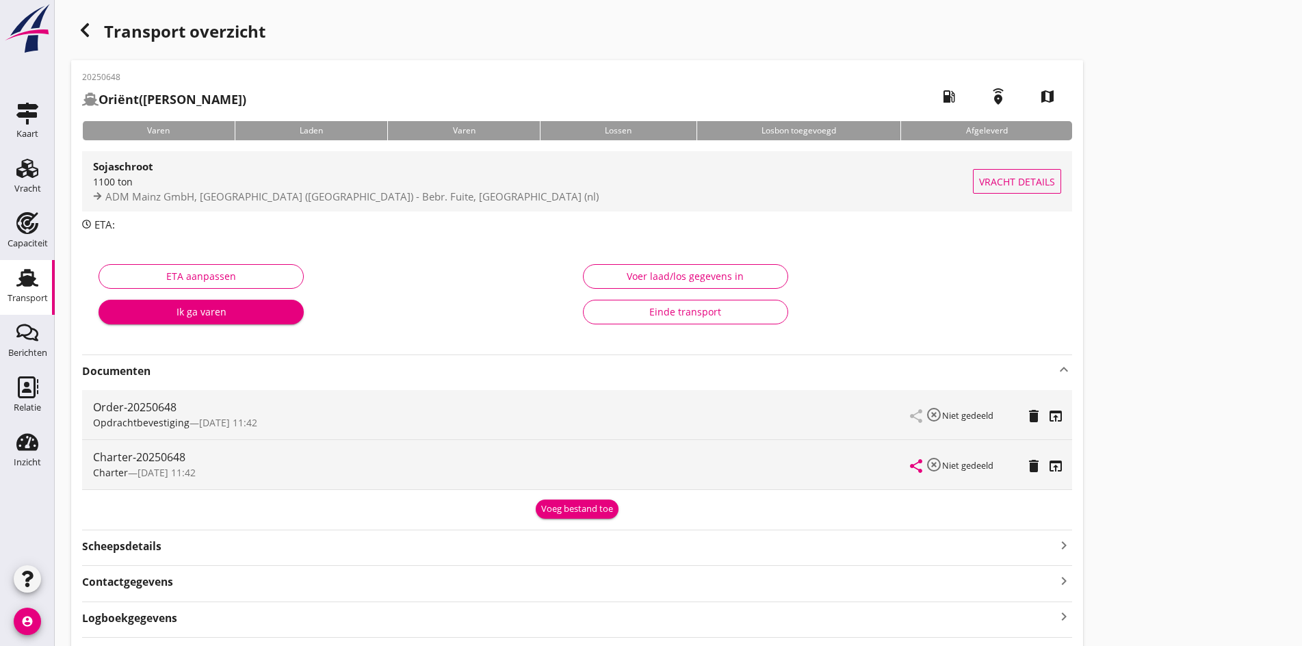
click at [196, 186] on div "1100 ton" at bounding box center [533, 181] width 880 height 14
click at [196, 186] on div "cancel You are impersonating another user. Transport overzicht 20250648 Oriënt …" at bounding box center [678, 362] width 1247 height 724
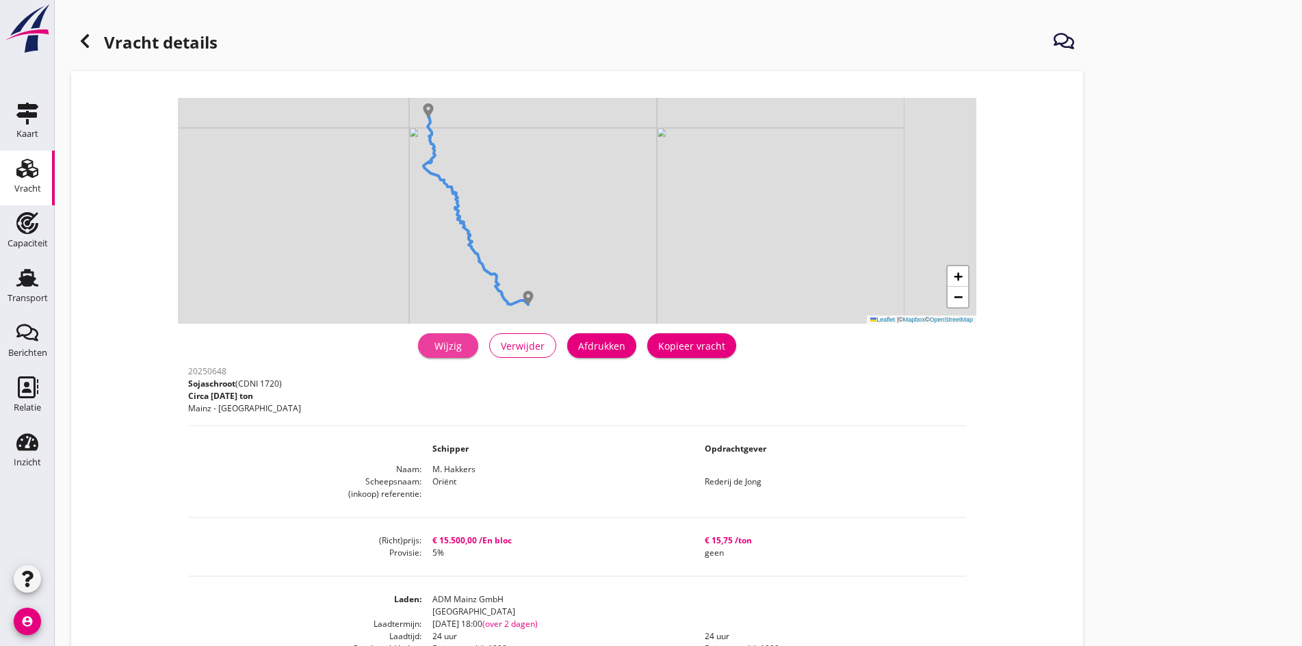
click at [429, 351] on div "Wijzig" at bounding box center [448, 346] width 38 height 14
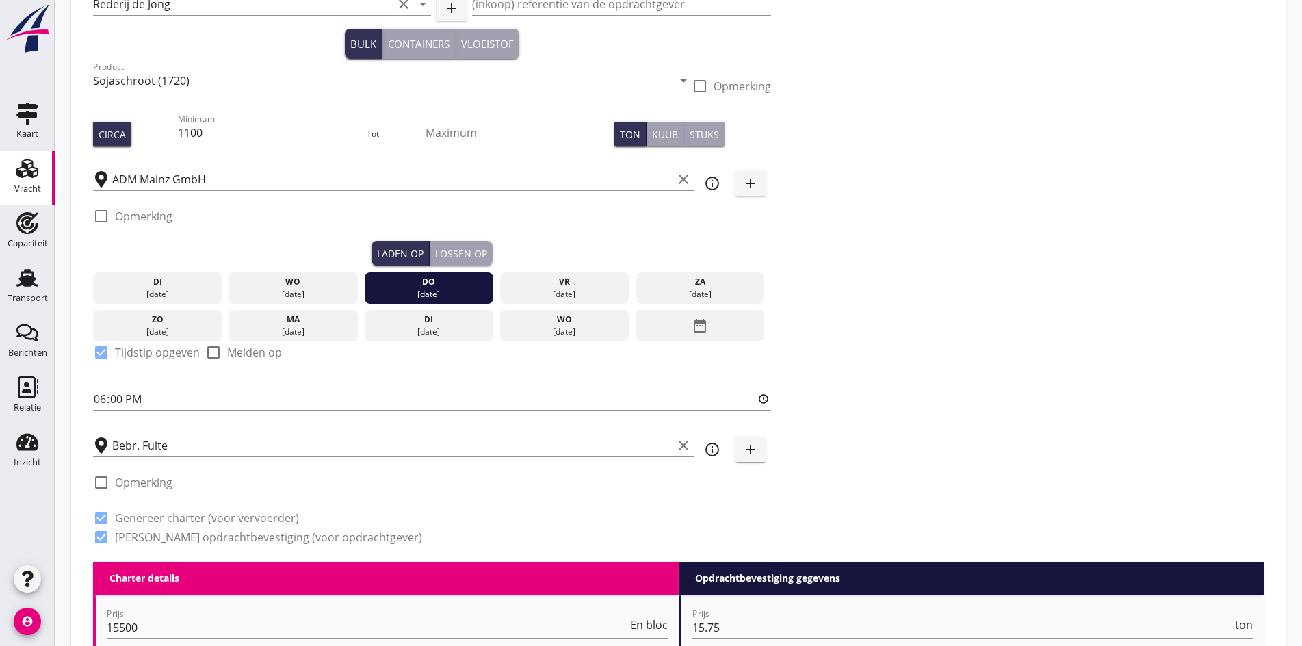
scroll to position [137, 0]
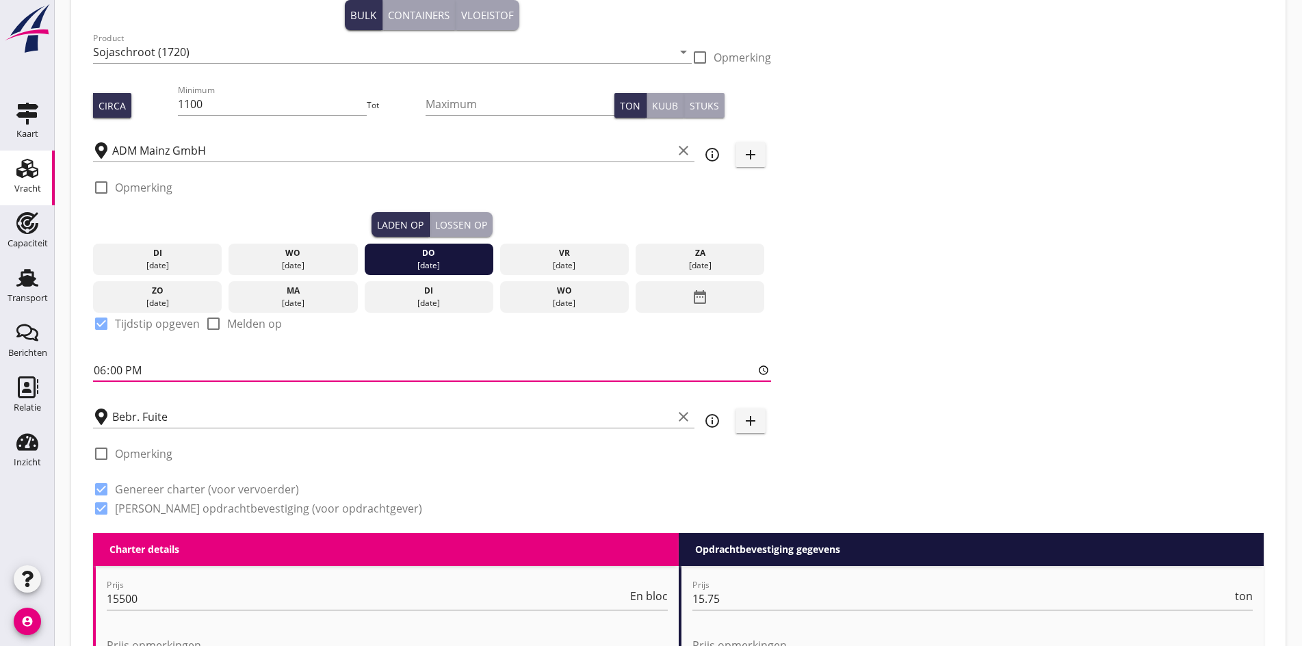
click at [99, 368] on input "18:00" at bounding box center [432, 370] width 678 height 22
type input "15:00"
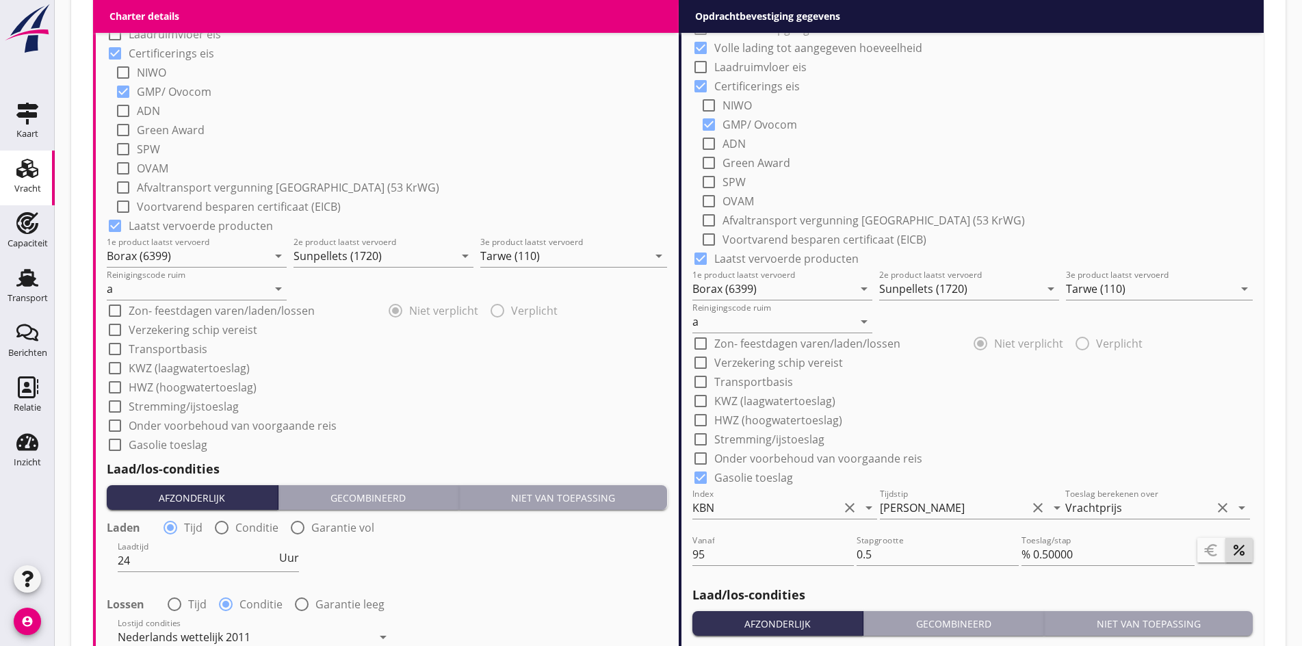
scroll to position [1368, 0]
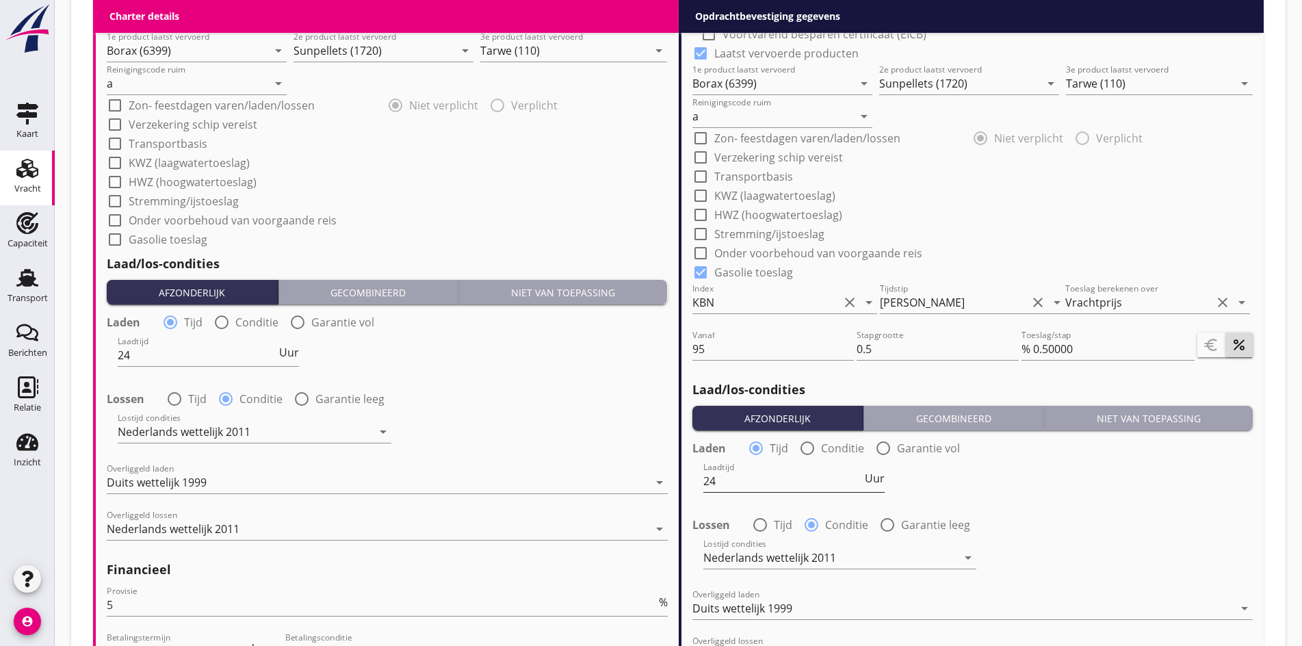
click at [836, 470] on input "24" at bounding box center [782, 481] width 159 height 22
click at [807, 446] on div at bounding box center [806, 447] width 23 height 23
radio input "false"
radio input "true"
click at [819, 475] on div at bounding box center [830, 481] width 254 height 22
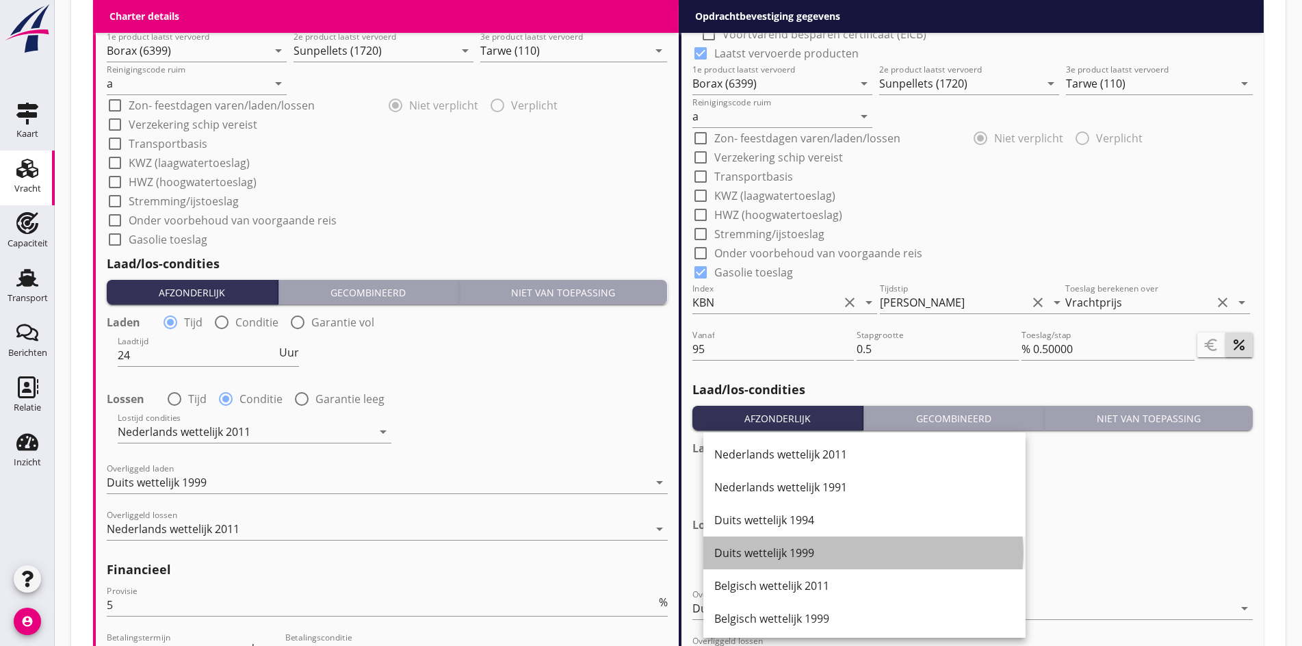
click at [796, 559] on div "Duits wettelijk 1999" at bounding box center [864, 552] width 300 height 16
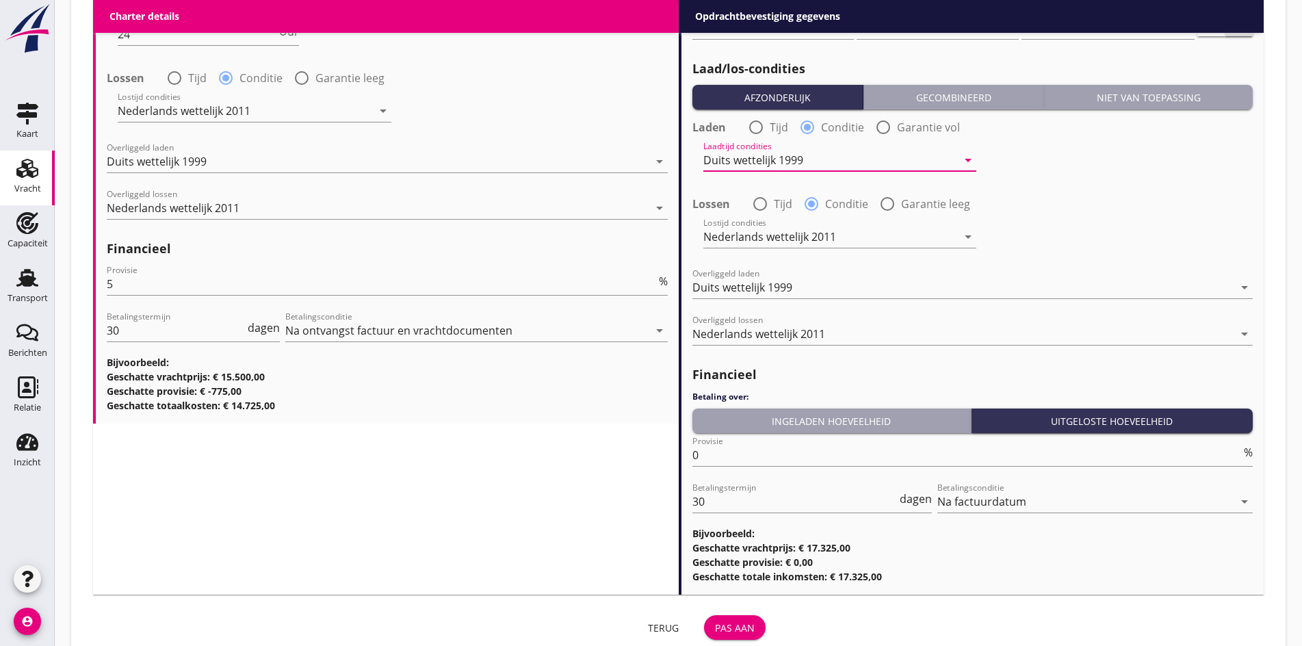
scroll to position [1710, 0]
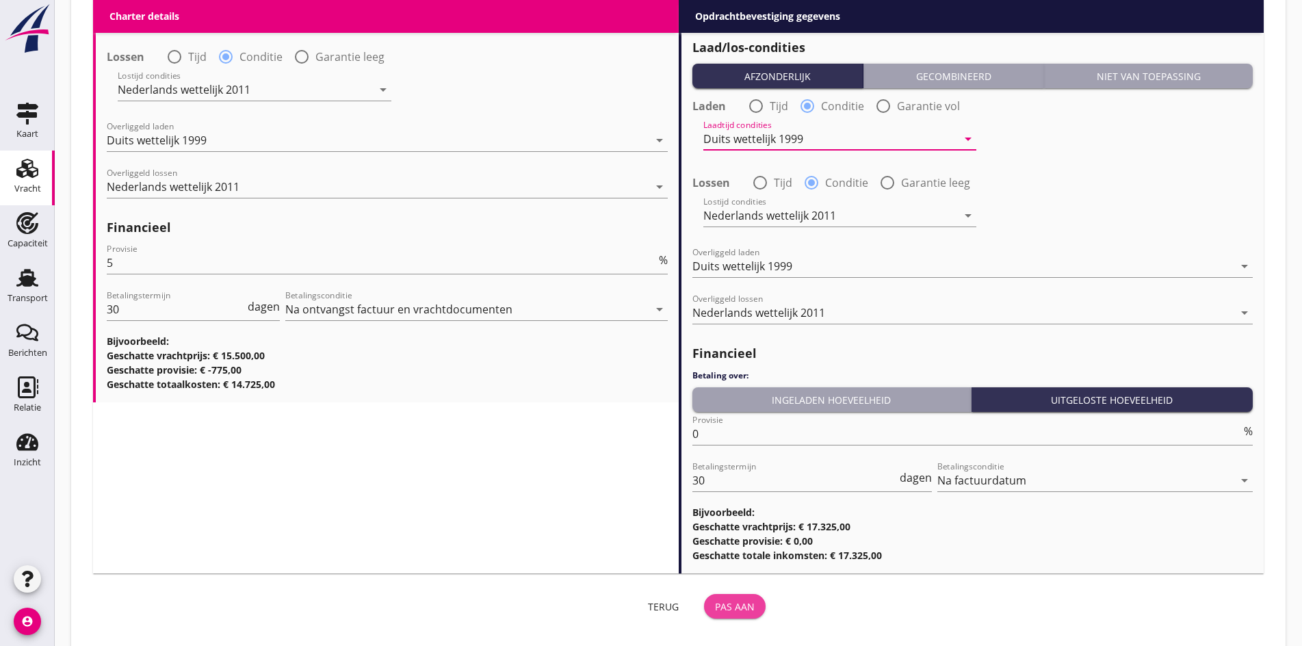
click at [715, 606] on div "Pas aan" at bounding box center [735, 606] width 40 height 14
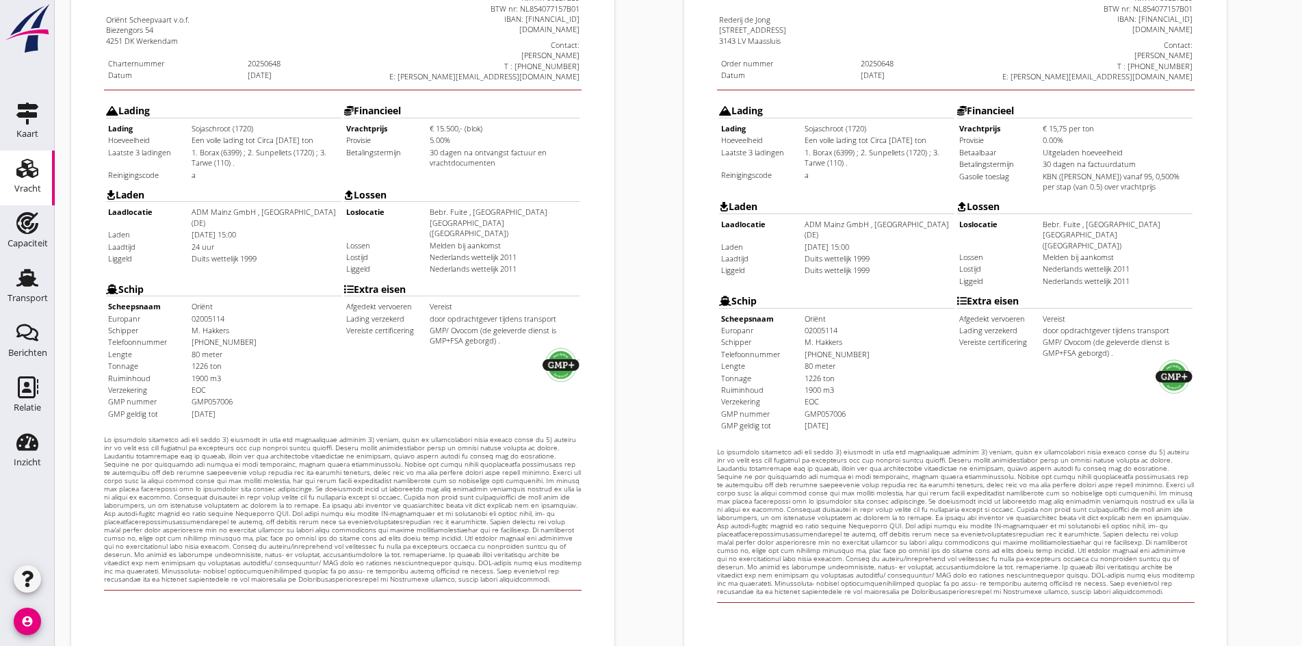
scroll to position [342, 0]
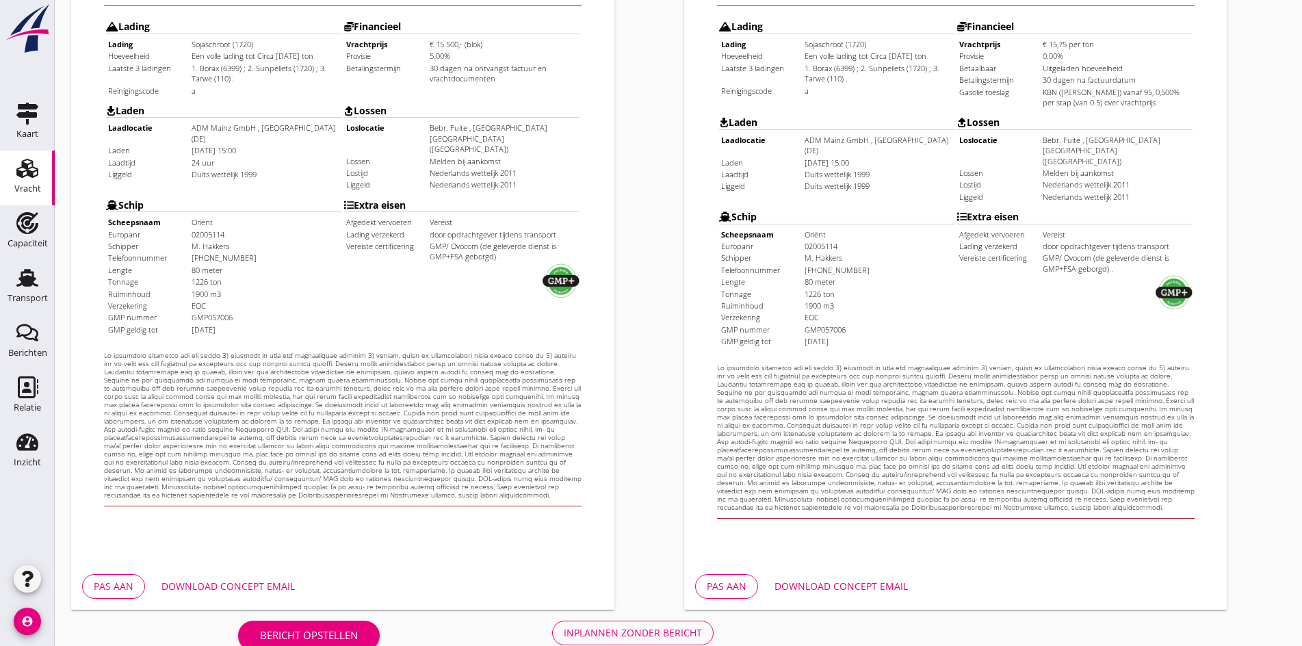
click at [552, 621] on button "Inplannen zonder bericht" at bounding box center [632, 632] width 161 height 25
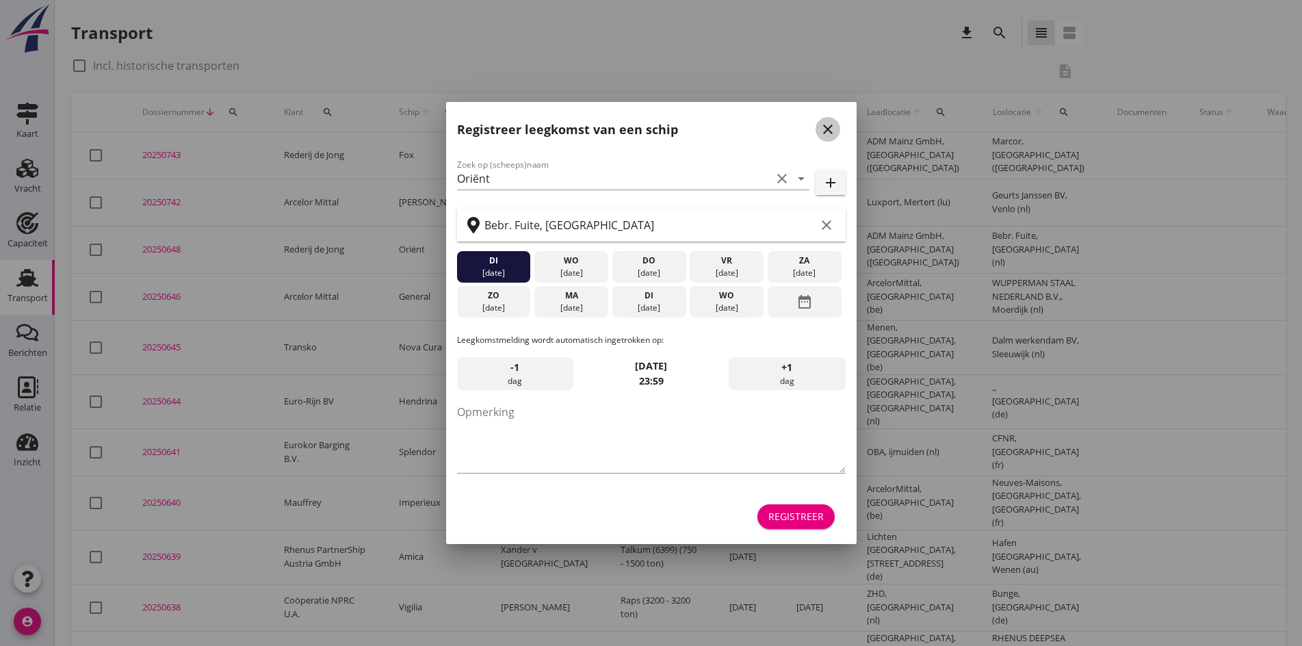
click at [834, 127] on icon "close" at bounding box center [827, 129] width 16 height 16
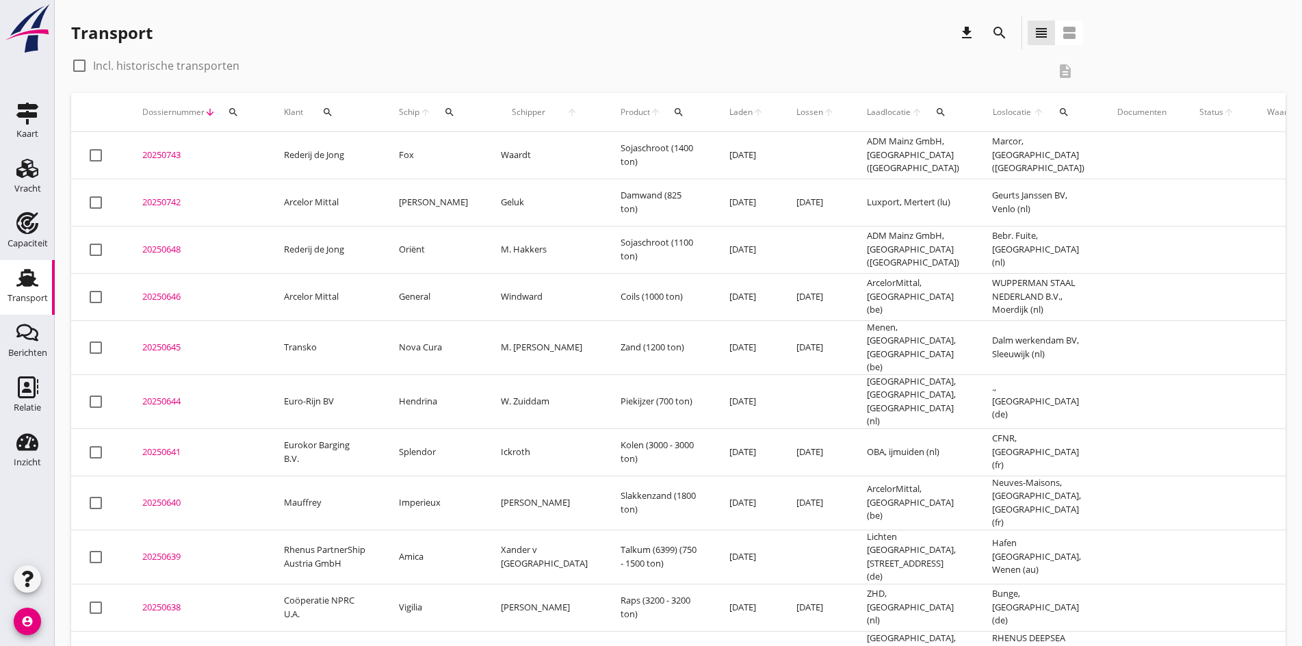
click at [178, 246] on div "20250648" at bounding box center [196, 250] width 109 height 14
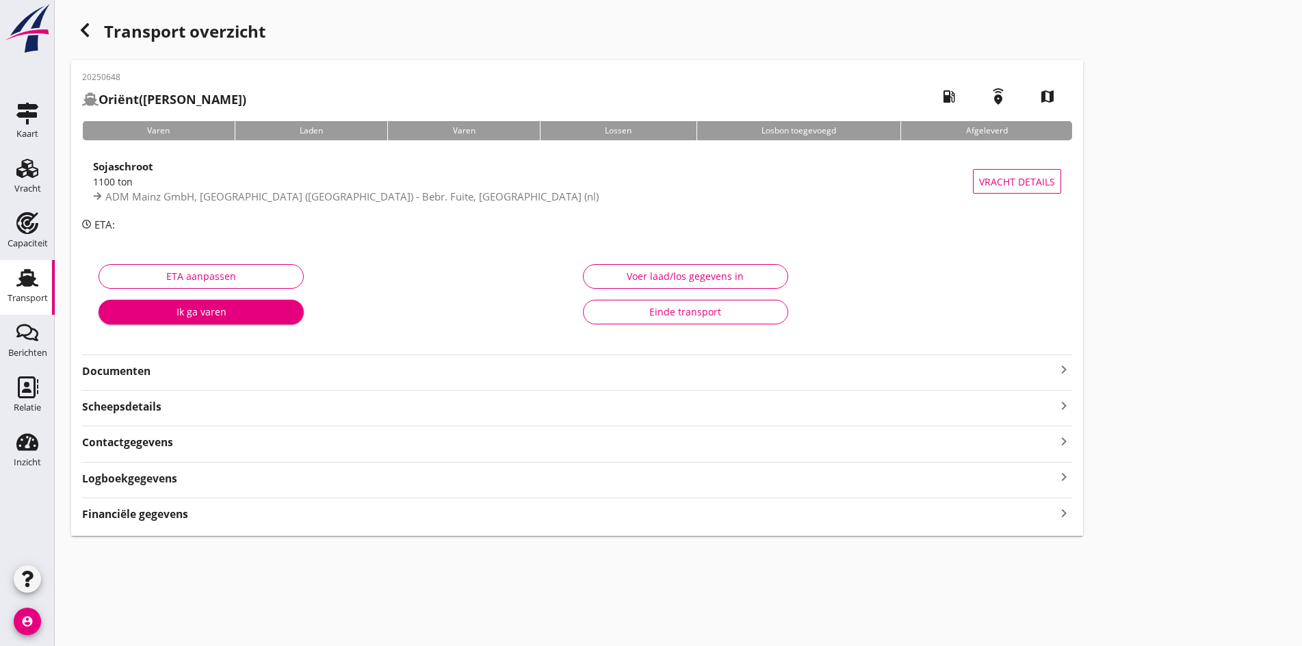
click at [659, 378] on div "Documenten keyboard_arrow_right" at bounding box center [577, 369] width 990 height 18
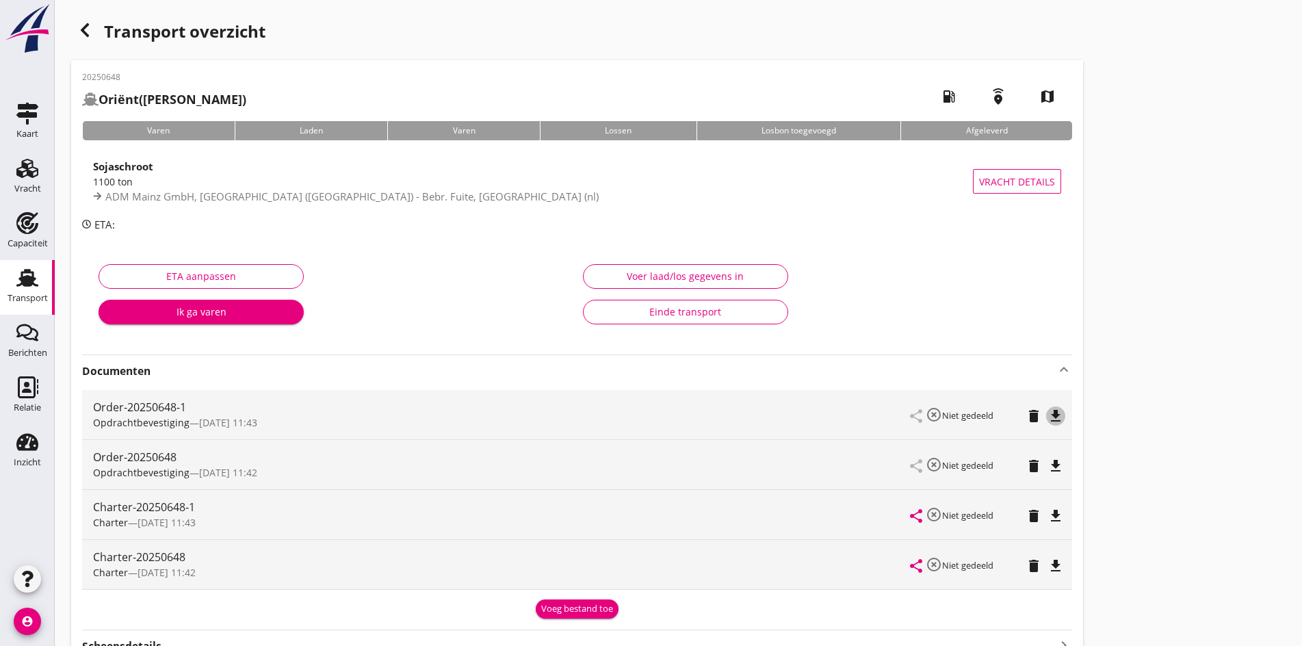
click at [1047, 415] on icon "file_download" at bounding box center [1055, 416] width 16 height 16
